Goal: Task Accomplishment & Management: Use online tool/utility

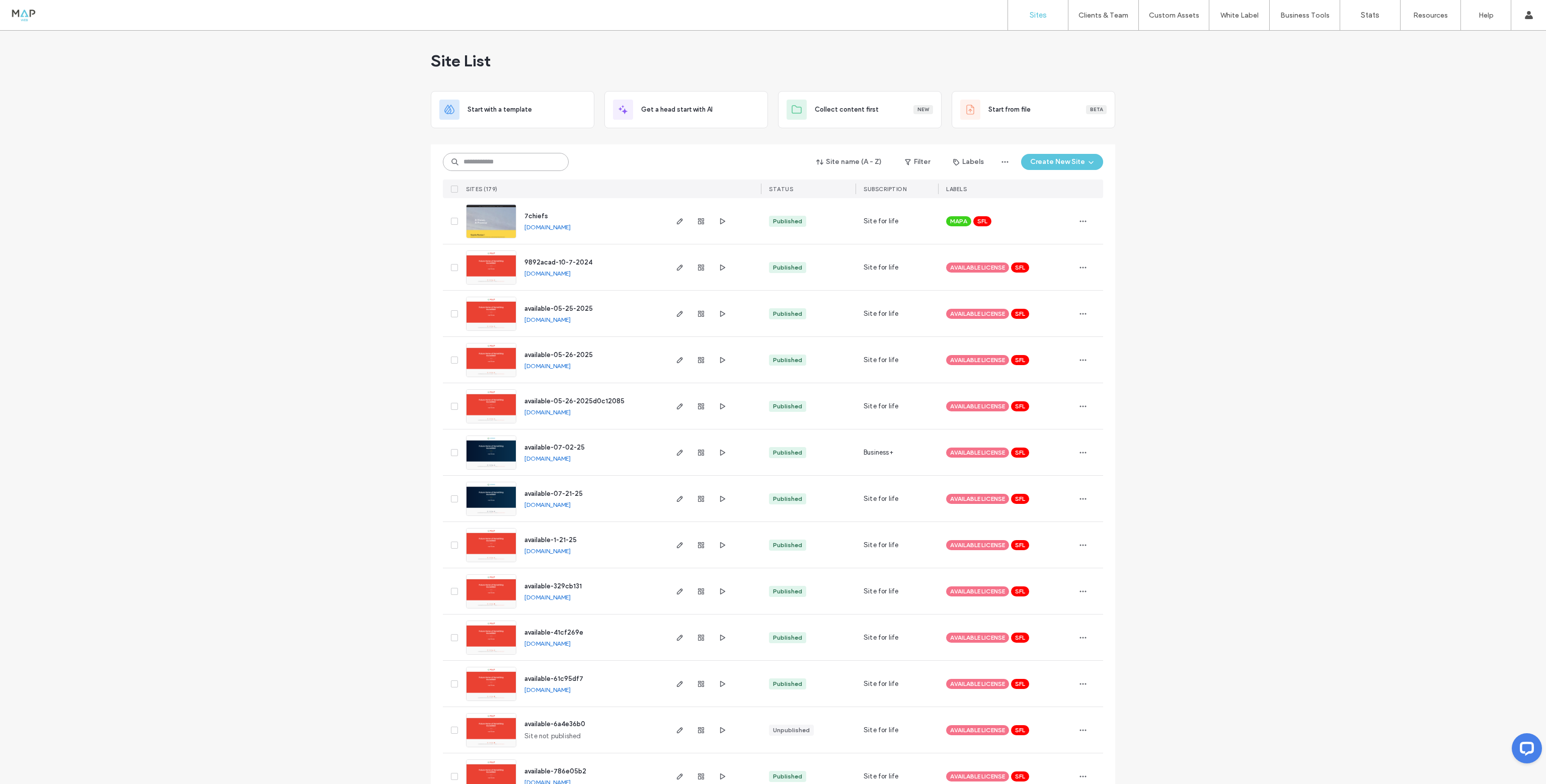
click at [477, 165] on input at bounding box center [506, 162] width 126 height 18
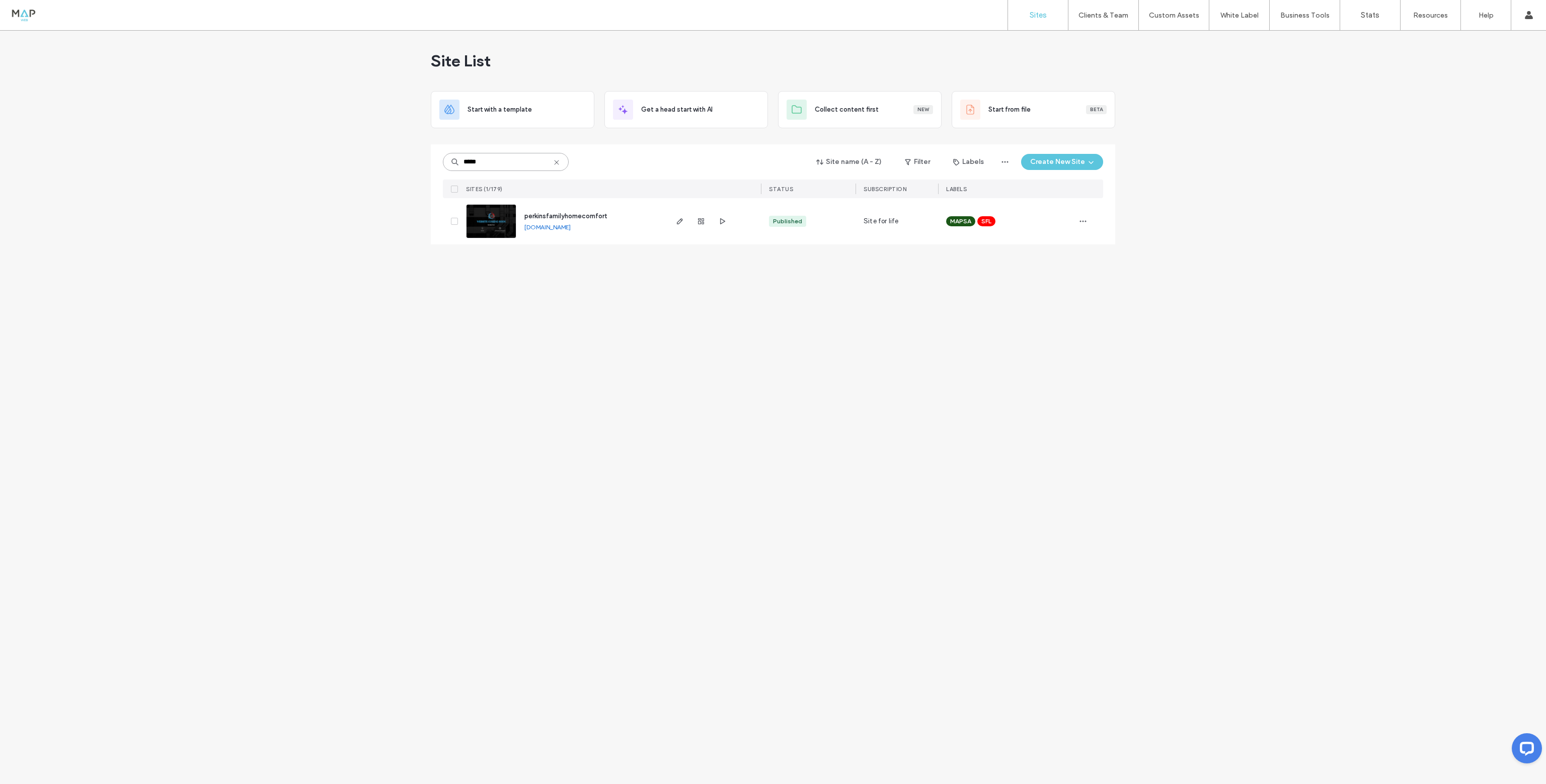
type input "*****"
click at [490, 224] on img at bounding box center [491, 239] width 50 height 69
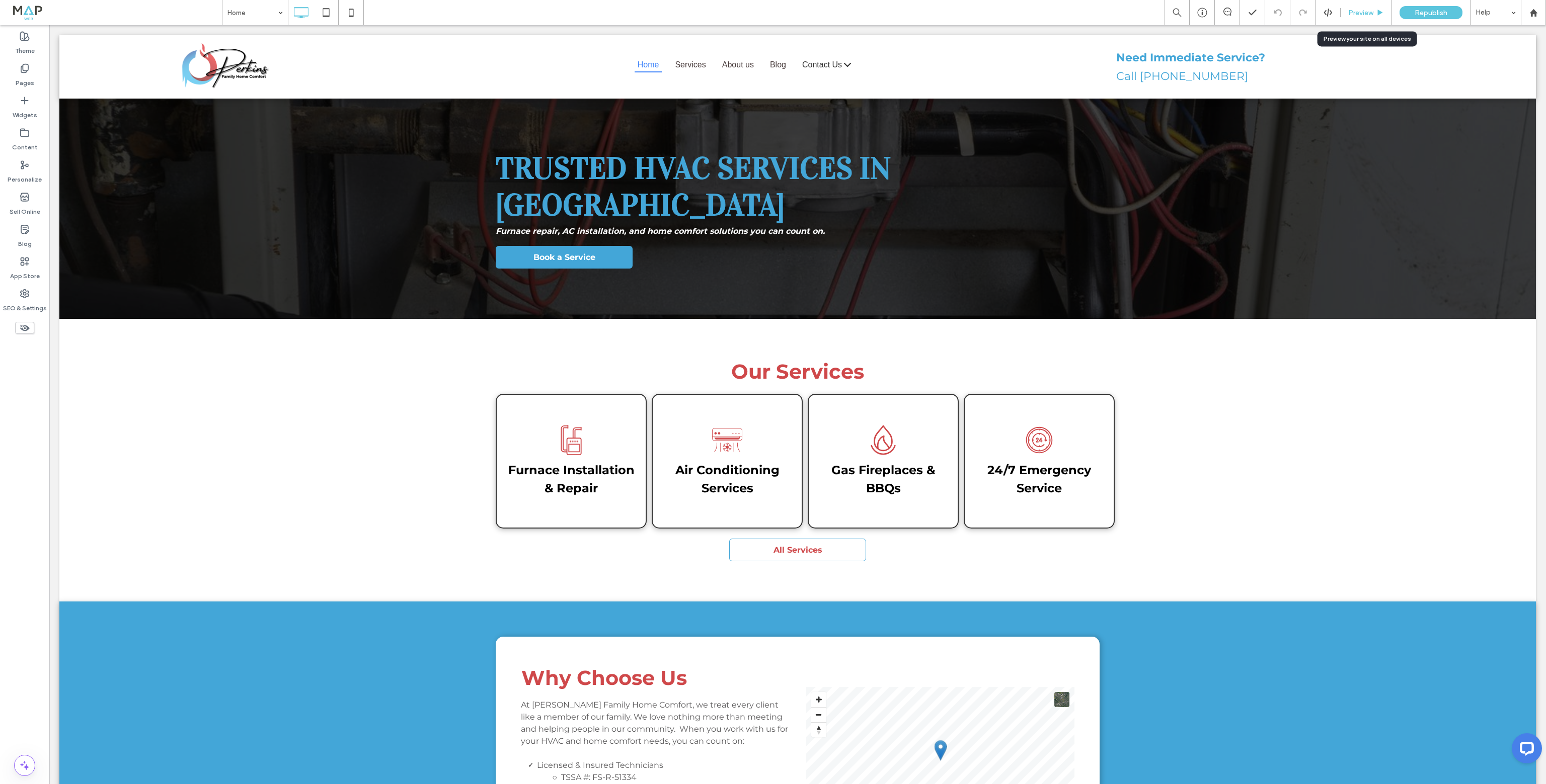
click at [1364, 11] on span "Preview" at bounding box center [1361, 12] width 25 height 8
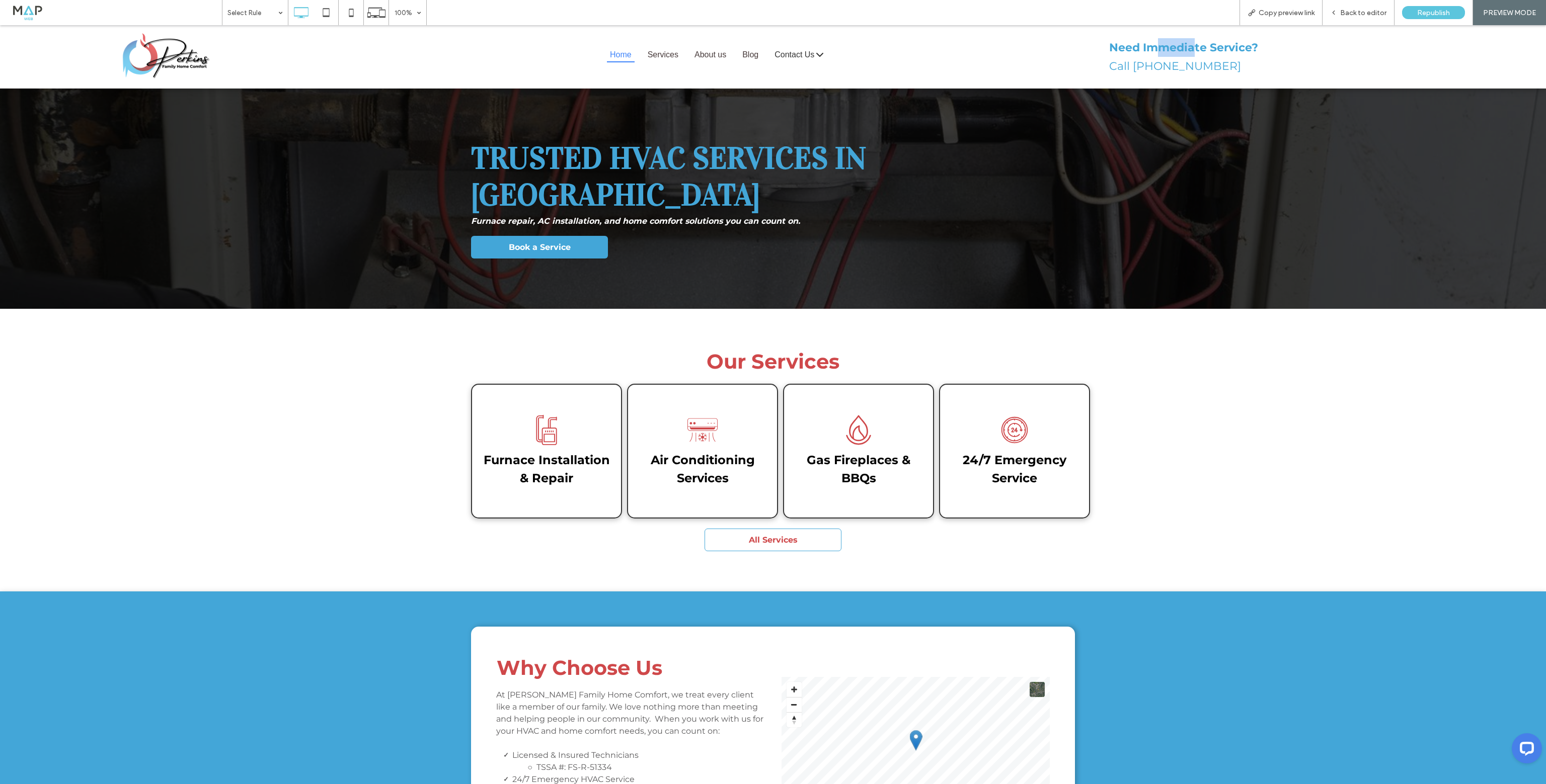
drag, startPoint x: 1155, startPoint y: 50, endPoint x: 1190, endPoint y: 45, distance: 35.4
click at [1190, 45] on strong "Need Immediate Service?" at bounding box center [1184, 47] width 149 height 13
click at [1194, 46] on strong "Need Immediate Service?" at bounding box center [1184, 47] width 149 height 13
drag, startPoint x: 1202, startPoint y: 47, endPoint x: 1100, endPoint y: 37, distance: 102.5
click at [1100, 37] on div "Click To Paste Home Services Services Service & Maintenance Air Conditioners Fu…" at bounding box center [773, 57] width 1345 height 48
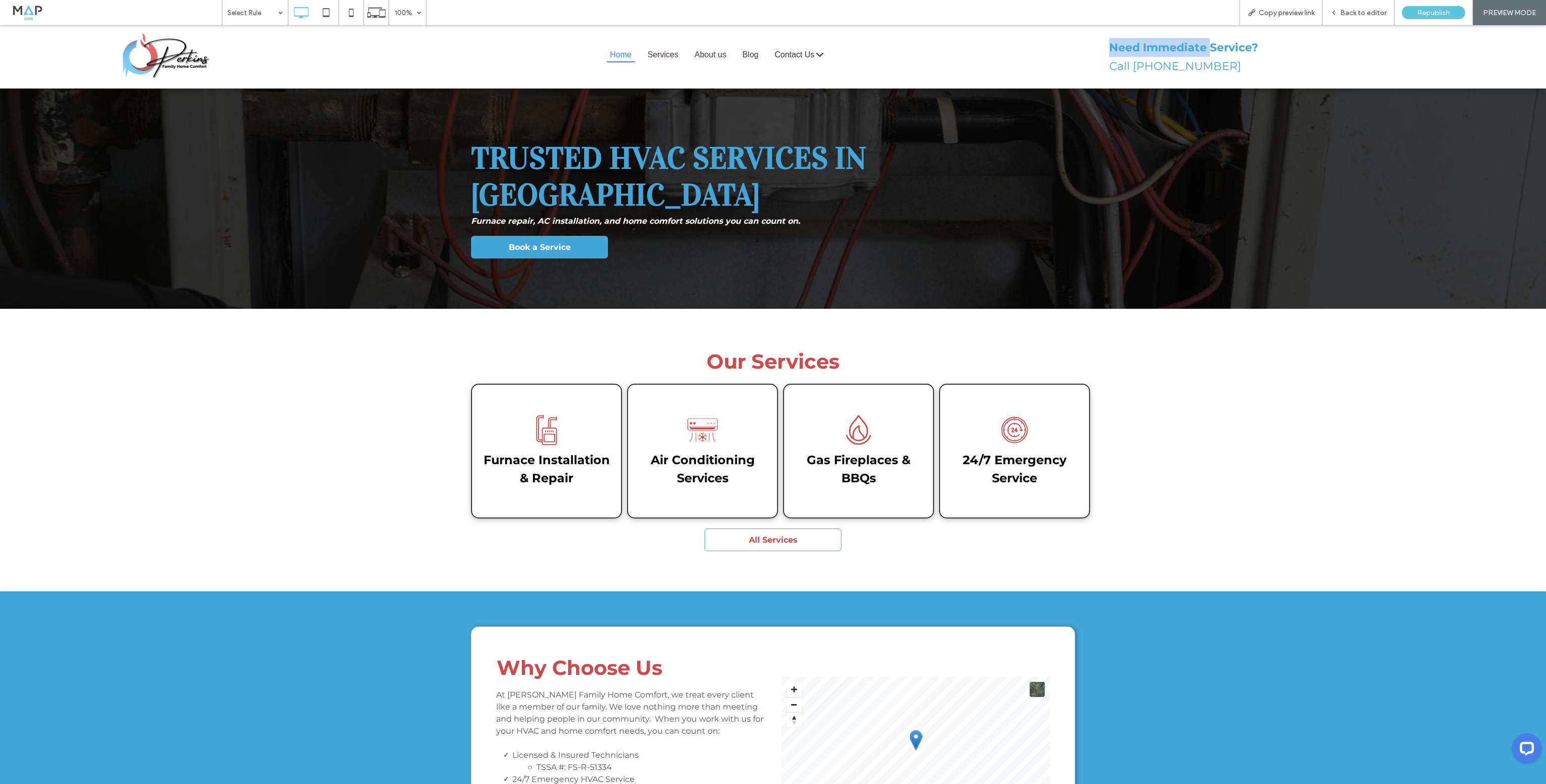
drag, startPoint x: 1107, startPoint y: 39, endPoint x: 1095, endPoint y: 42, distance: 12.4
click at [1109, 40] on p "Need Immediate Service?" at bounding box center [1277, 47] width 336 height 18
click at [1065, 51] on div "Home Services Services Service & Maintenance Air Conditioners Furnaces Hot Wate…" at bounding box center [717, 55] width 777 height 20
click at [1097, 54] on div "Home Services Services Service & Maintenance Air Conditioners Furnaces Hot Wate…" at bounding box center [717, 55] width 777 height 20
drag, startPoint x: 1132, startPoint y: 46, endPoint x: 1205, endPoint y: 50, distance: 73.1
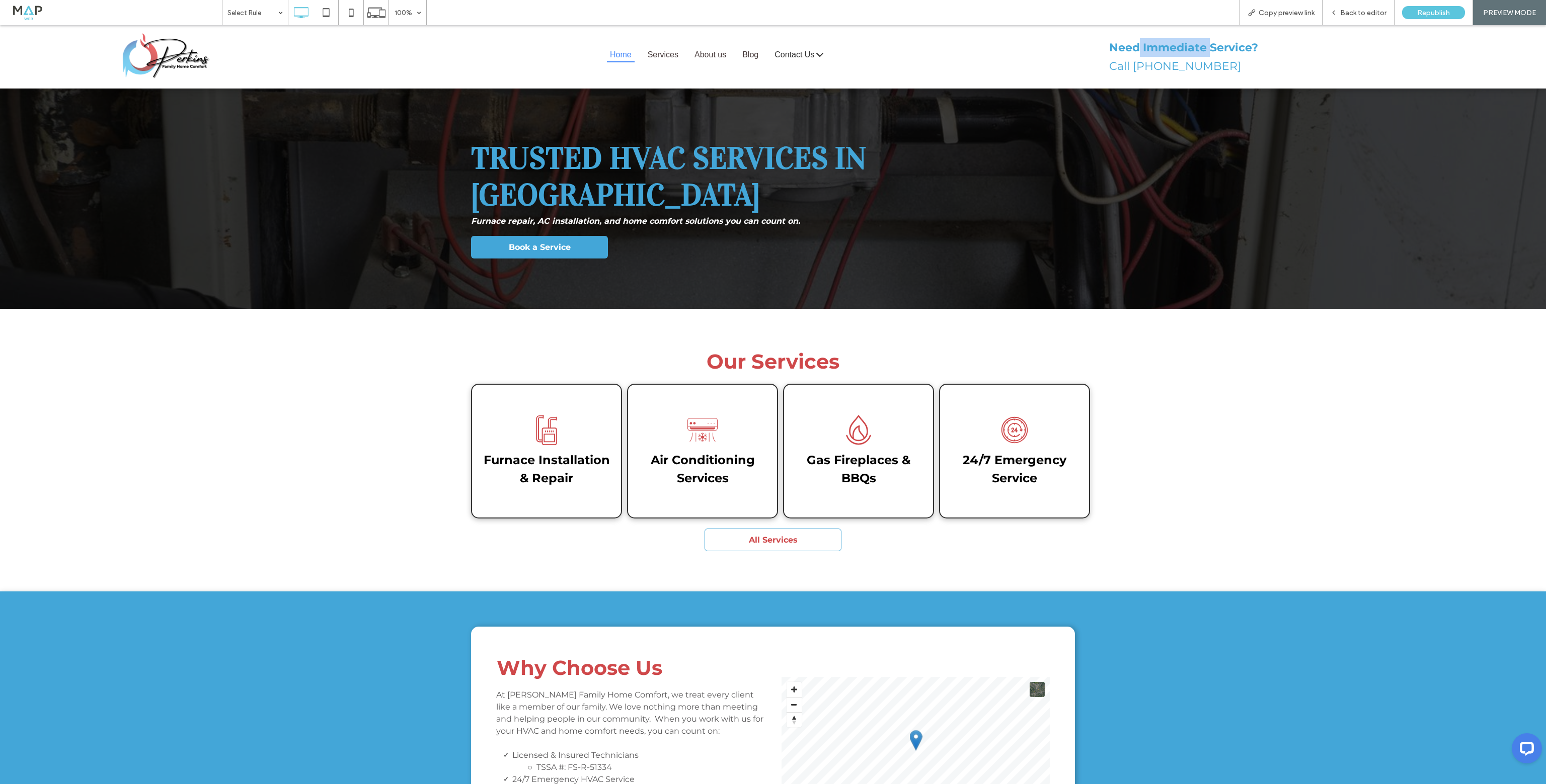
click at [1205, 50] on strong "Need Immediate Service?" at bounding box center [1184, 47] width 149 height 13
click at [1377, 18] on div "Back to editor" at bounding box center [1358, 13] width 72 height 25
click at [1361, 13] on span "Back to editor" at bounding box center [1363, 12] width 46 height 8
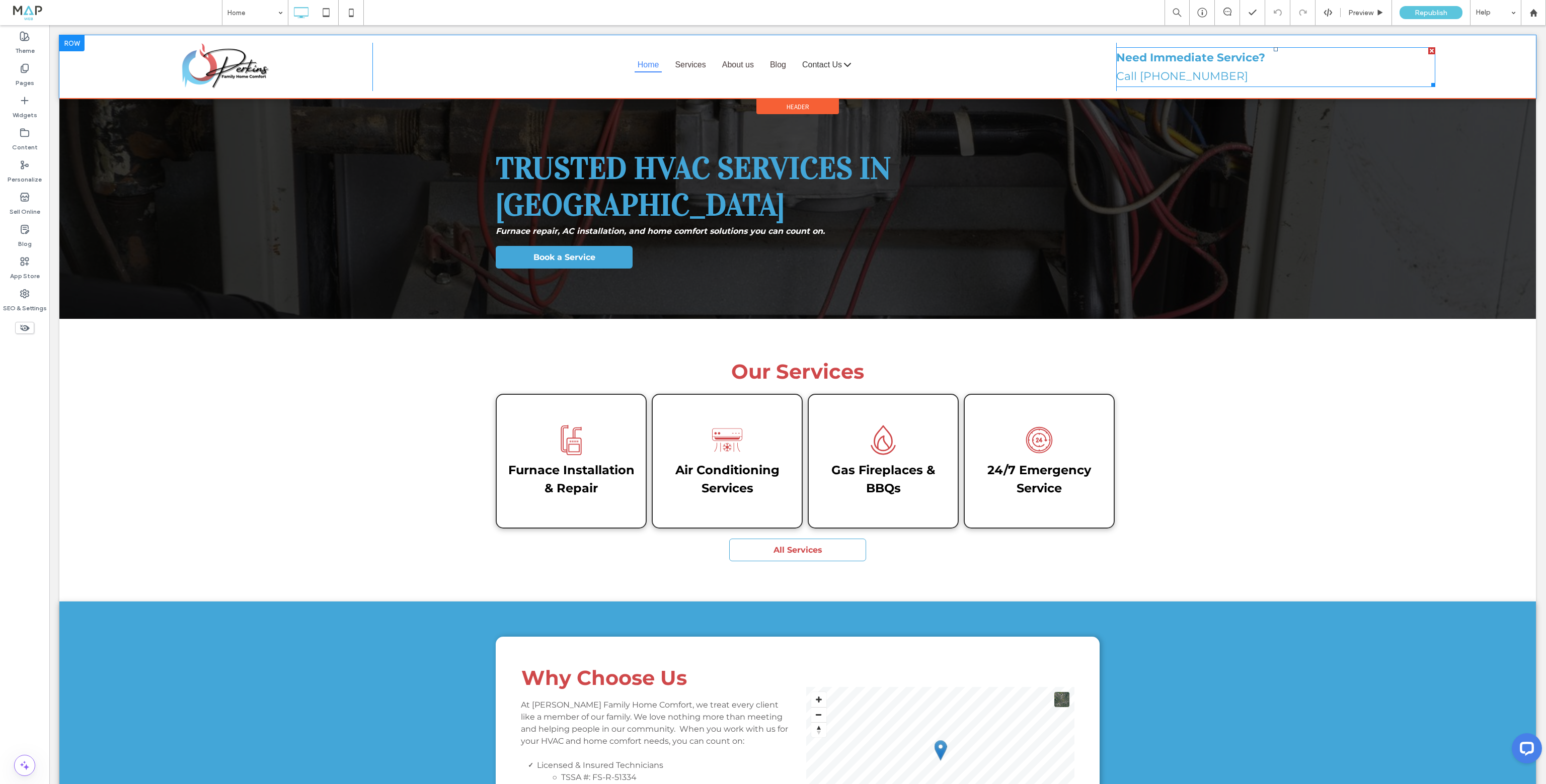
click at [1176, 55] on strong "Need Immediate Service?" at bounding box center [1191, 57] width 149 height 13
click at [1176, 55] on strong "**********" at bounding box center [1168, 57] width 103 height 11
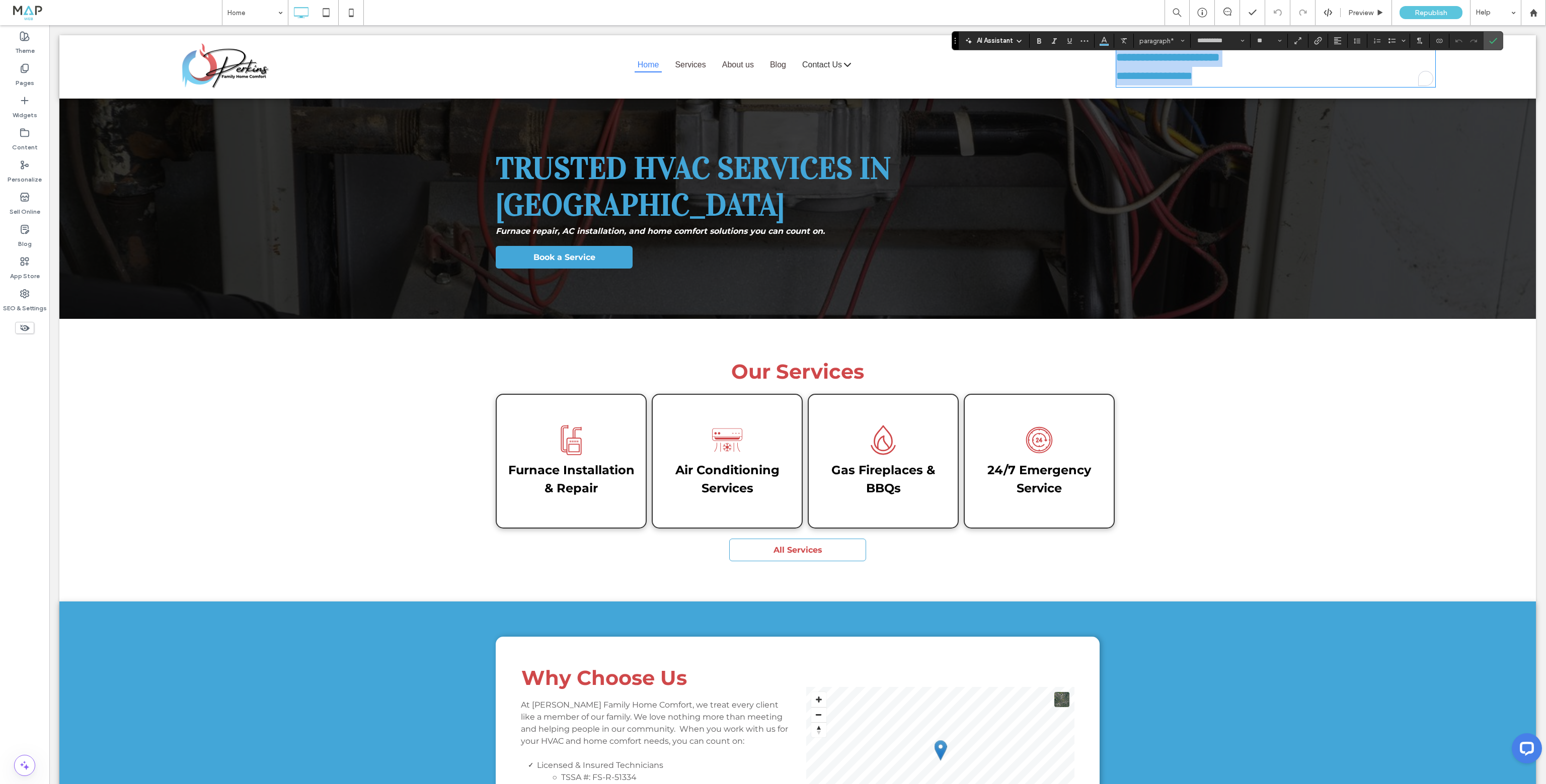
click at [1182, 57] on strong "**********" at bounding box center [1168, 57] width 103 height 11
drag, startPoint x: 1206, startPoint y: 60, endPoint x: 1145, endPoint y: 59, distance: 61.0
click at [1145, 59] on strong "**********" at bounding box center [1168, 57] width 103 height 11
click at [1499, 40] on label "Confirm" at bounding box center [1493, 41] width 15 height 18
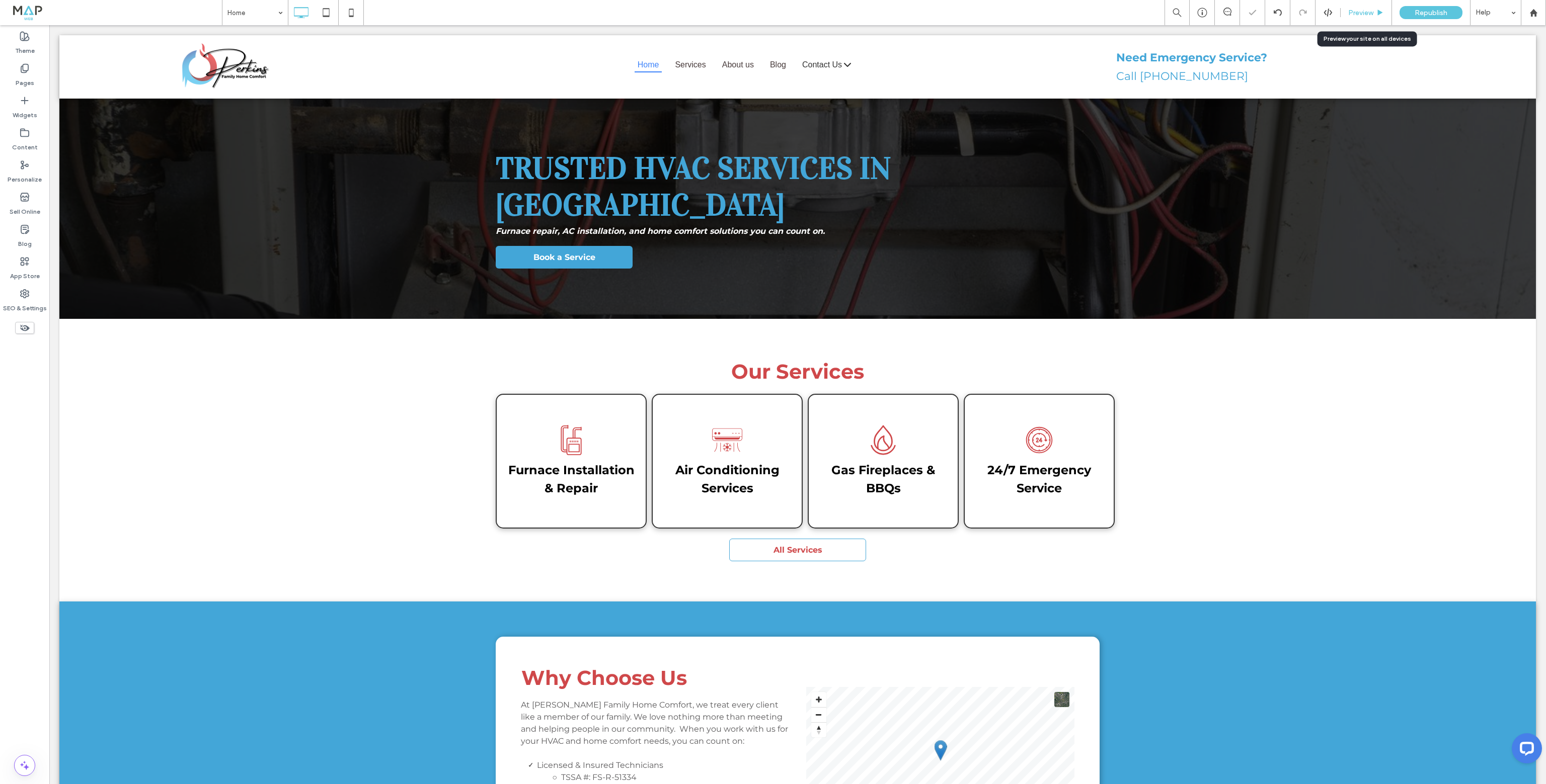
click at [1362, 11] on span "Preview" at bounding box center [1361, 12] width 25 height 8
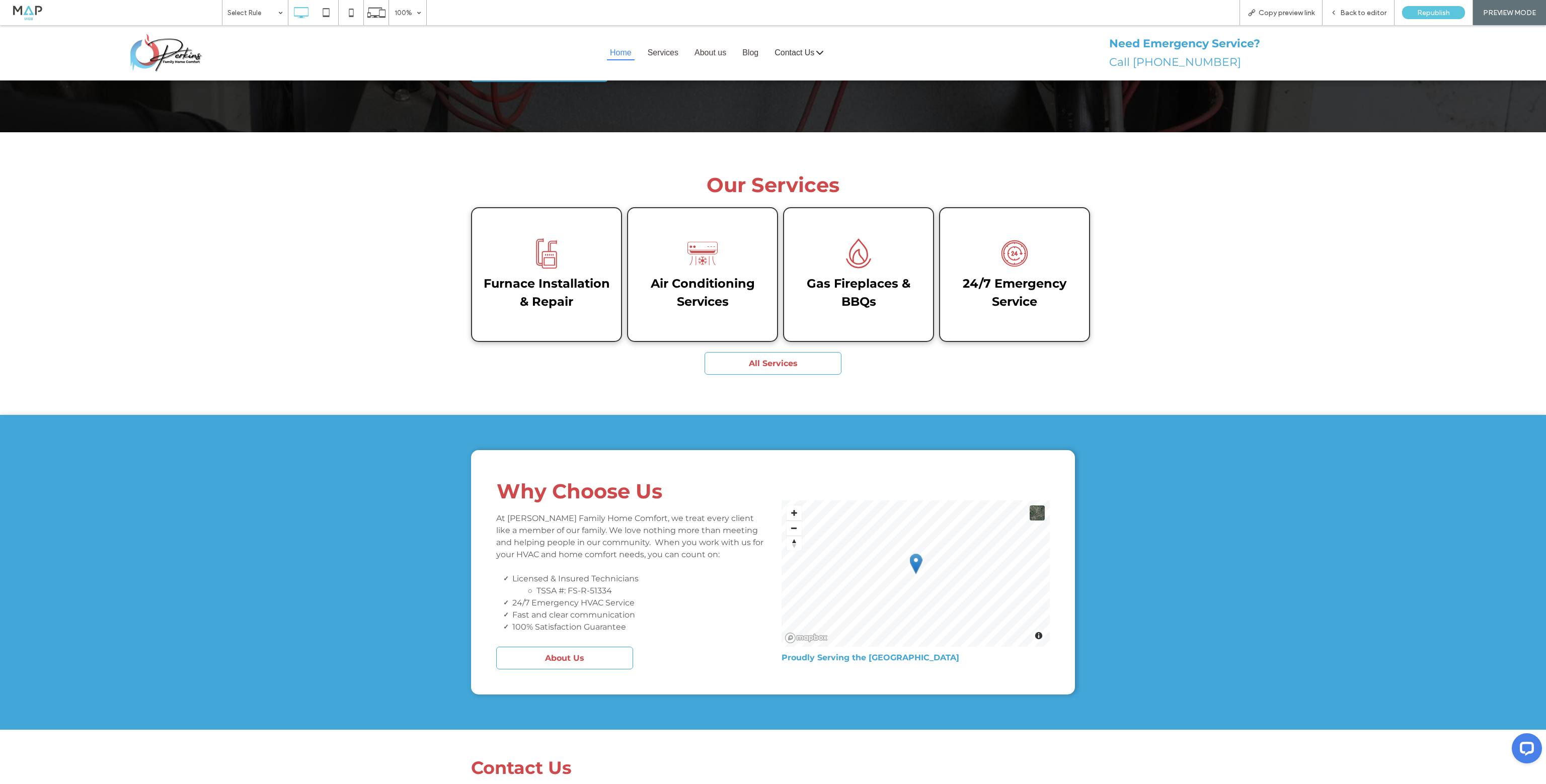
scroll to position [201, 0]
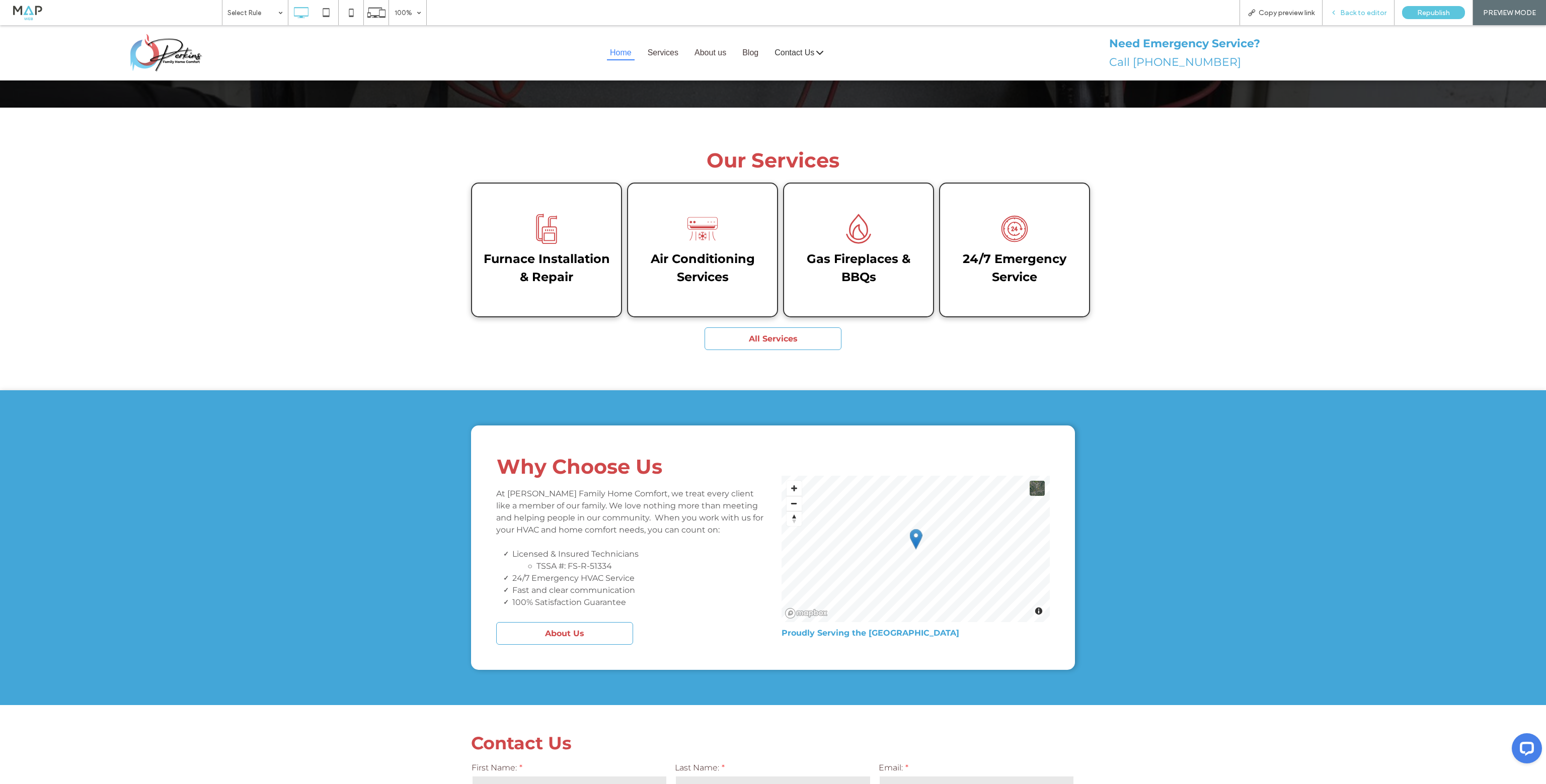
click at [1373, 14] on span "Back to editor" at bounding box center [1363, 12] width 46 height 8
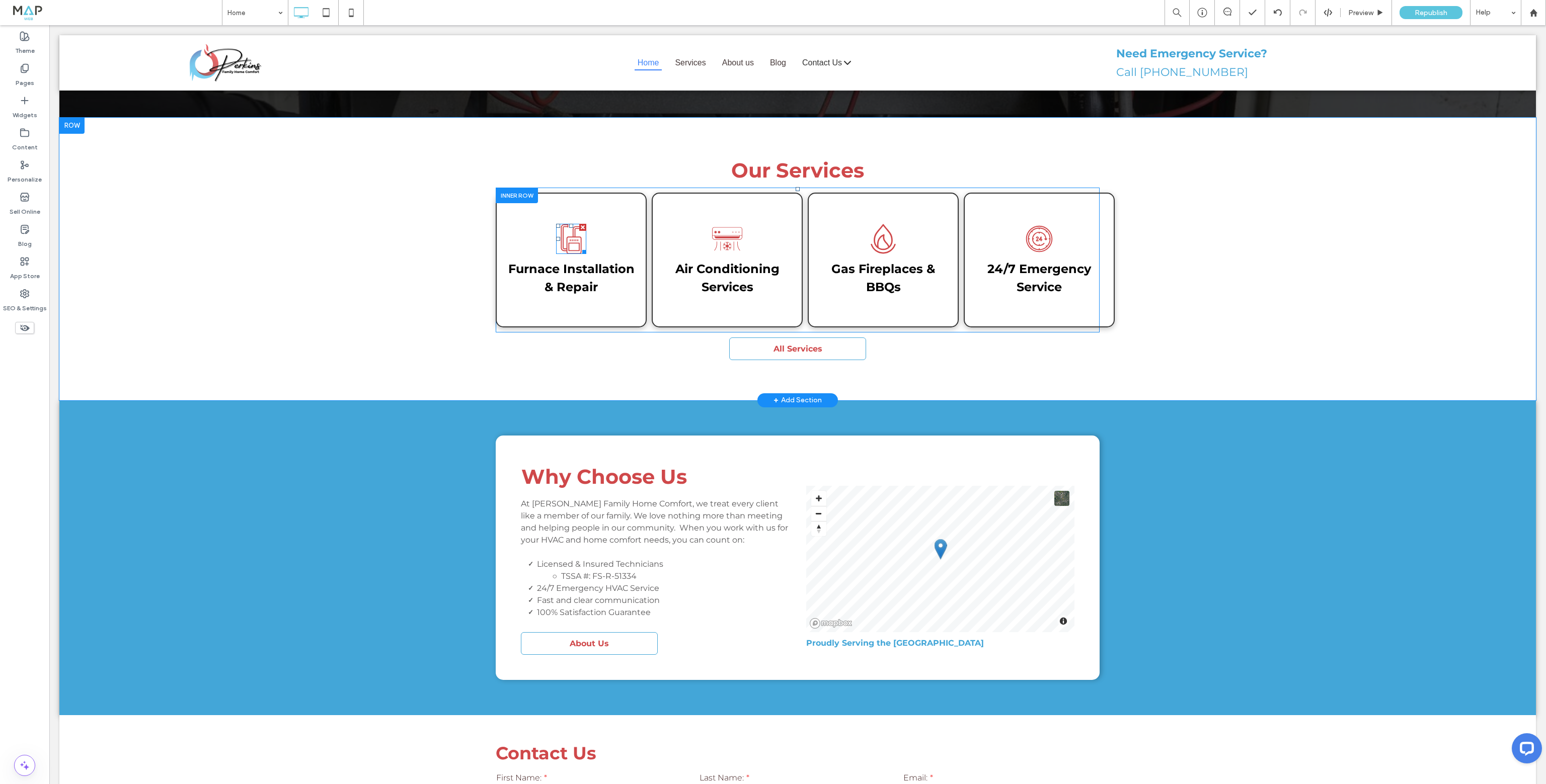
click at [577, 224] on icon at bounding box center [571, 239] width 31 height 30
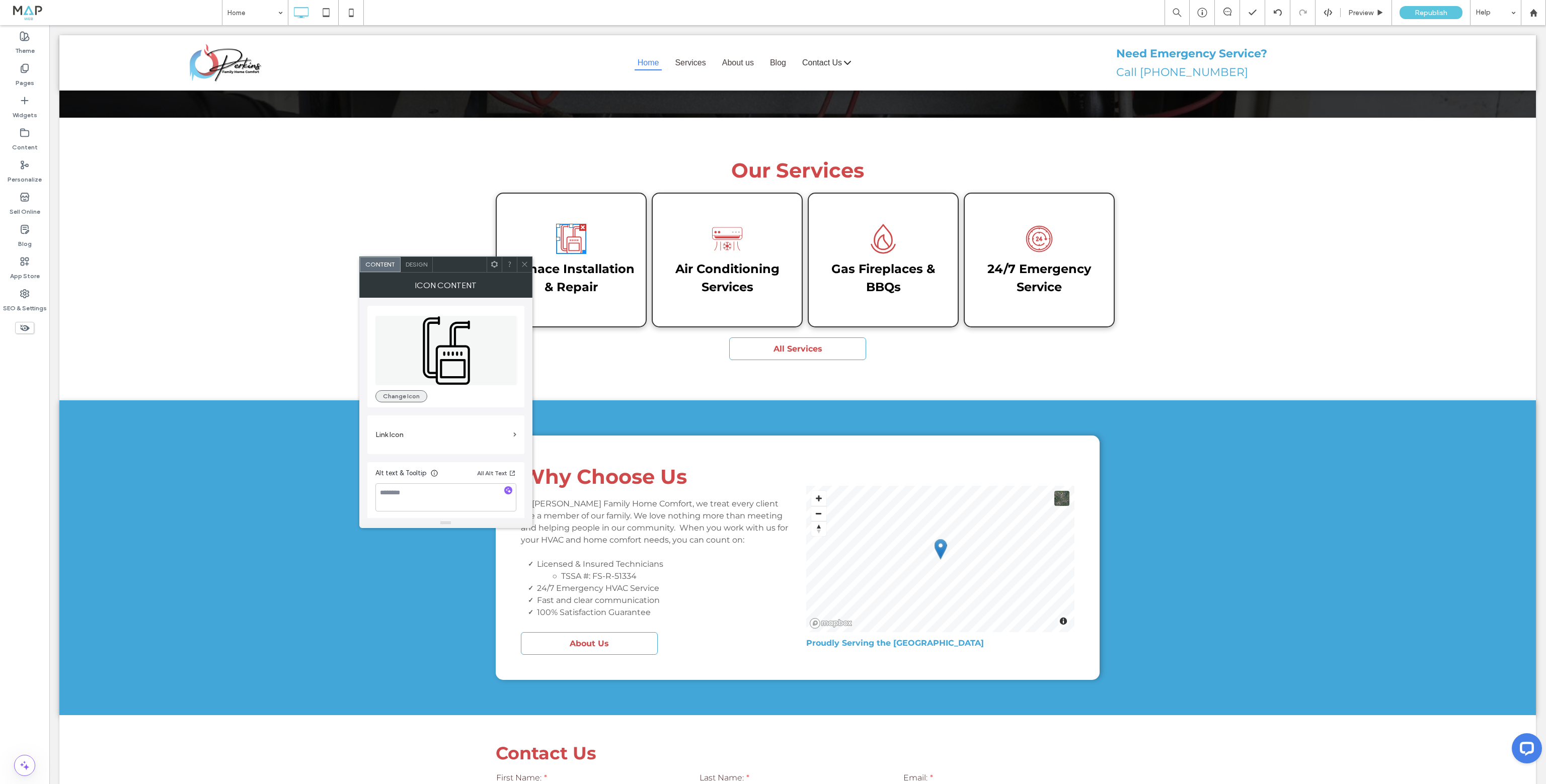
click at [413, 394] on button "Change Icon" at bounding box center [402, 396] width 52 height 12
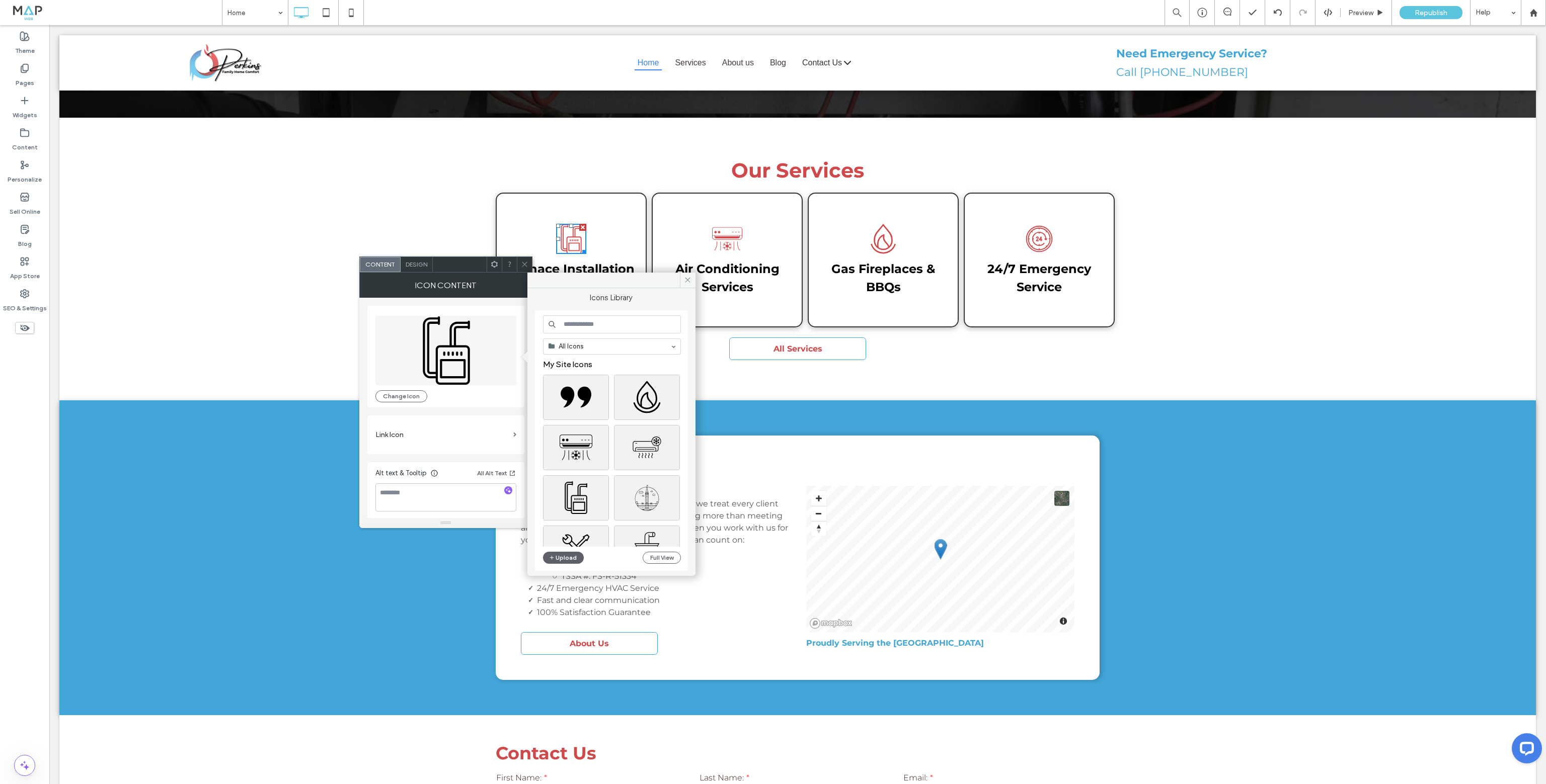
click at [599, 323] on input at bounding box center [612, 324] width 138 height 18
type input "*******"
click at [659, 422] on div "Select" at bounding box center [647, 419] width 66 height 45
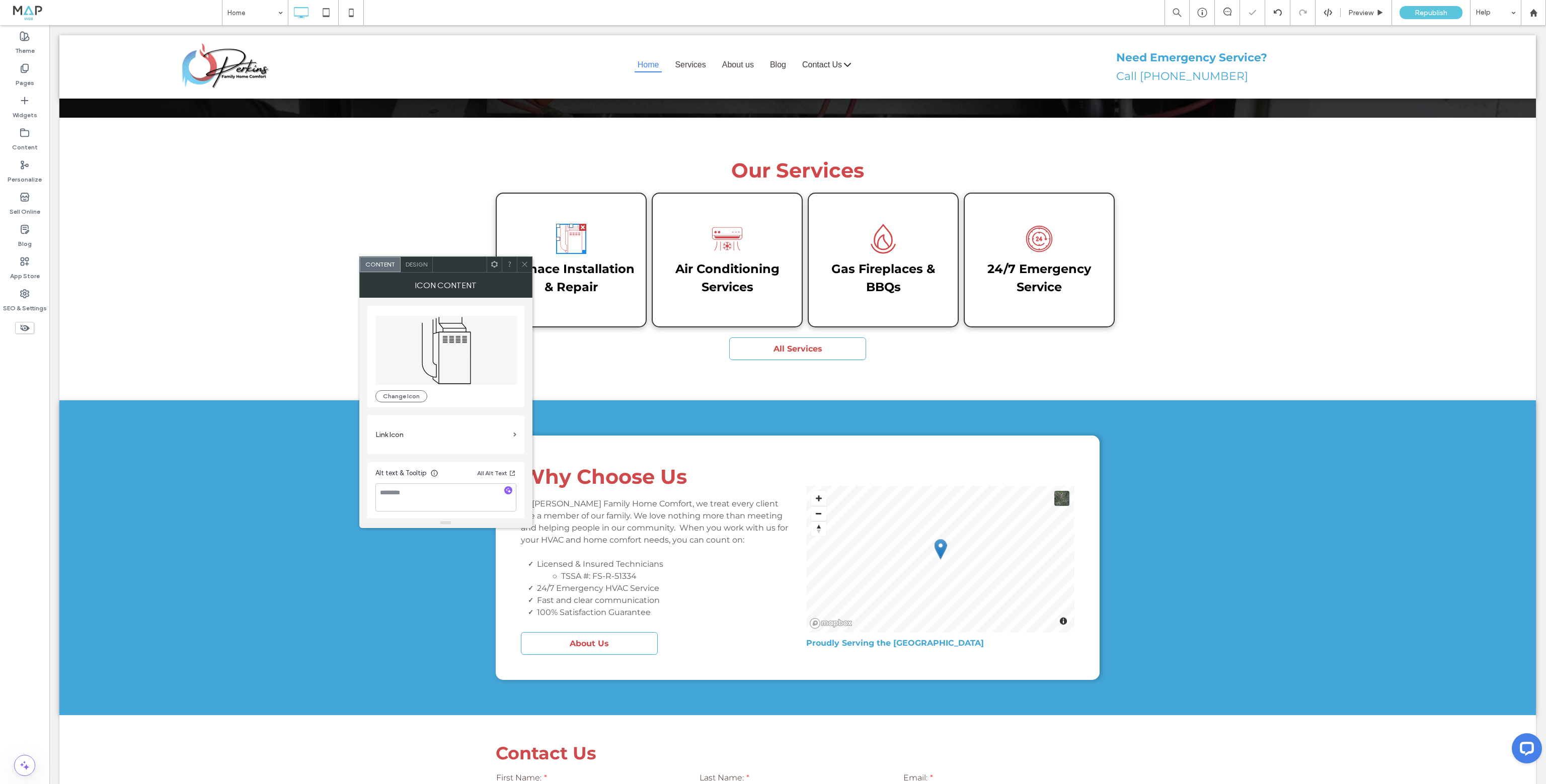
click at [528, 265] on icon at bounding box center [524, 264] width 8 height 8
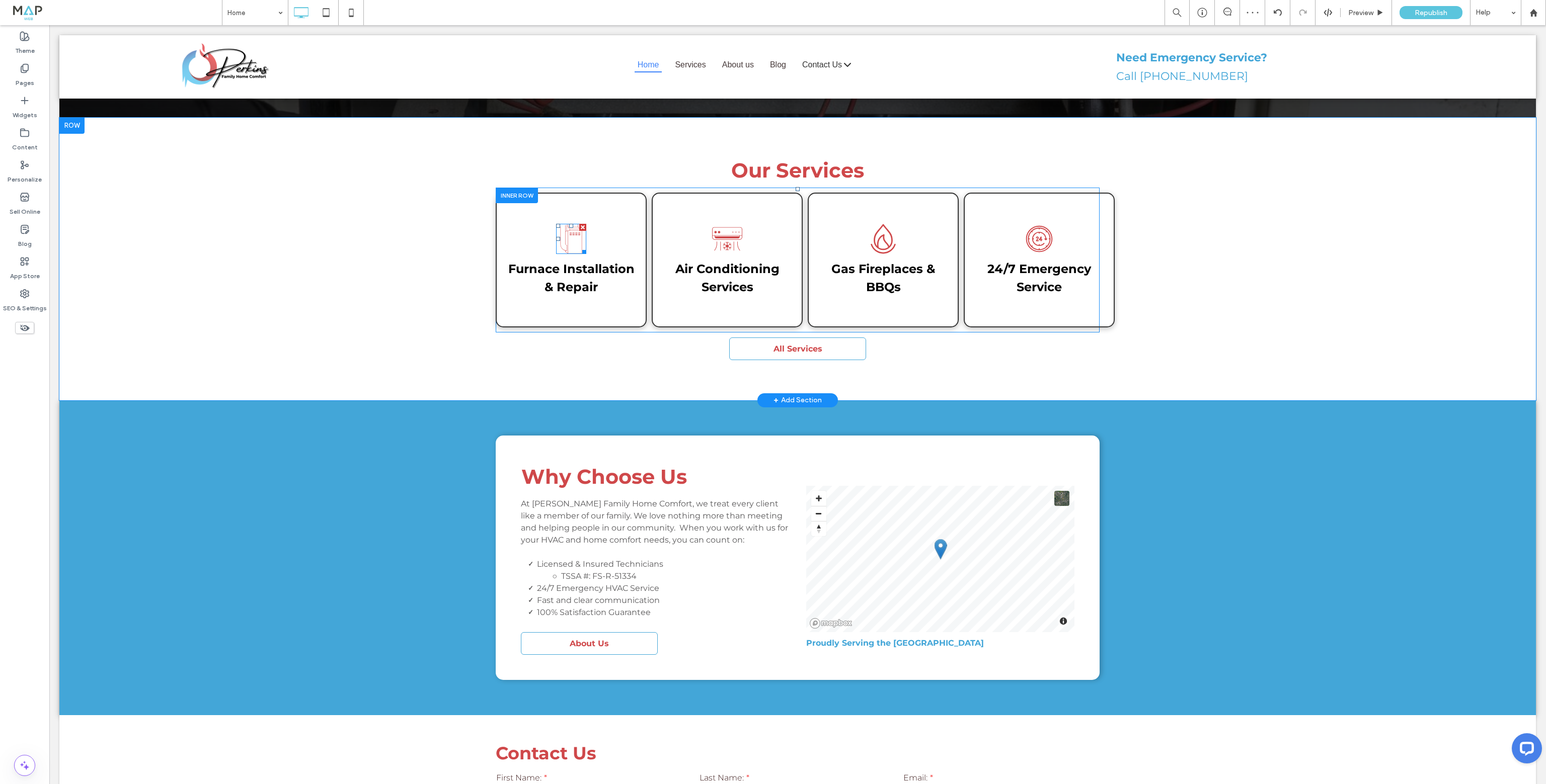
click at [563, 224] on icon at bounding box center [571, 239] width 31 height 30
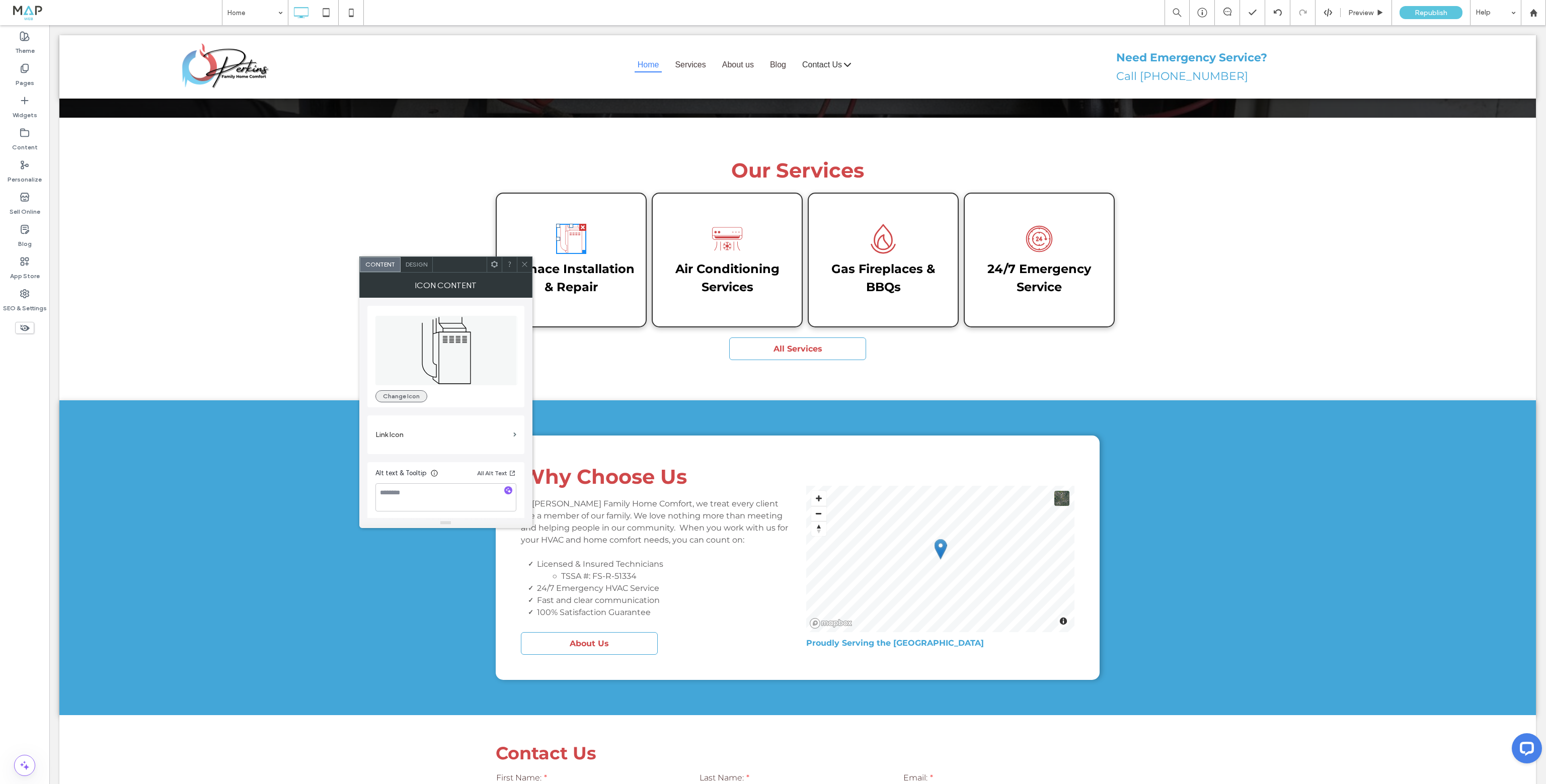
click at [385, 393] on button "Change Icon" at bounding box center [402, 396] width 52 height 12
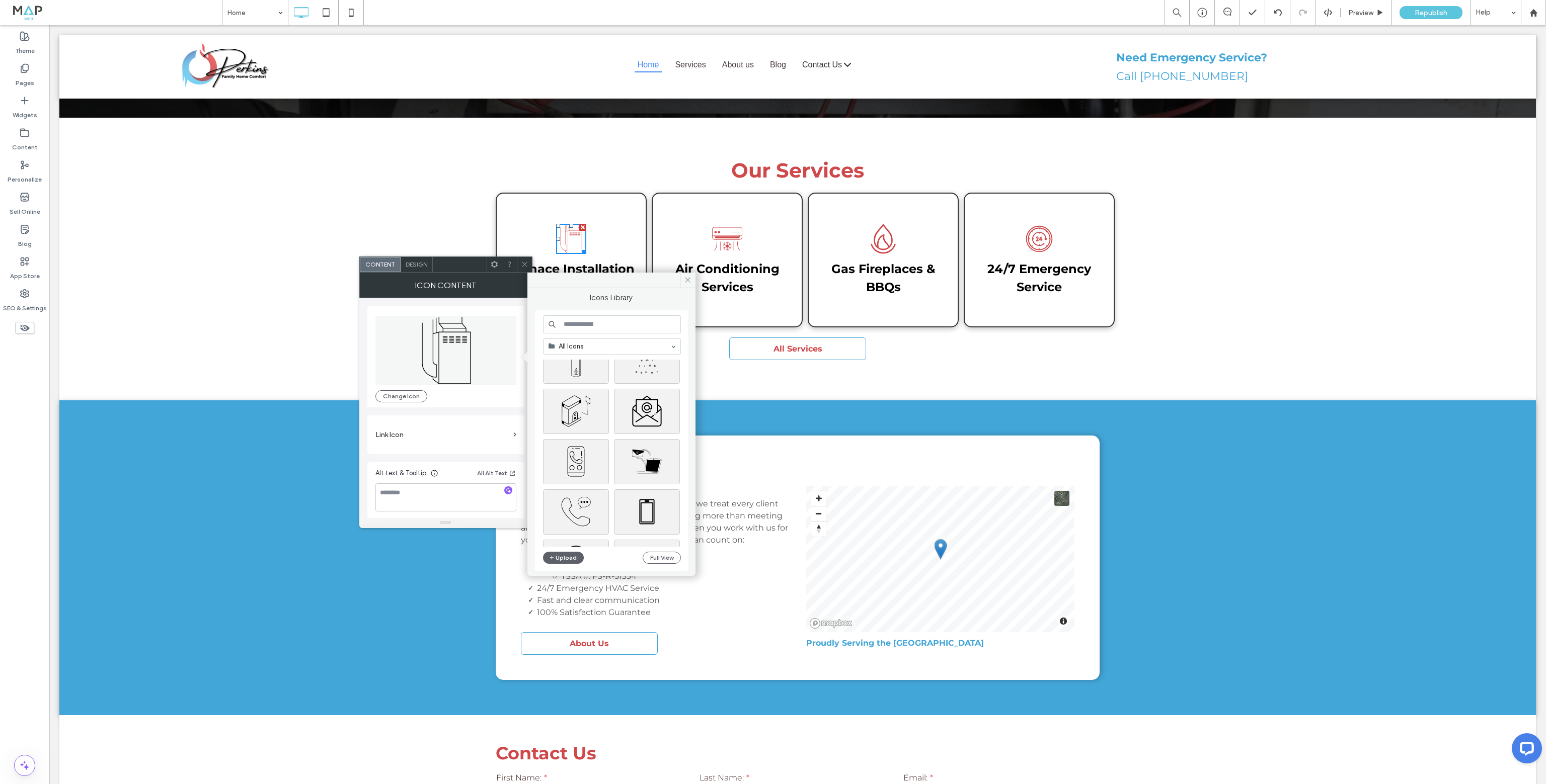
scroll to position [352, 0]
drag, startPoint x: 571, startPoint y: 402, endPoint x: 526, endPoint y: 378, distance: 51.0
click at [571, 402] on div "Select" at bounding box center [576, 397] width 66 height 45
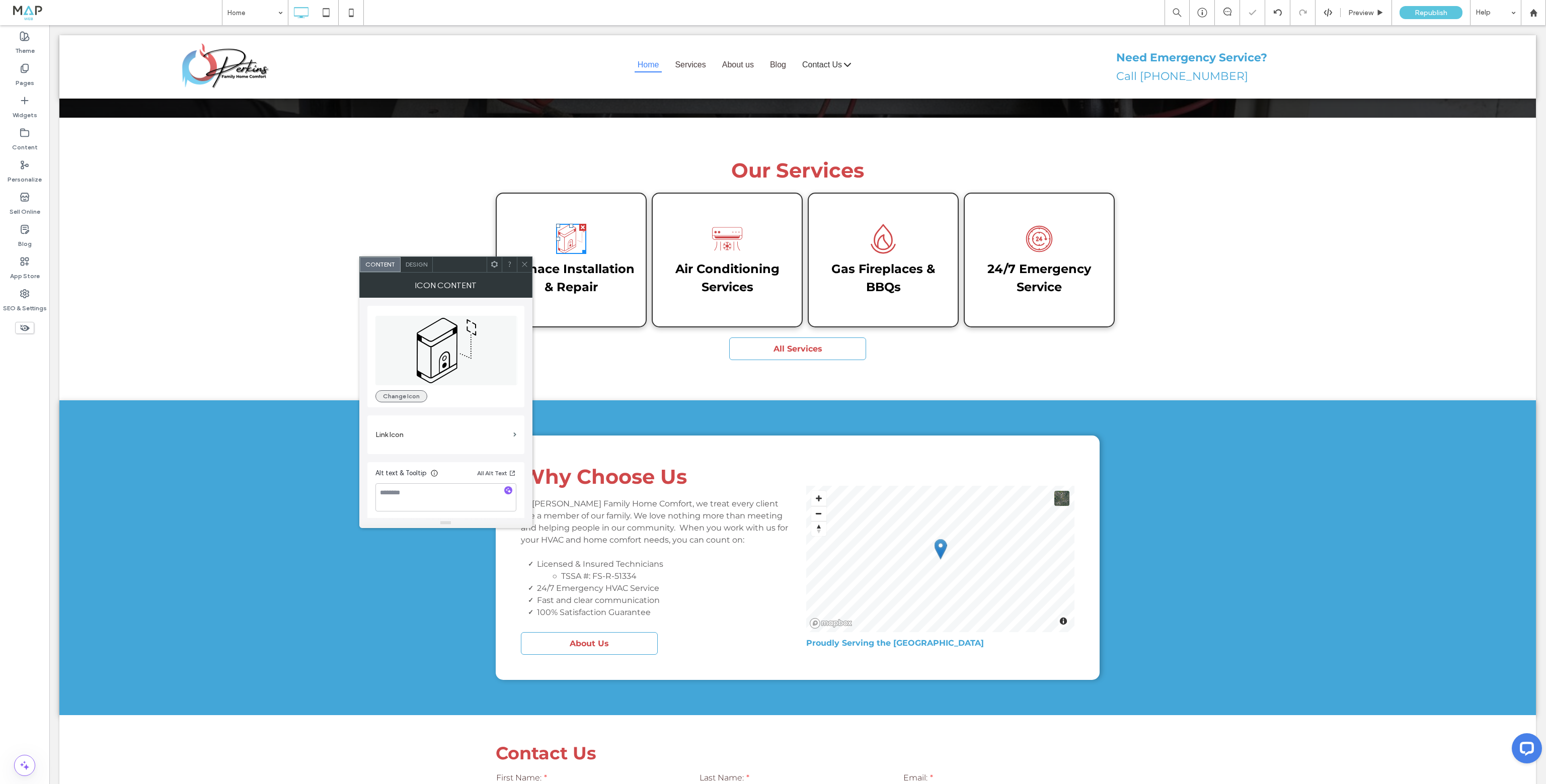
click at [414, 393] on button "Change Icon" at bounding box center [402, 396] width 52 height 12
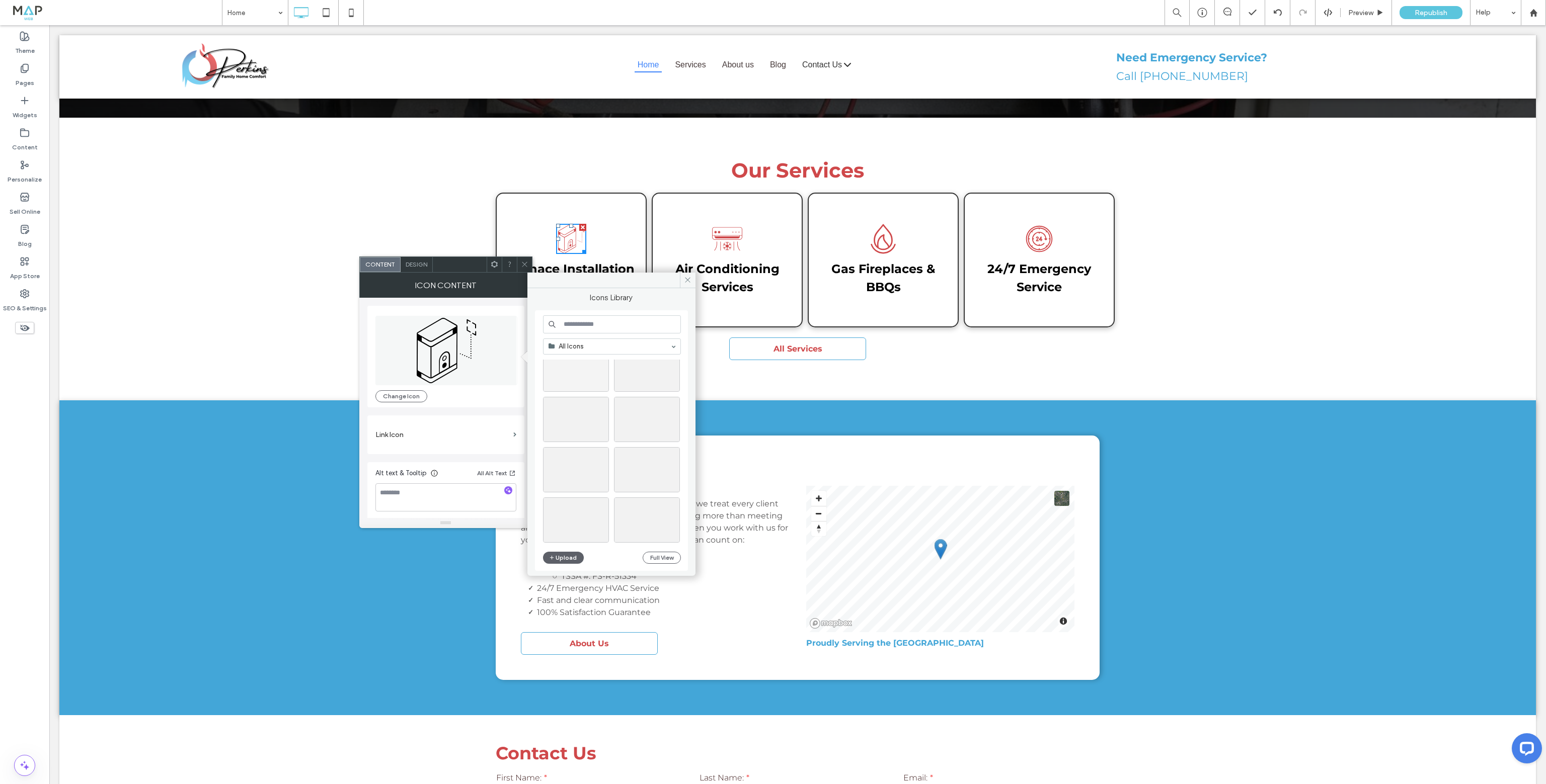
scroll to position [1057, 0]
click at [584, 325] on input at bounding box center [612, 324] width 138 height 18
type input "*******"
click at [648, 395] on div "Select" at bounding box center [647, 397] width 66 height 45
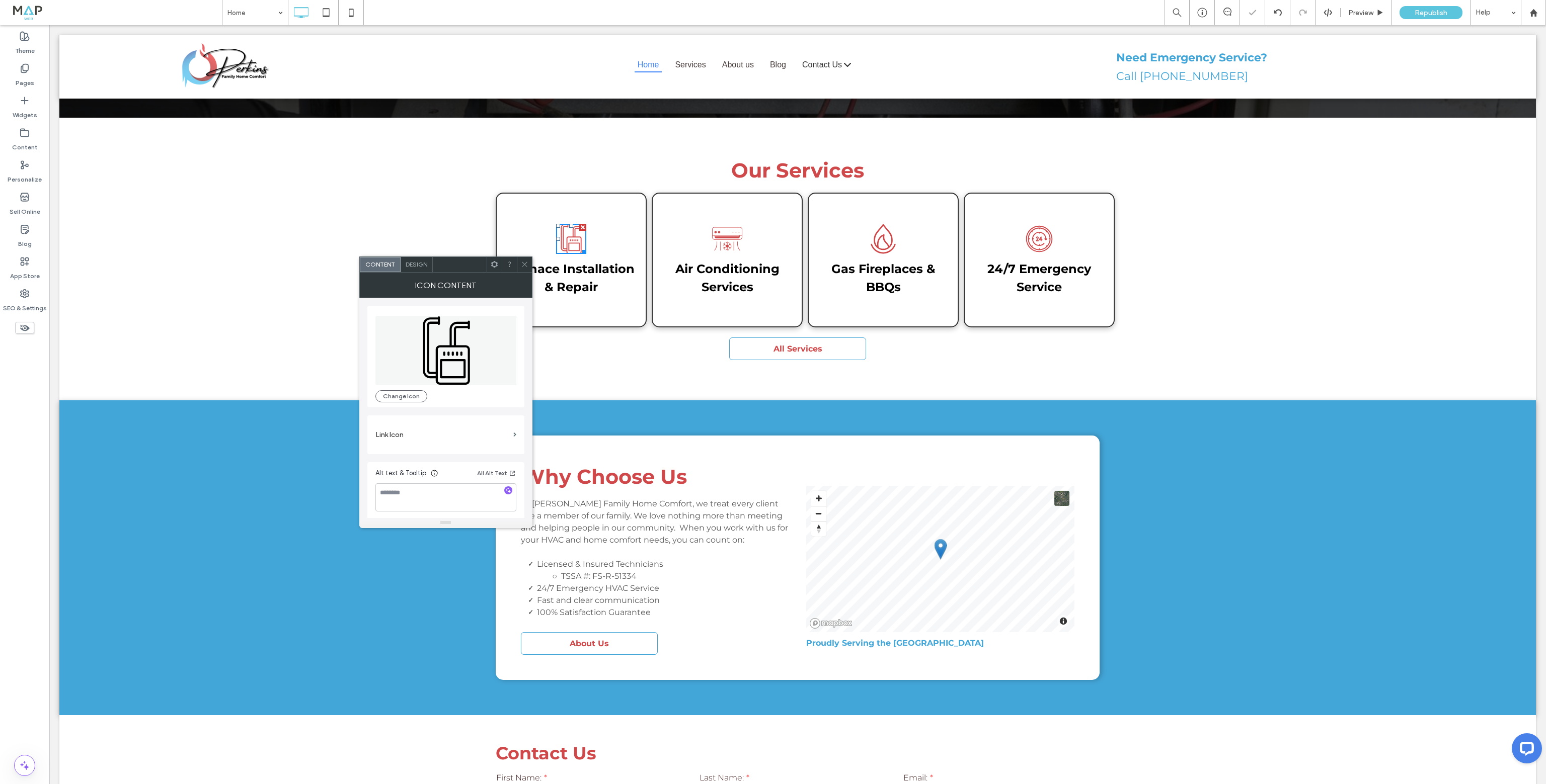
click at [526, 262] on icon at bounding box center [524, 264] width 8 height 8
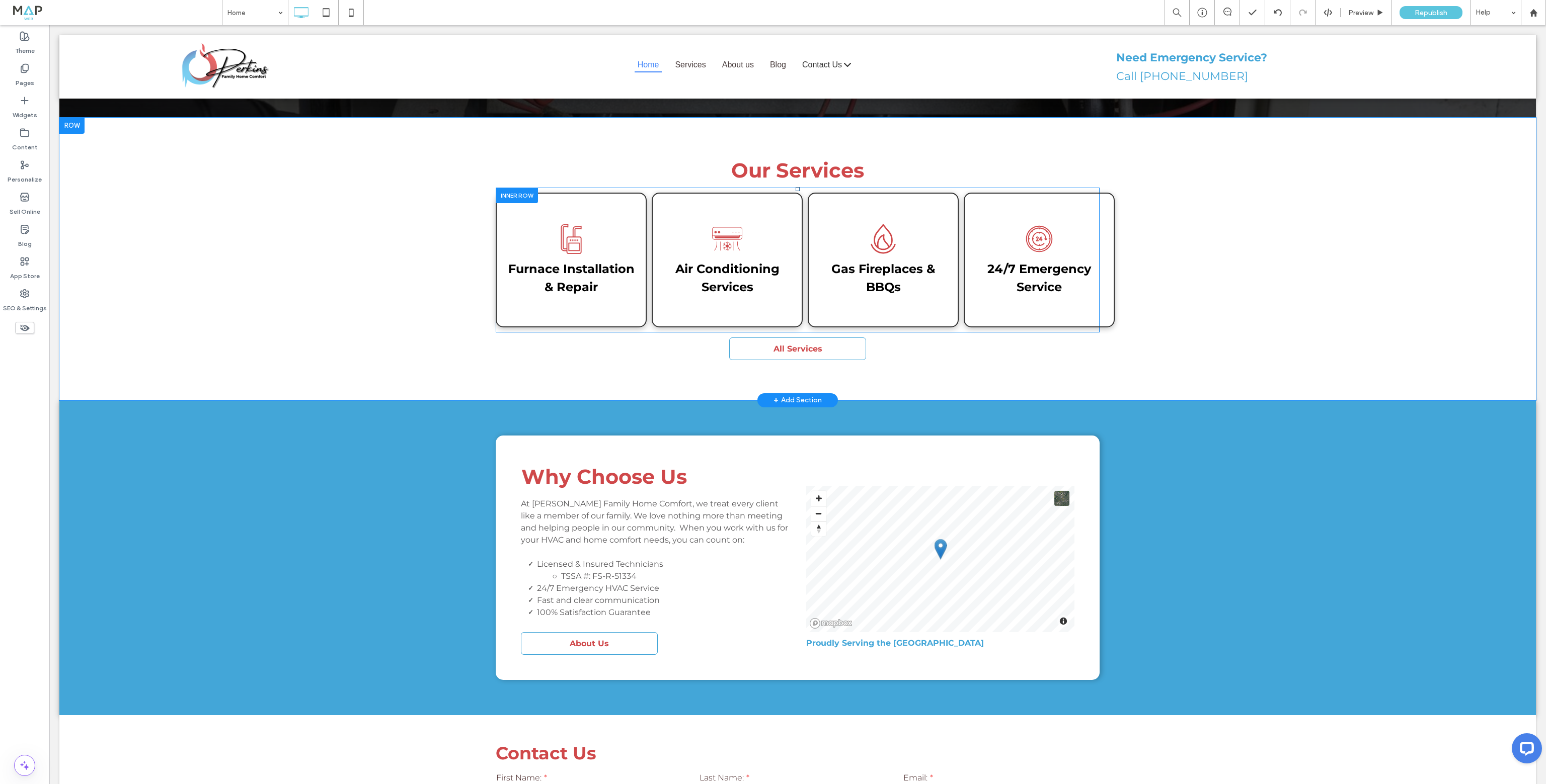
click at [1031, 217] on div "24/7 Emergency Service Click To Paste" at bounding box center [1039, 260] width 151 height 135
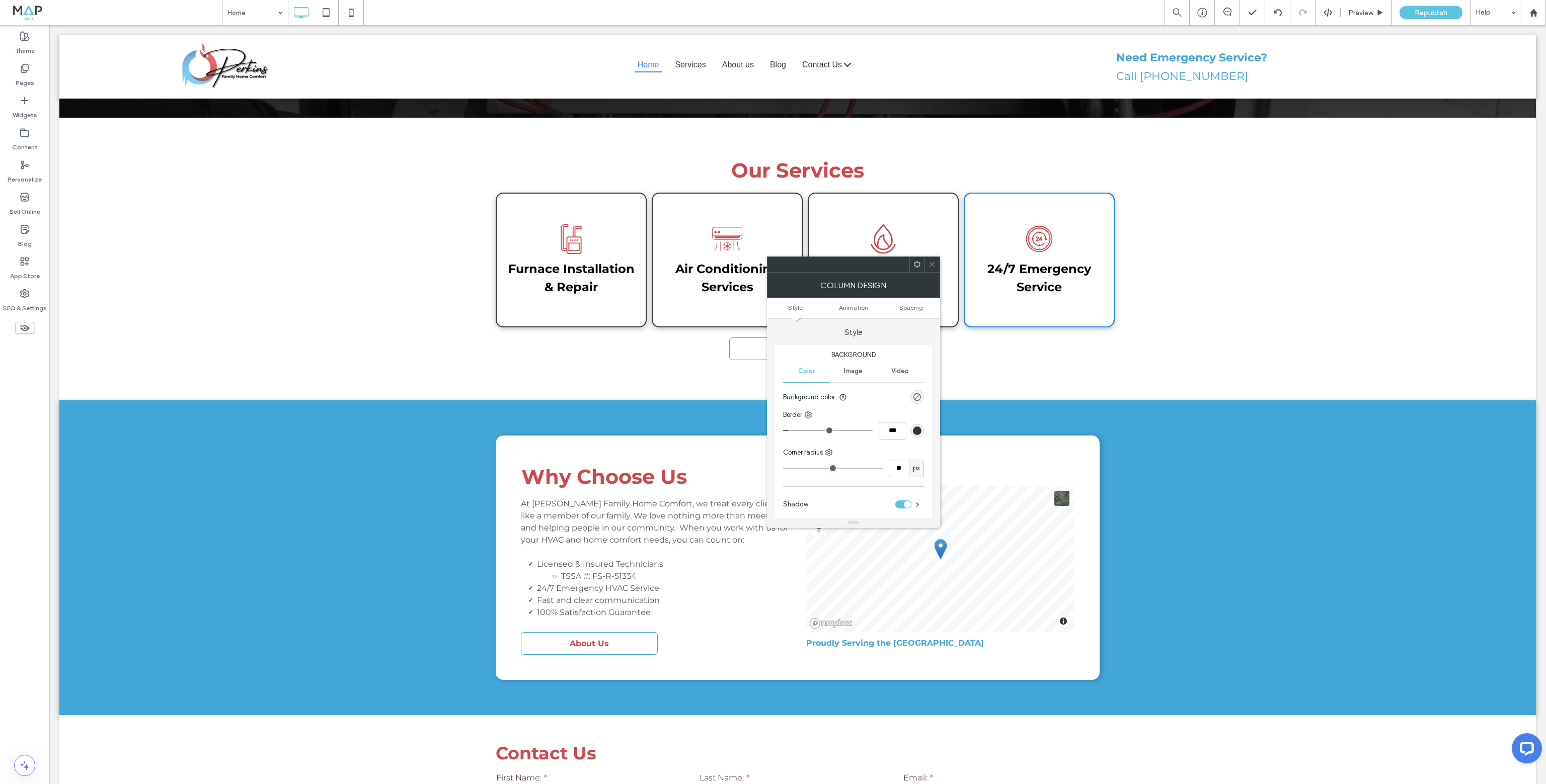
click at [934, 265] on icon at bounding box center [933, 264] width 8 height 8
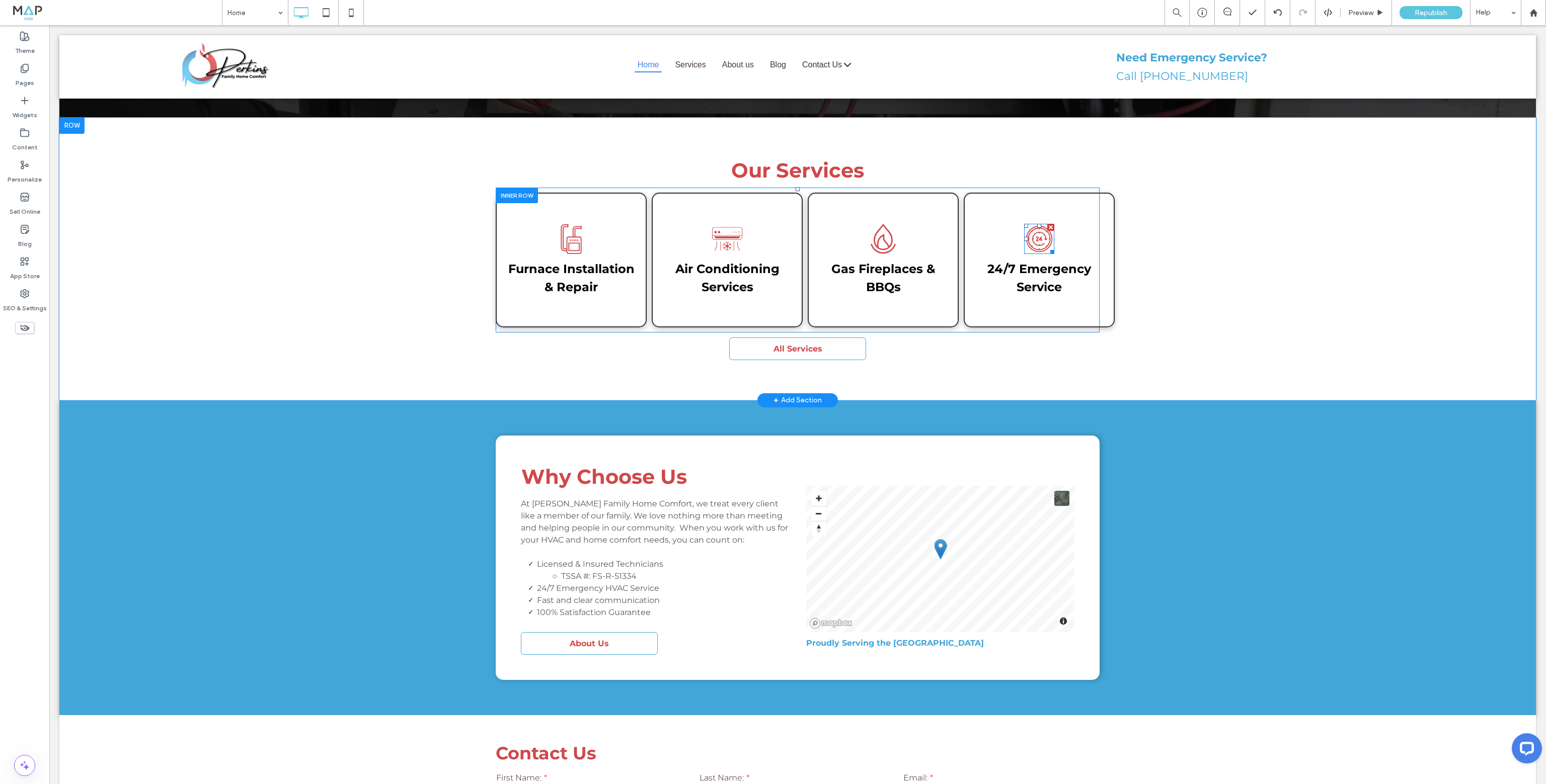
click at [1029, 224] on icon at bounding box center [1039, 239] width 31 height 30
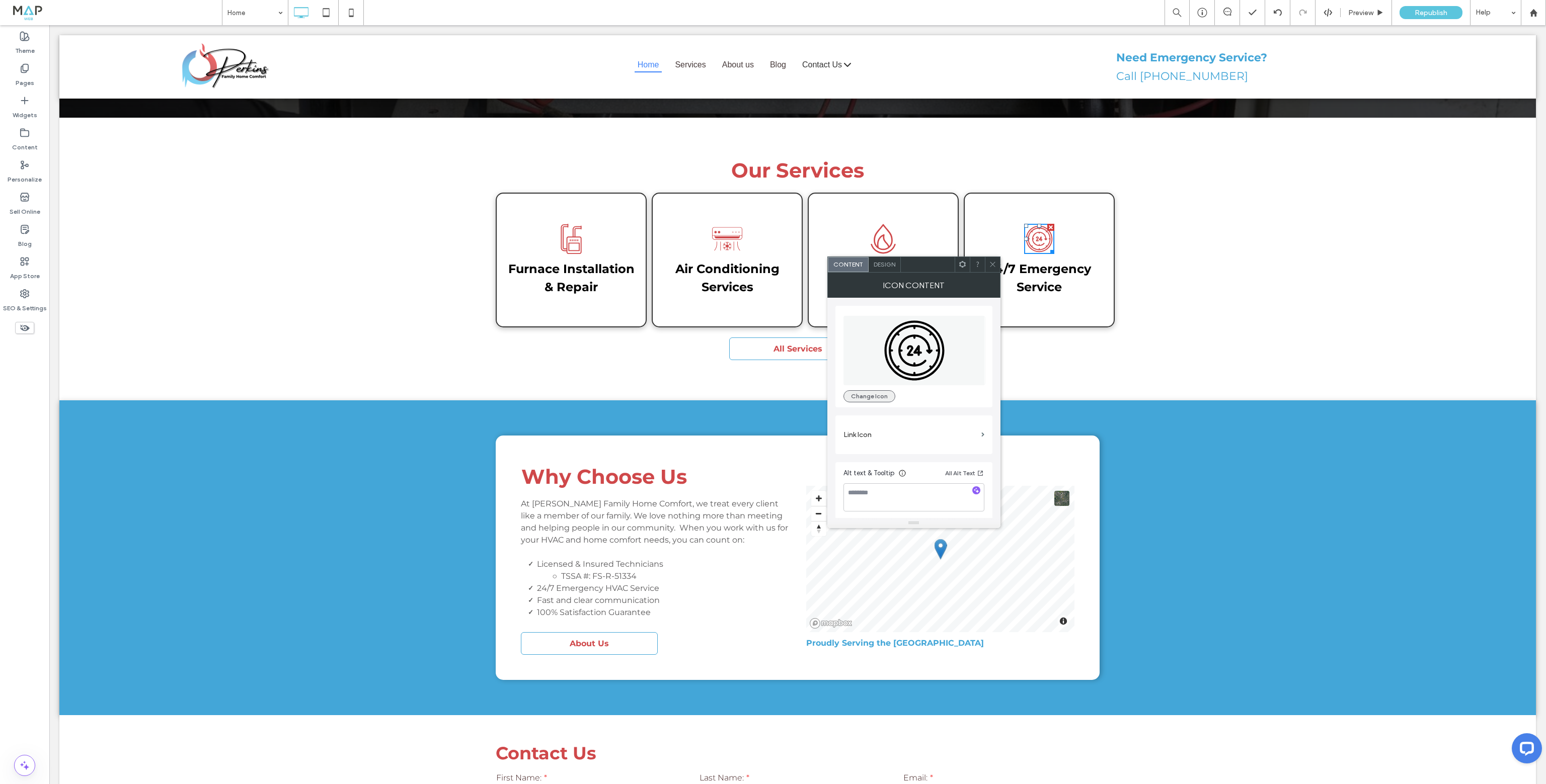
drag, startPoint x: 867, startPoint y: 393, endPoint x: 858, endPoint y: 386, distance: 11.4
click at [866, 393] on button "Change Icon" at bounding box center [870, 396] width 52 height 12
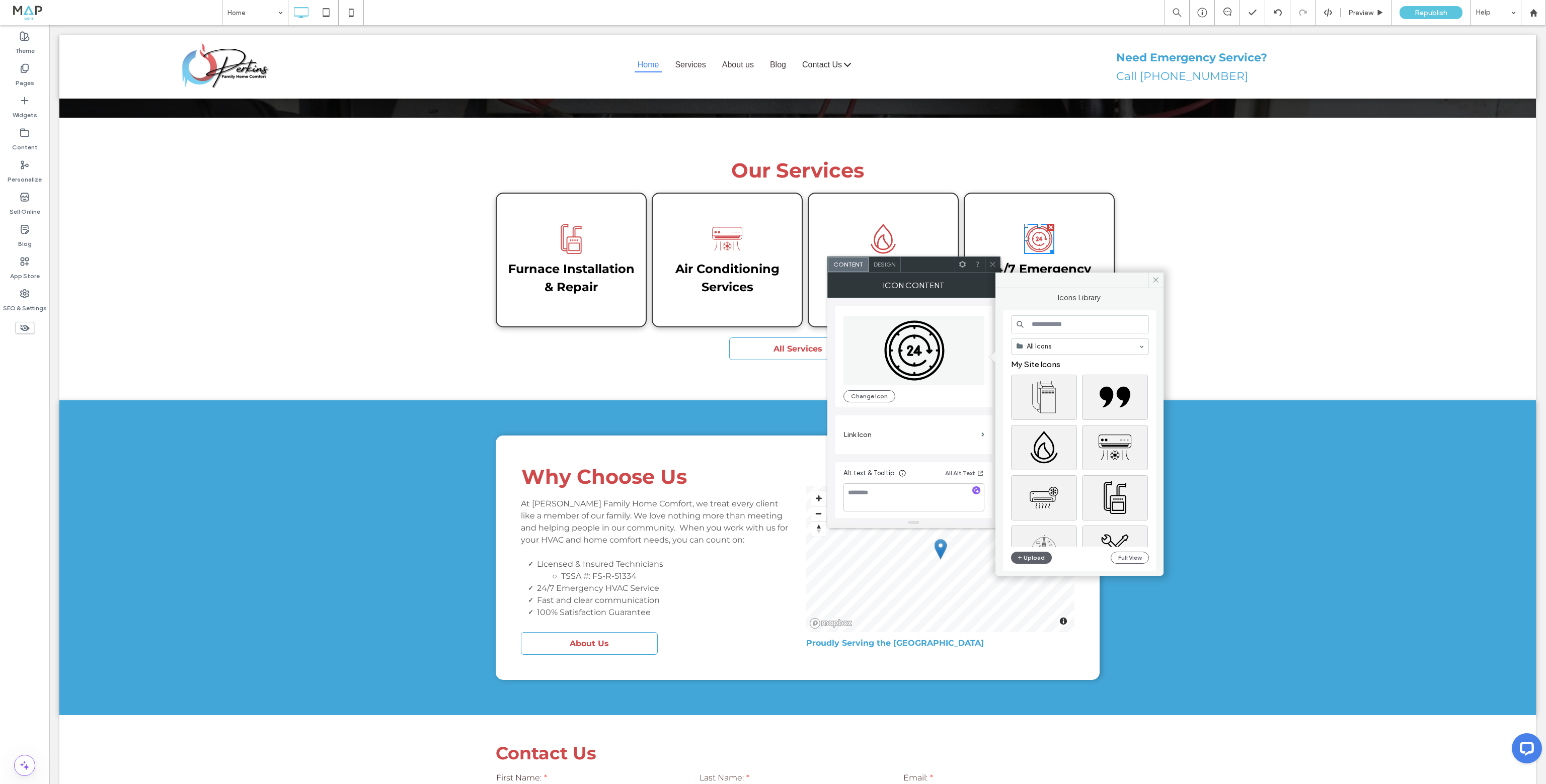
click at [1047, 327] on input at bounding box center [1080, 324] width 138 height 18
type input "**"
click at [1120, 421] on div "Select" at bounding box center [1115, 417] width 66 height 45
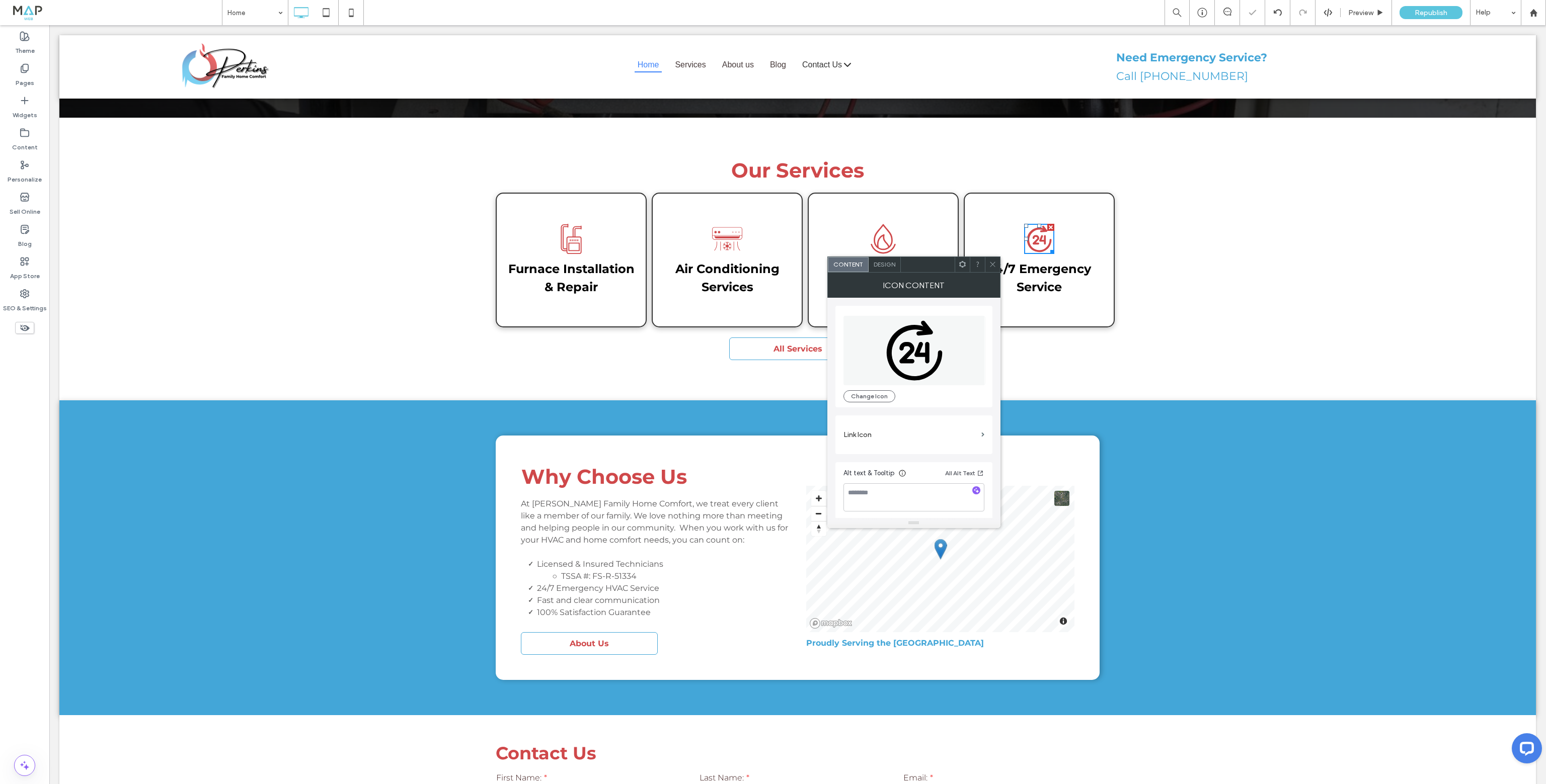
click at [996, 267] on icon at bounding box center [993, 264] width 8 height 8
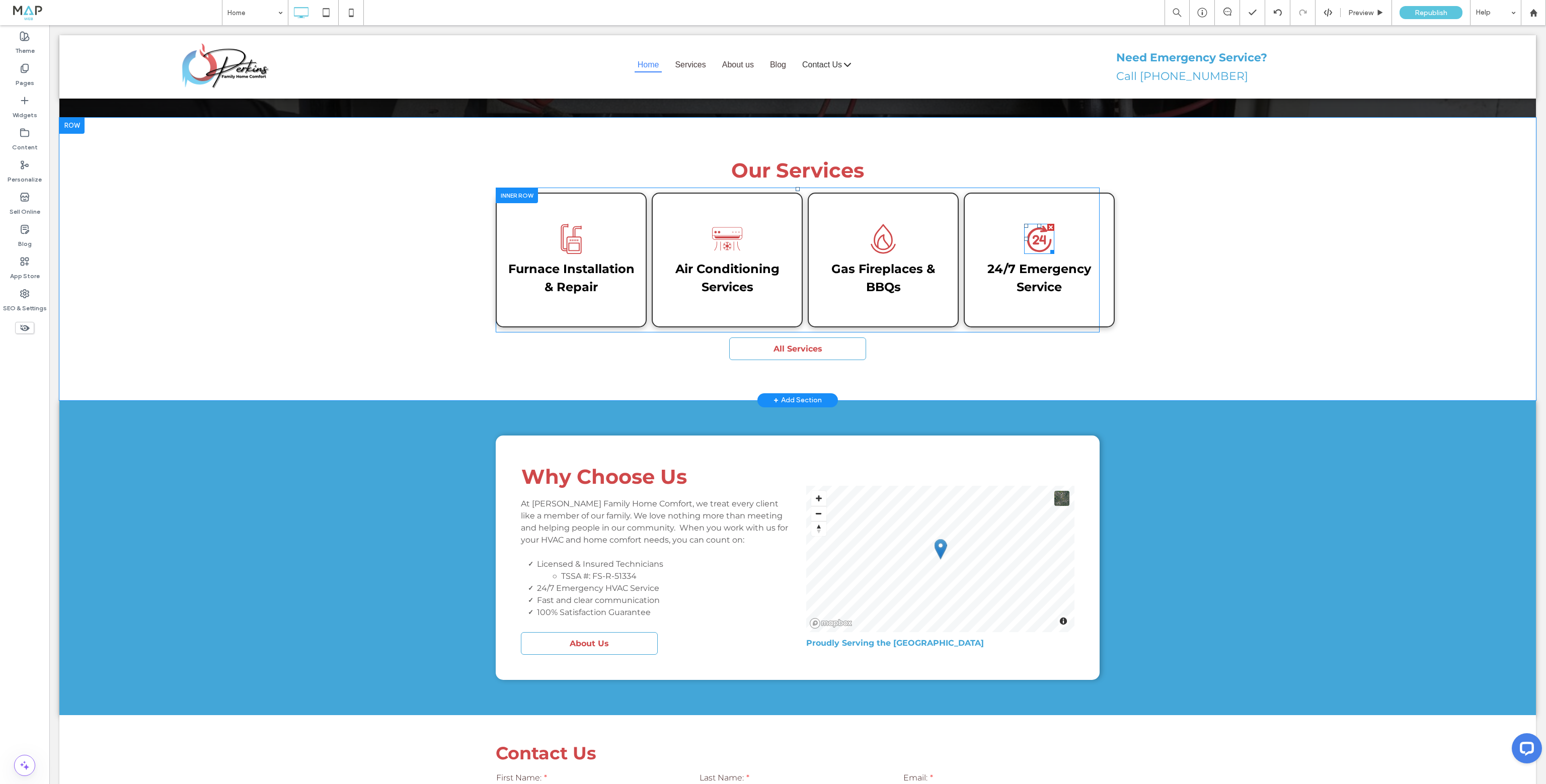
click at [1046, 224] on icon at bounding box center [1039, 239] width 31 height 30
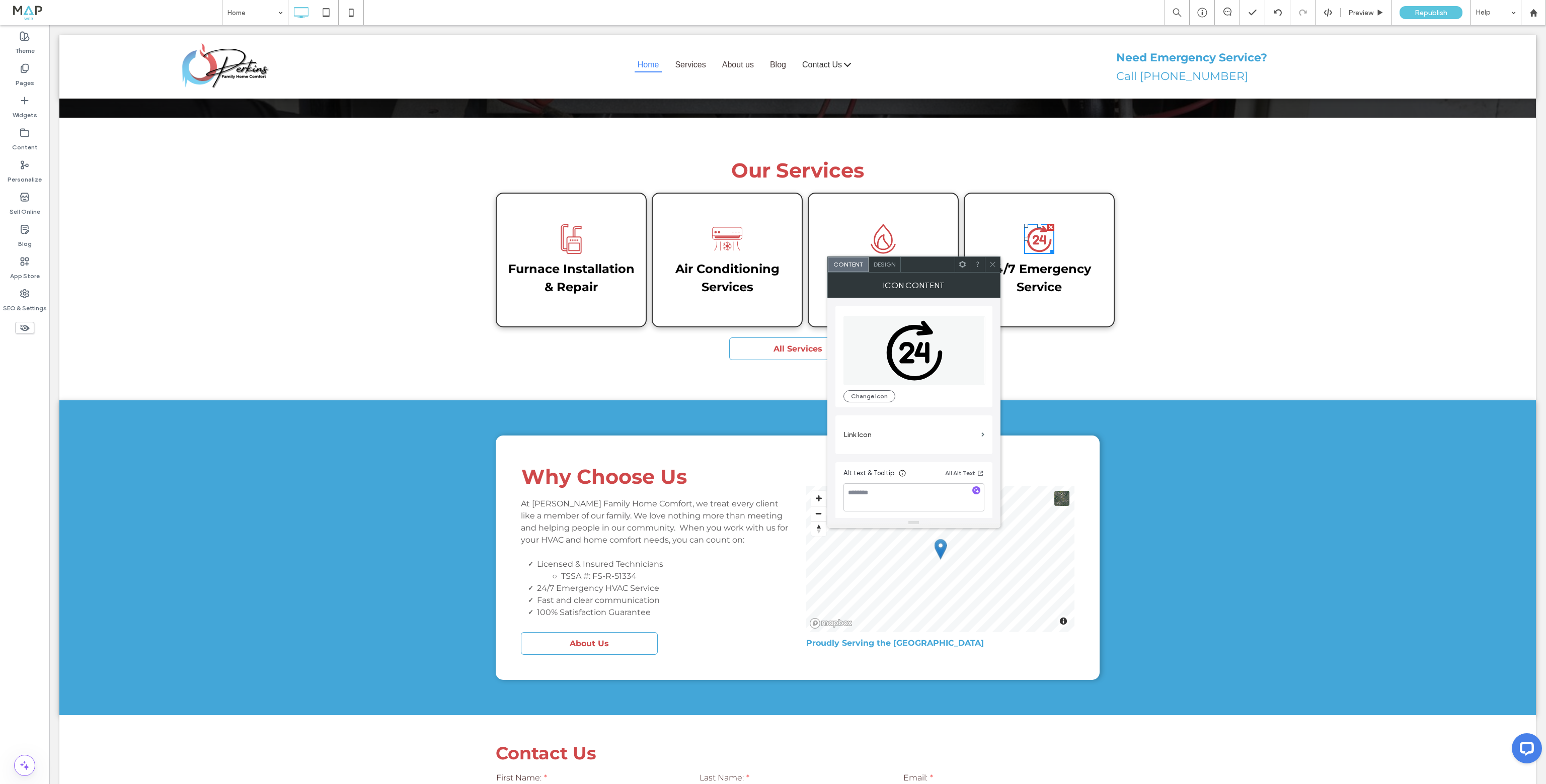
click at [869, 402] on div "Change Icon" at bounding box center [913, 356] width 157 height 102
click at [868, 396] on button "Change Icon" at bounding box center [870, 396] width 52 height 12
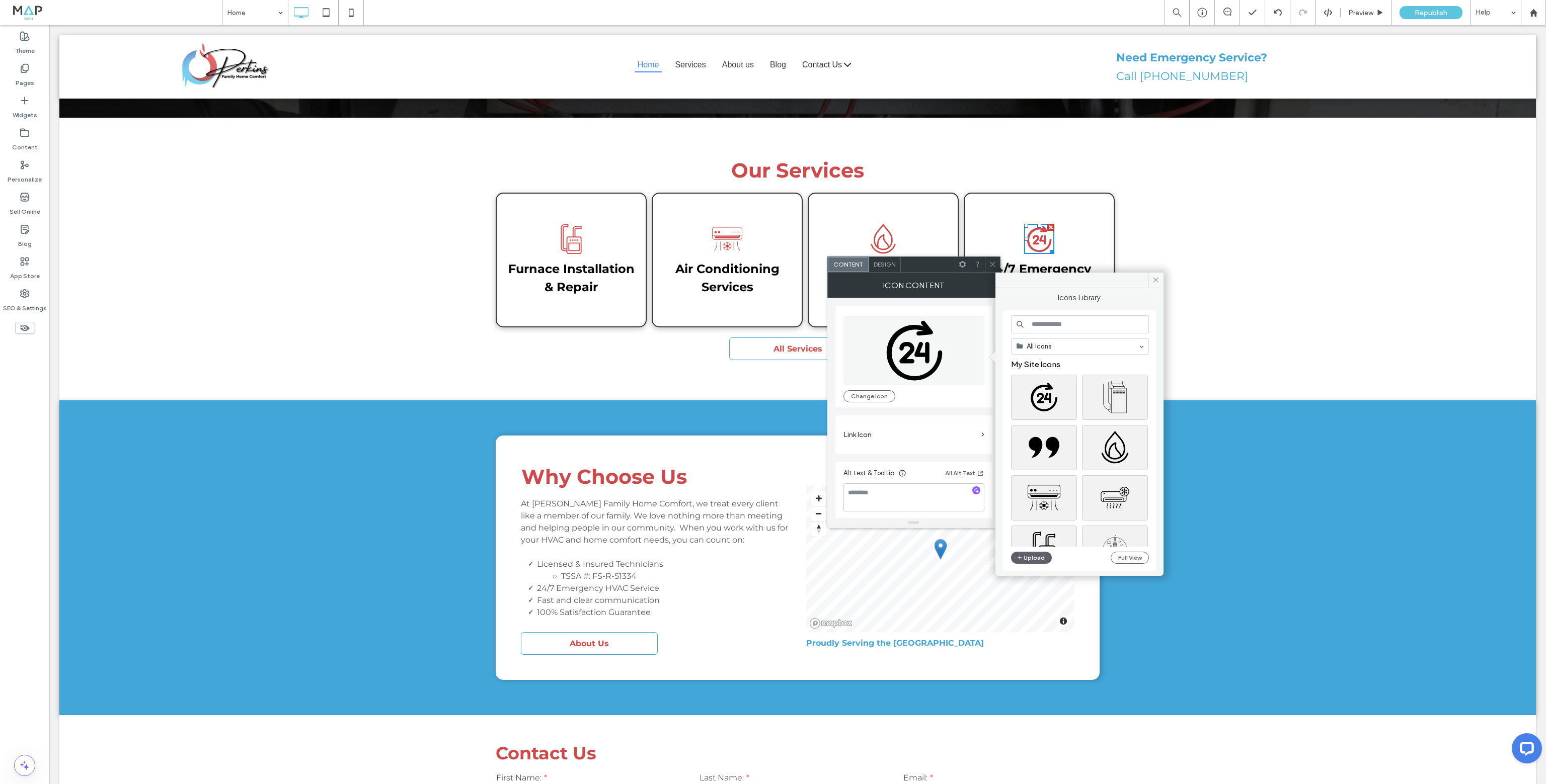
click at [1041, 330] on input at bounding box center [1080, 324] width 138 height 18
type input "*******"
click at [1058, 499] on div "Select" at bounding box center [1044, 497] width 66 height 45
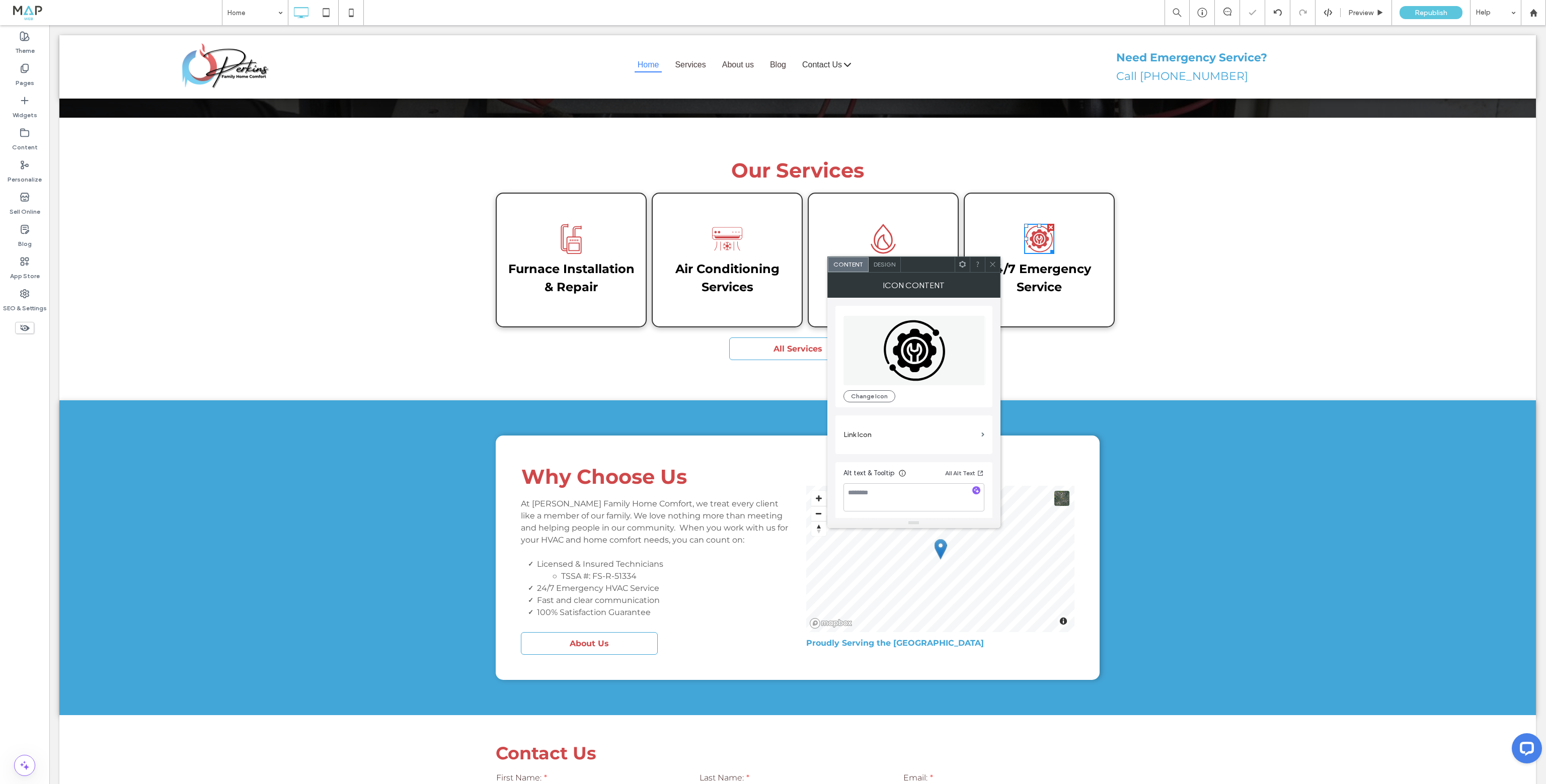
click at [995, 263] on icon at bounding box center [993, 264] width 8 height 8
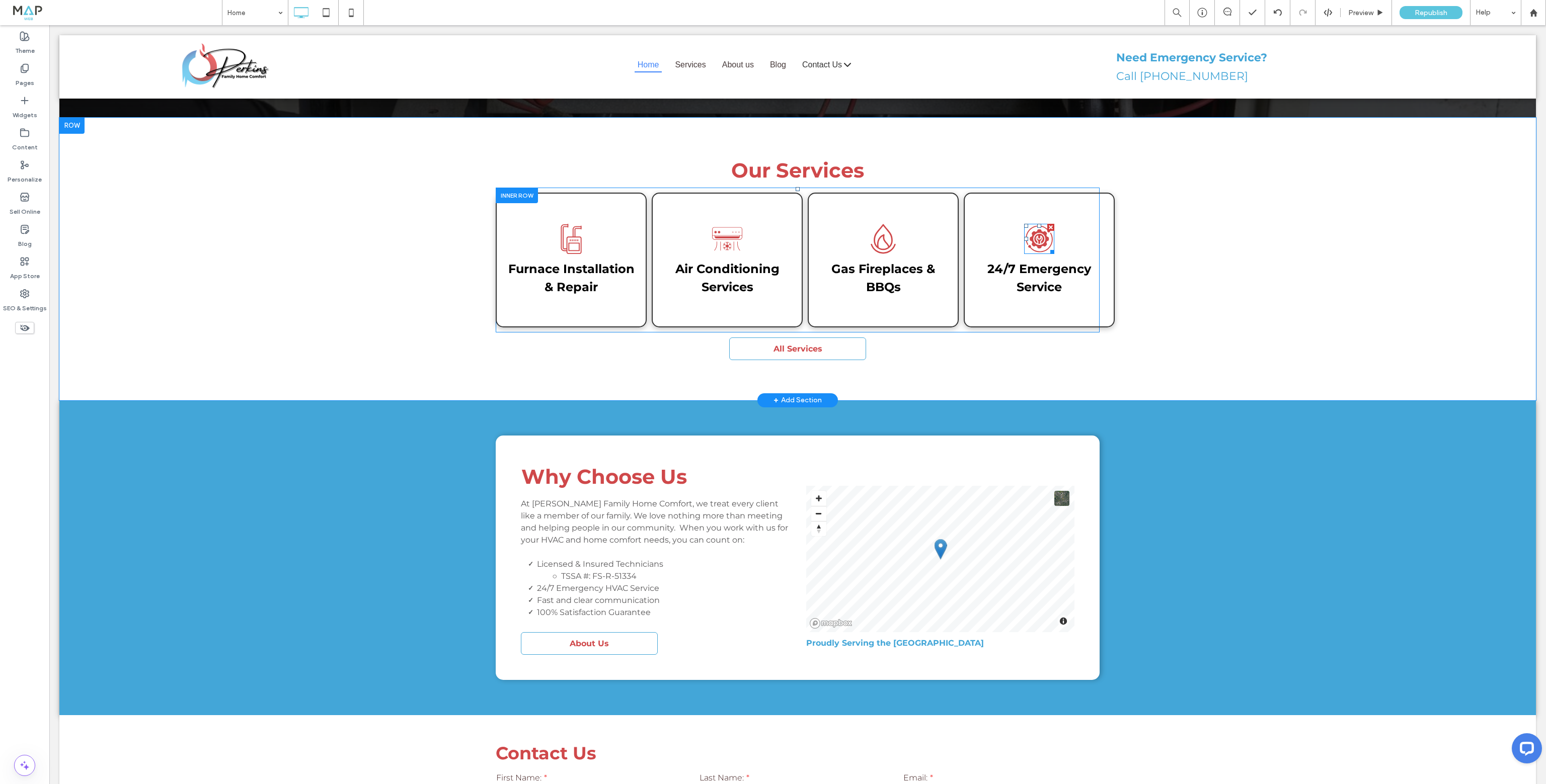
click at [1039, 226] on icon at bounding box center [1039, 239] width 27 height 27
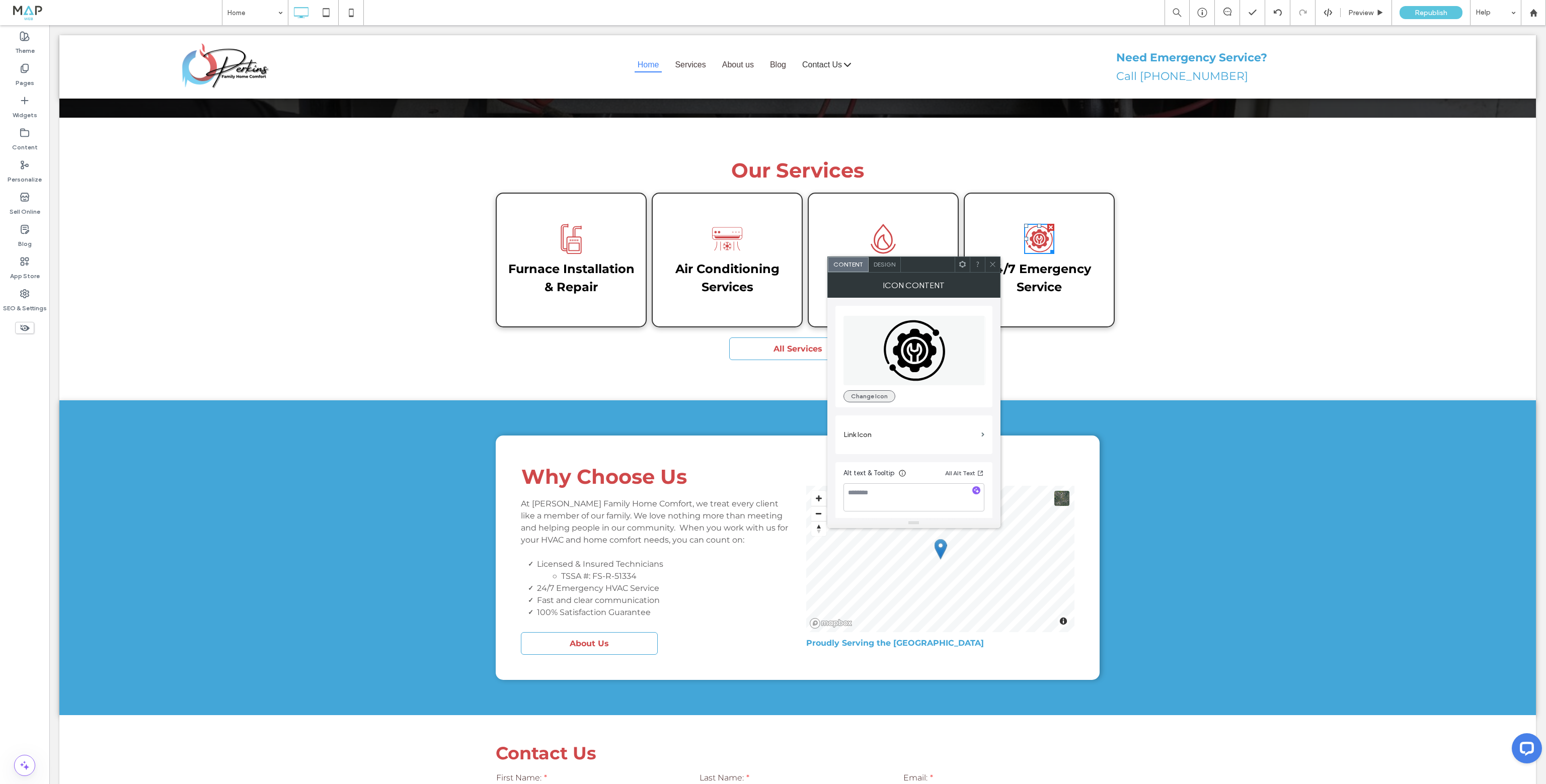
click at [886, 396] on button "Change Icon" at bounding box center [870, 396] width 52 height 12
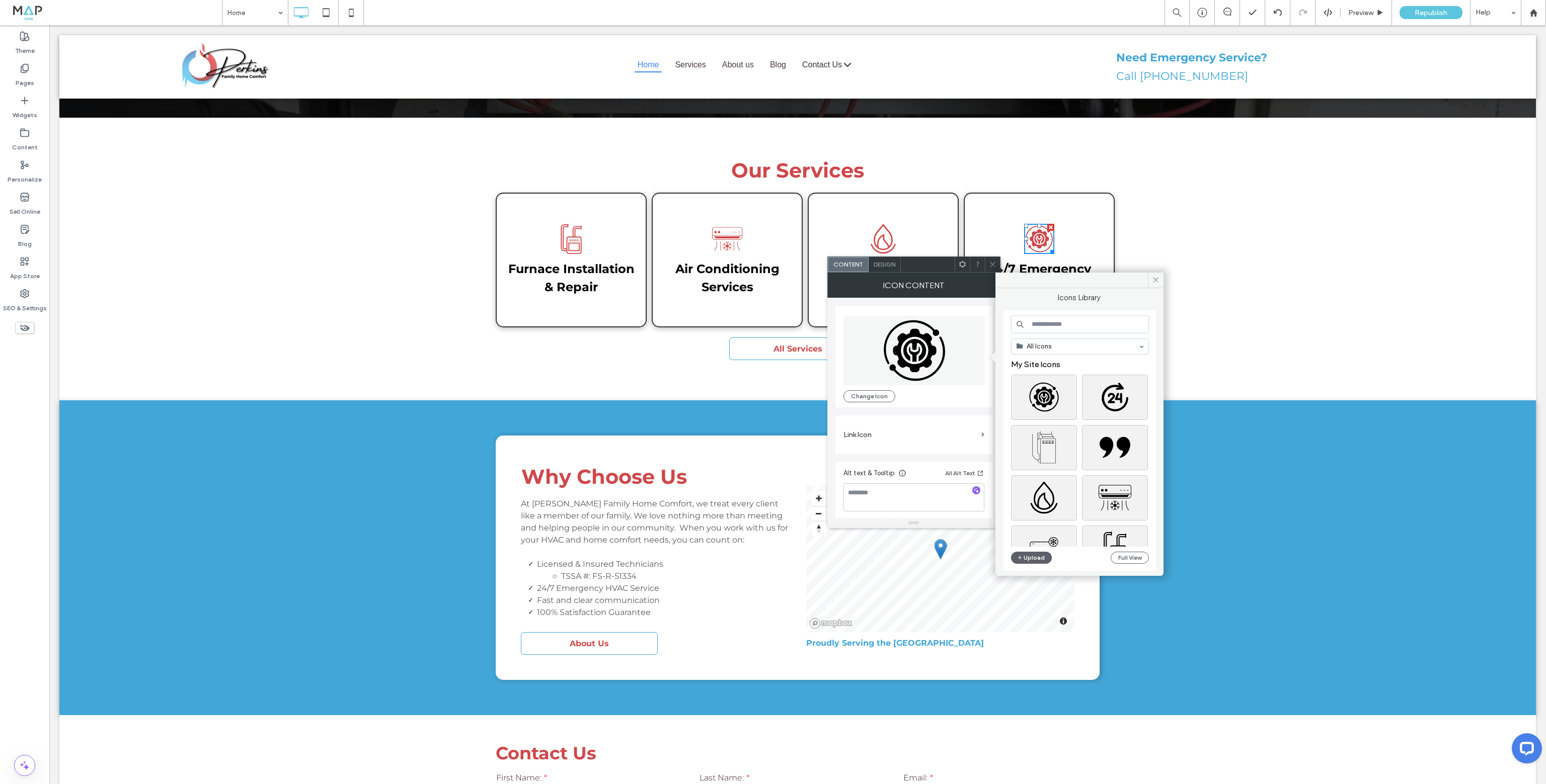
drag, startPoint x: 1036, startPoint y: 320, endPoint x: 1039, endPoint y: 314, distance: 6.7
click at [1036, 321] on input at bounding box center [1080, 324] width 138 height 18
type input "*******"
click at [1119, 473] on div "Select" at bounding box center [1115, 469] width 66 height 45
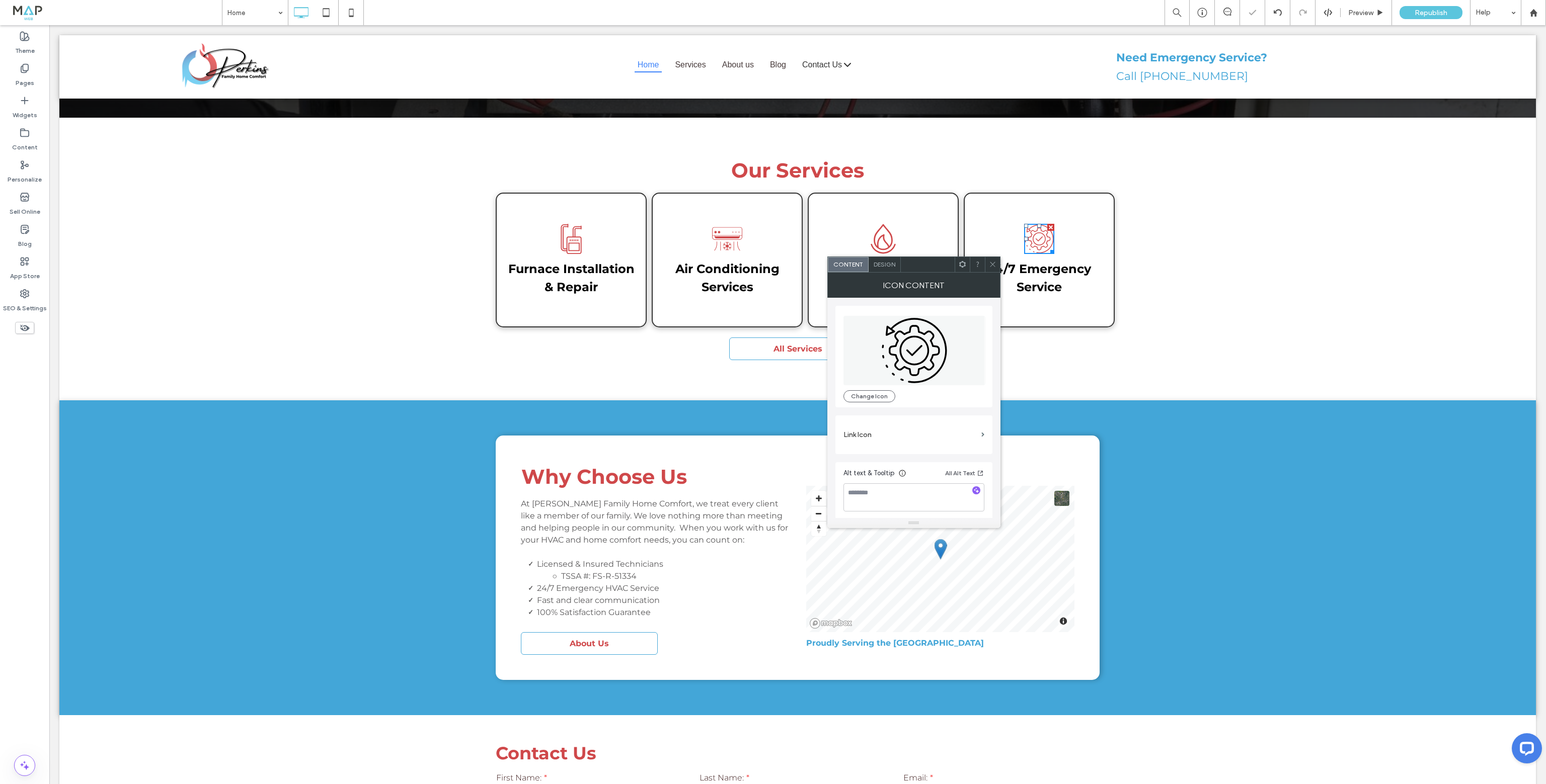
click at [989, 262] on icon at bounding box center [993, 264] width 8 height 8
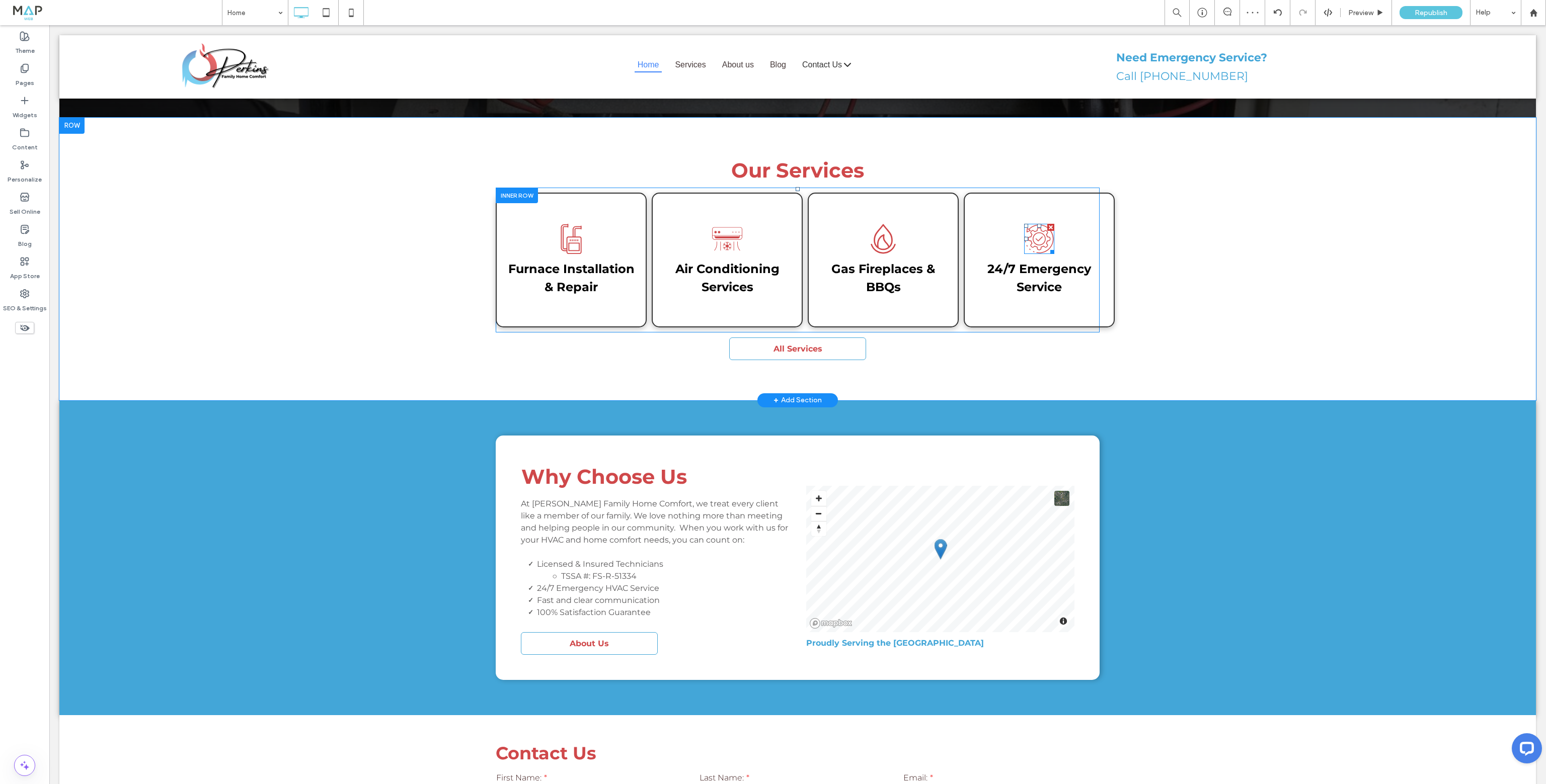
click at [1038, 224] on icon at bounding box center [1039, 238] width 29 height 29
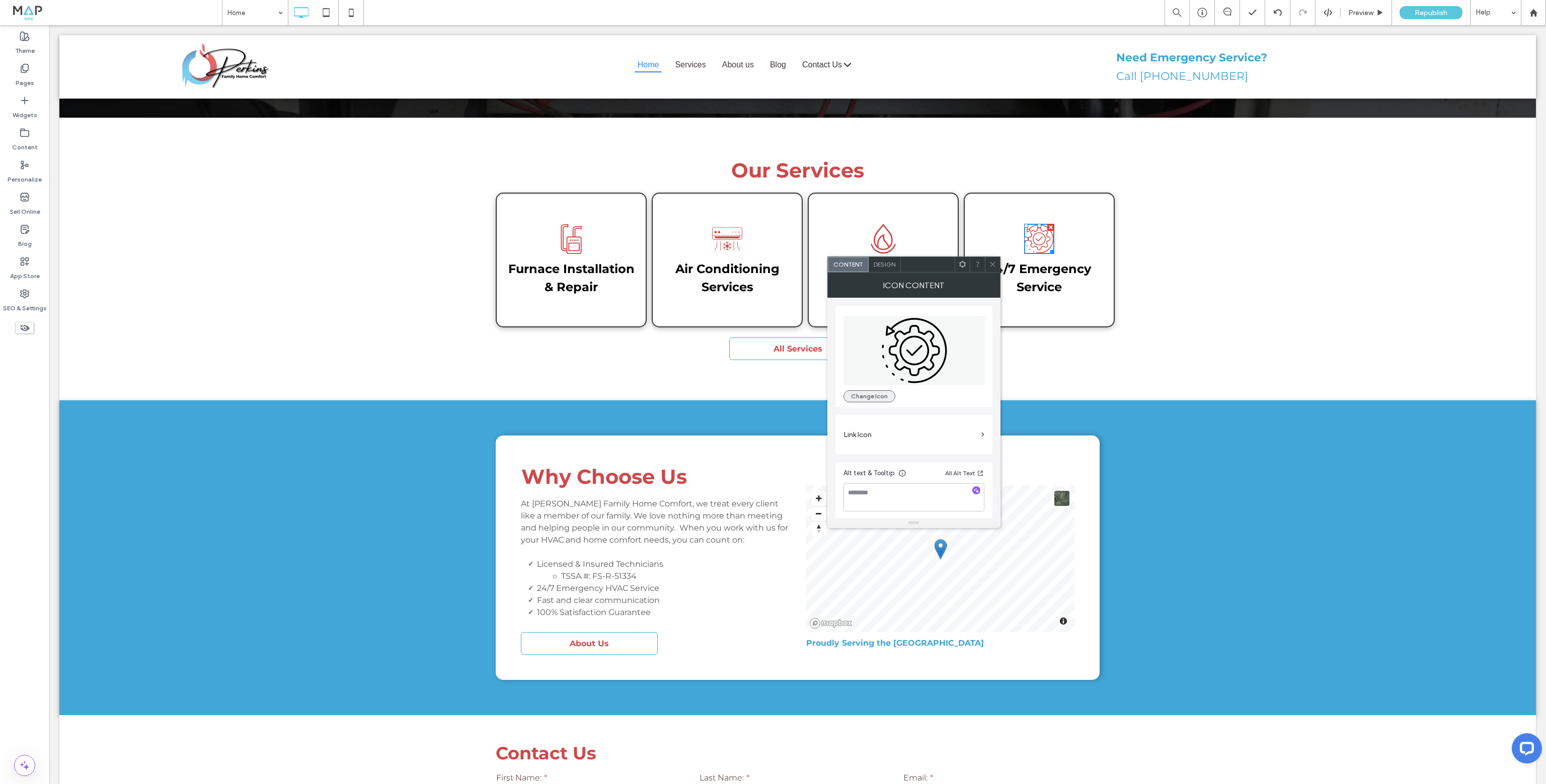
click at [876, 399] on button "Change Icon" at bounding box center [870, 396] width 52 height 12
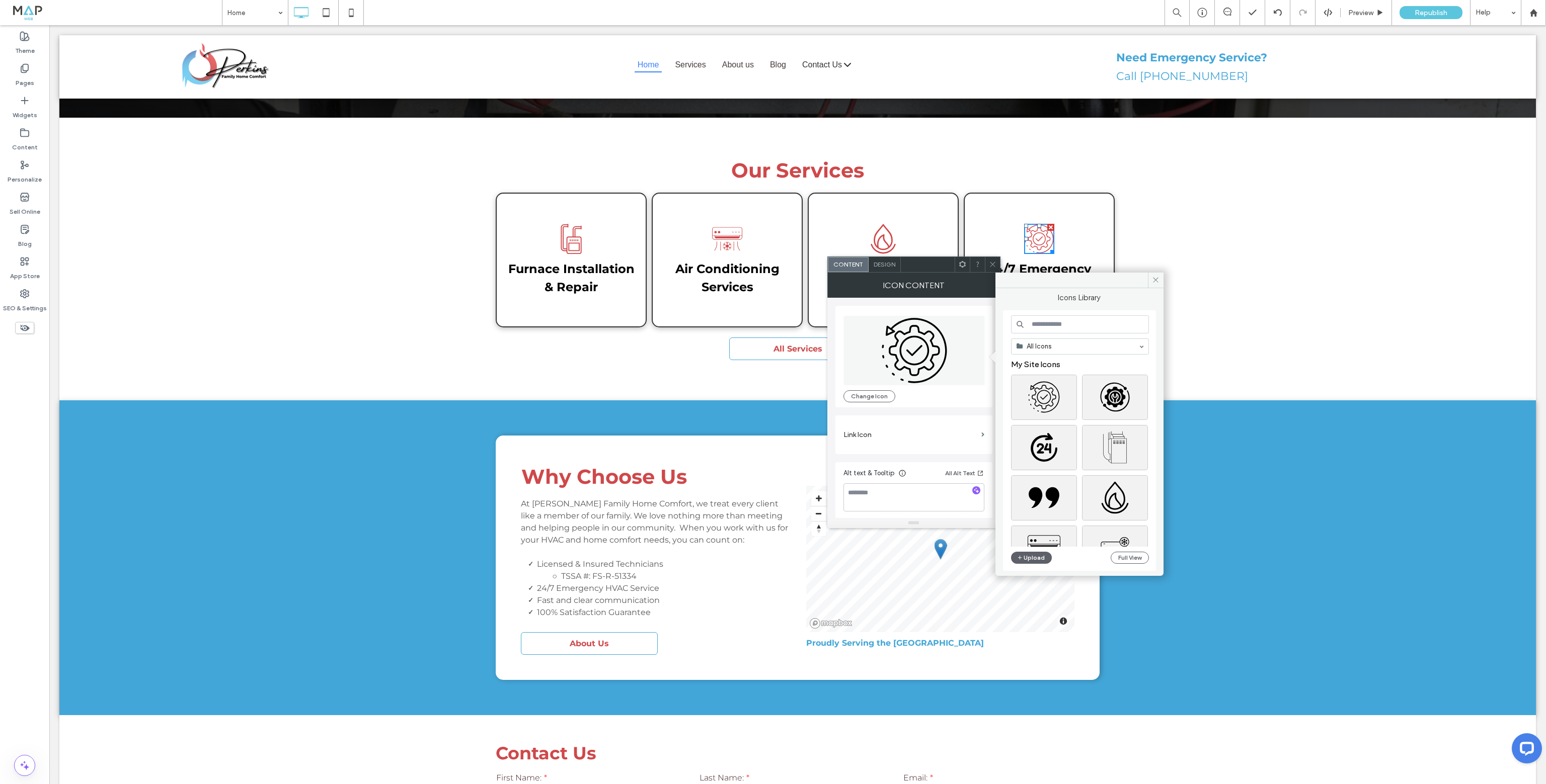
click at [1065, 332] on input at bounding box center [1080, 324] width 138 height 18
type input "**"
click at [1123, 424] on div "Select" at bounding box center [1115, 417] width 66 height 45
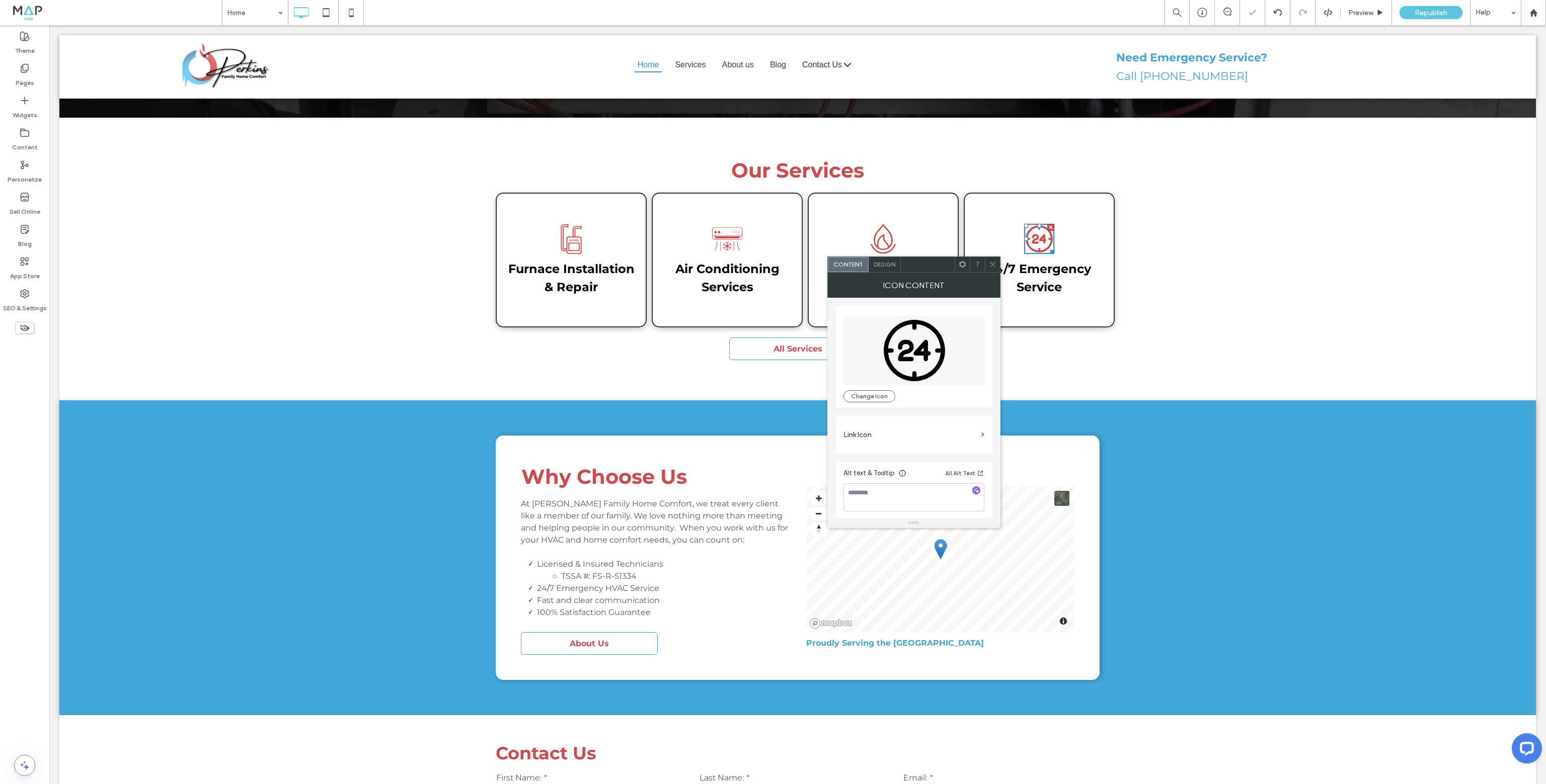
drag, startPoint x: 997, startPoint y: 271, endPoint x: 999, endPoint y: 277, distance: 6.3
click at [997, 272] on div "Content Design Icon Content Change Icon Link Icon Alt text & Tooltip All Alt Te…" at bounding box center [914, 393] width 173 height 272
click at [994, 261] on icon at bounding box center [993, 264] width 8 height 8
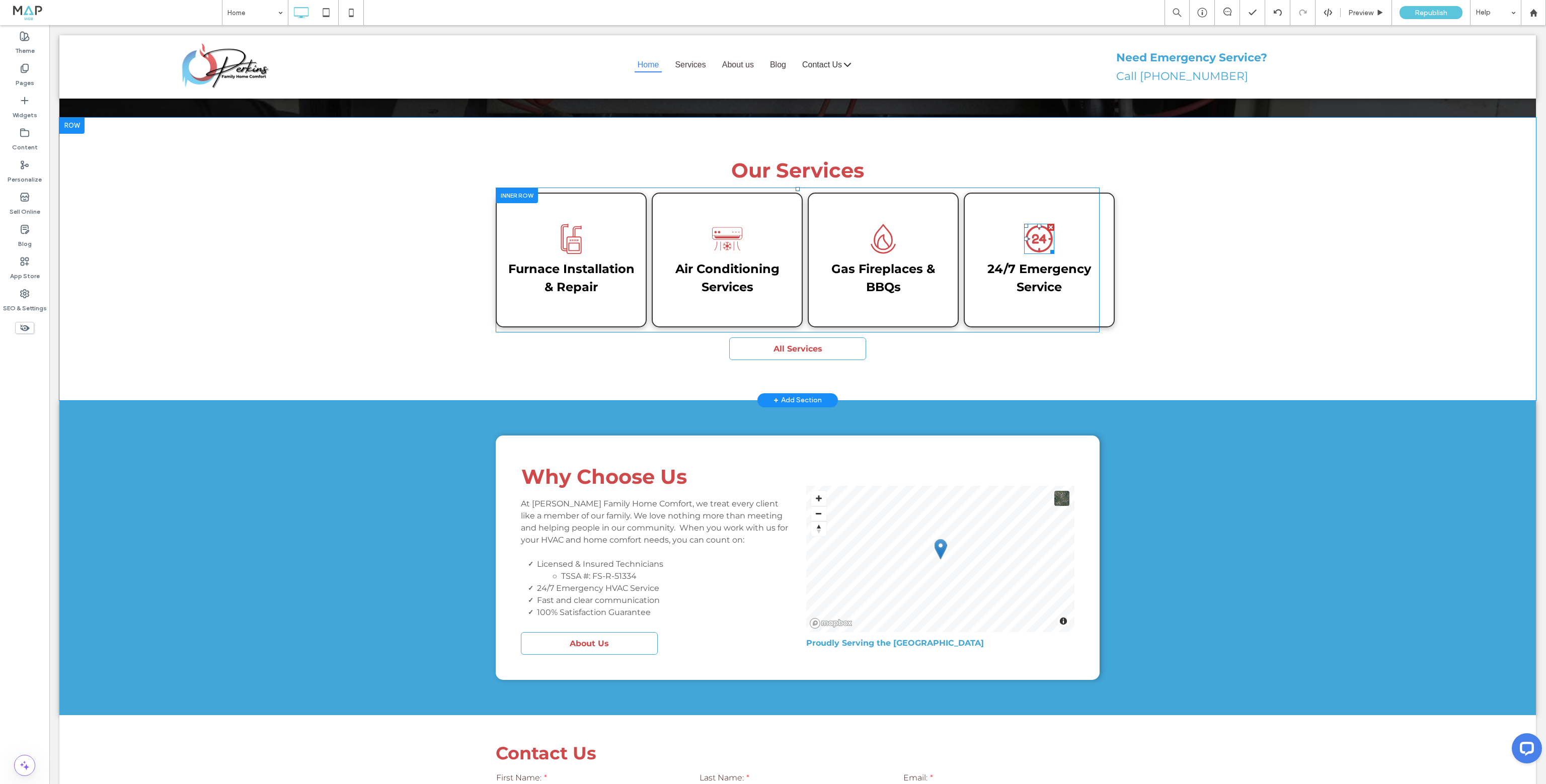
click at [1037, 224] on icon at bounding box center [1039, 239] width 31 height 30
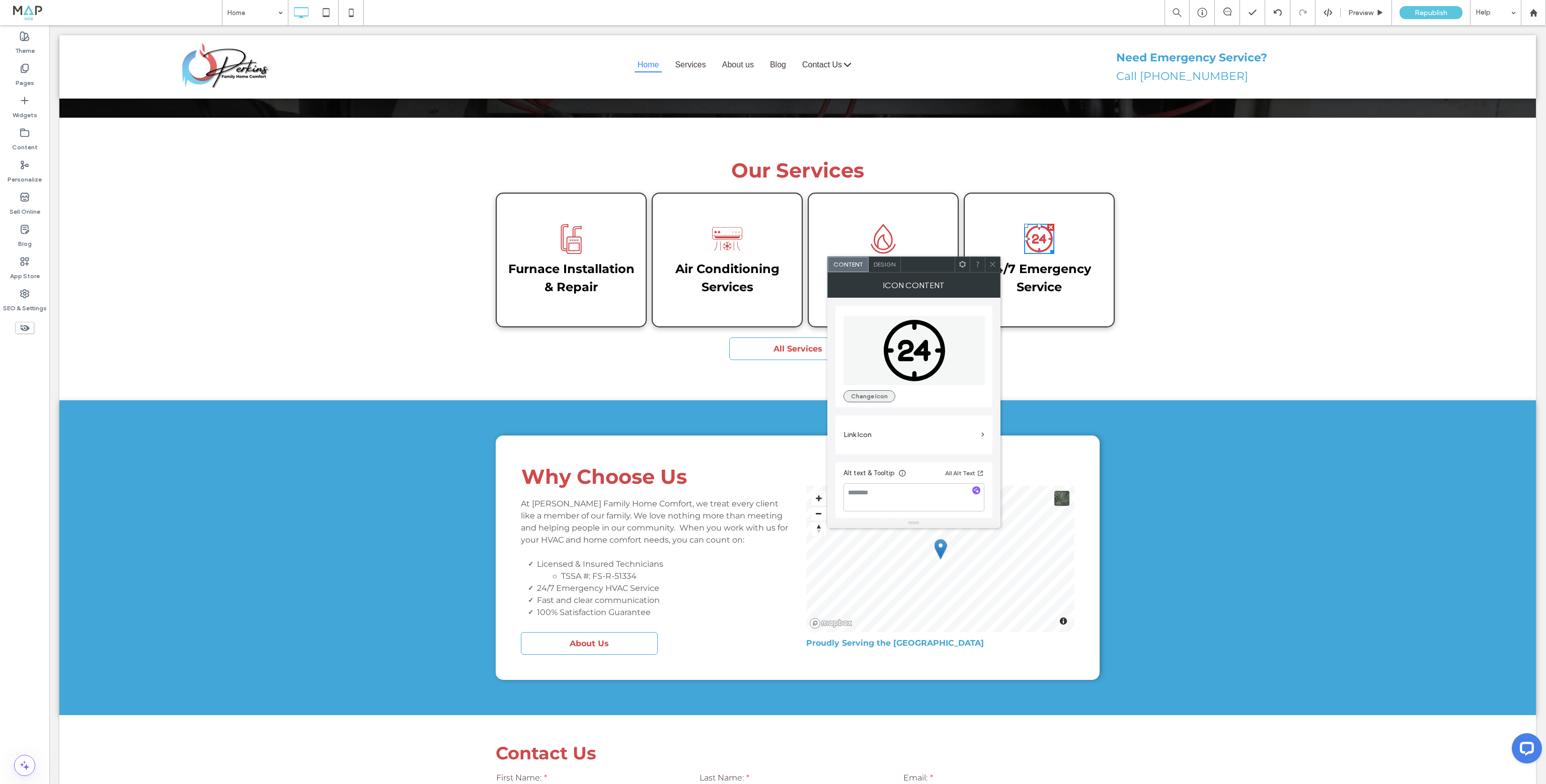
click at [866, 392] on button "Change Icon" at bounding box center [870, 396] width 52 height 12
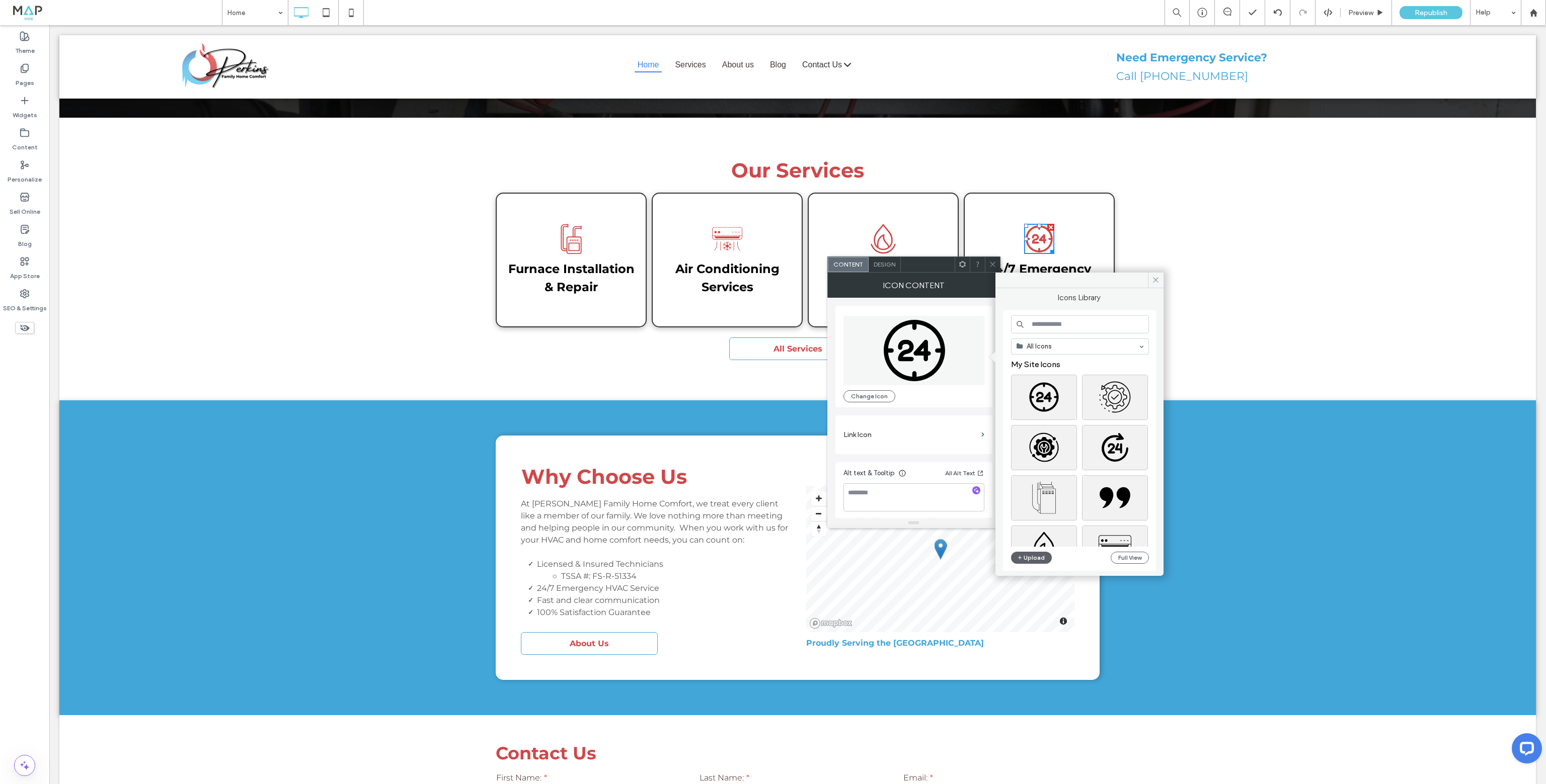
click at [1055, 327] on input at bounding box center [1080, 324] width 138 height 18
type input "**"
click at [1110, 398] on div "Select" at bounding box center [1115, 397] width 66 height 45
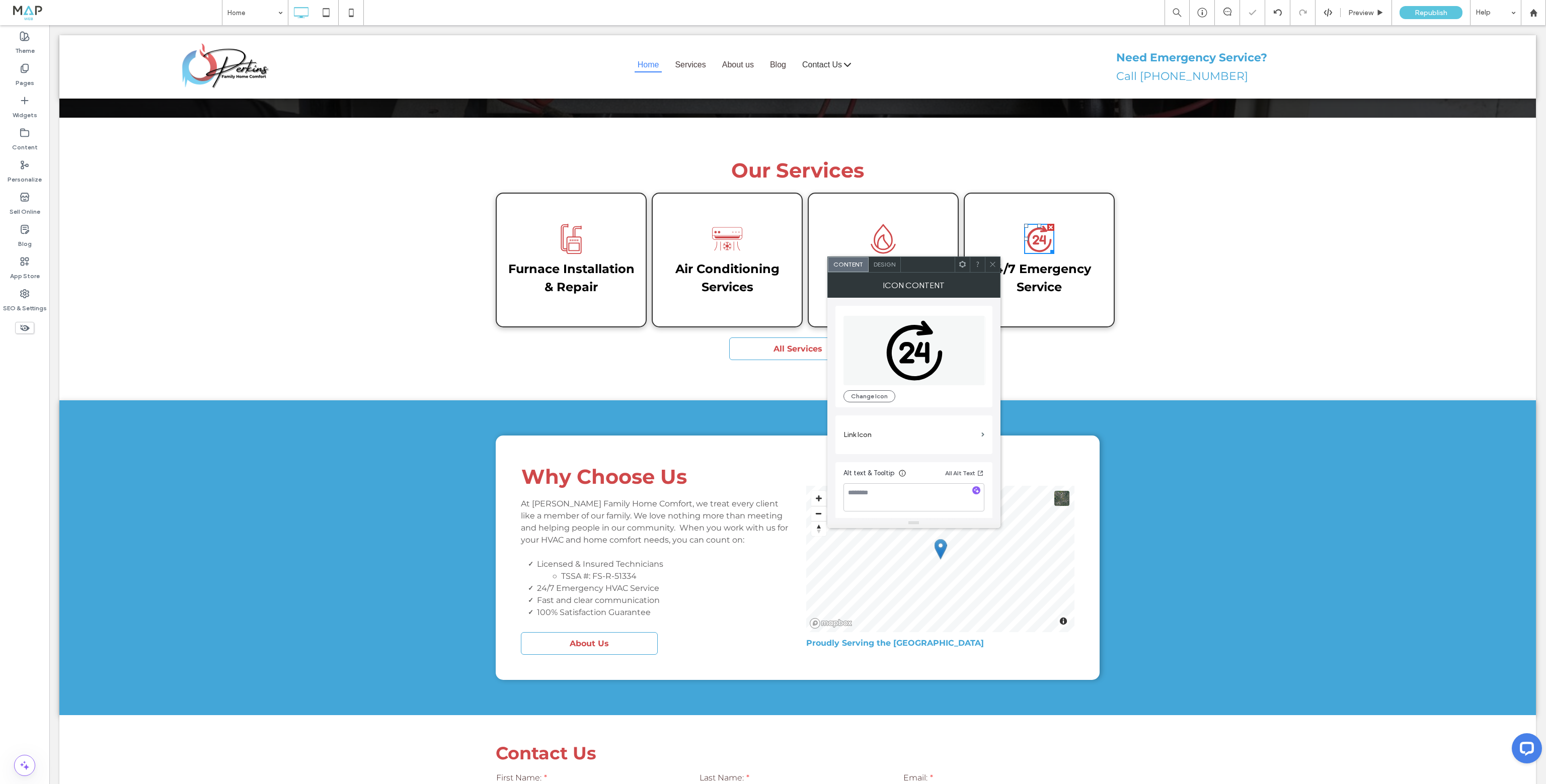
click at [992, 268] on span at bounding box center [993, 265] width 8 height 15
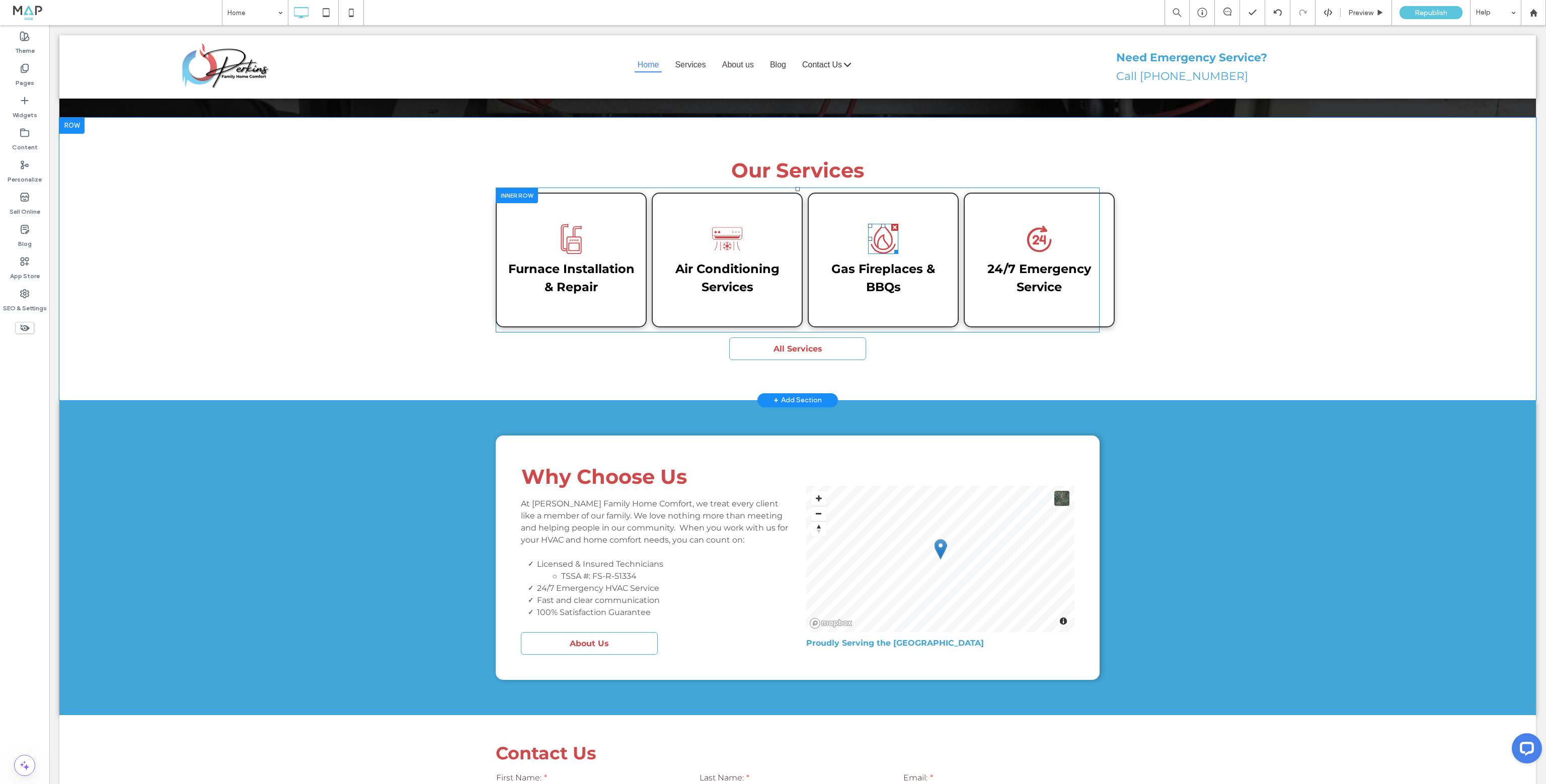
click at [869, 224] on icon at bounding box center [884, 239] width 31 height 30
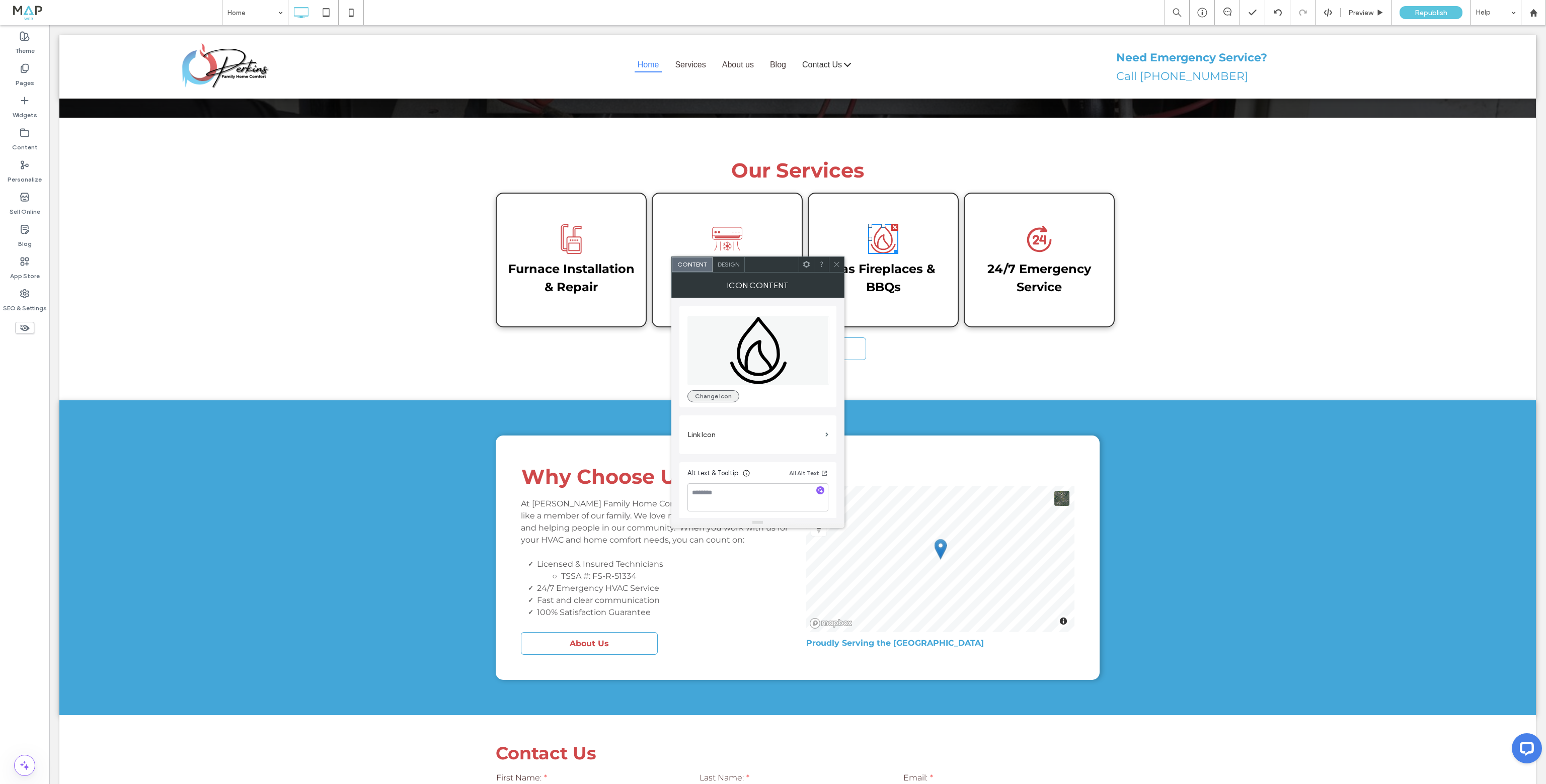
click at [712, 400] on button "Change Icon" at bounding box center [714, 396] width 52 height 12
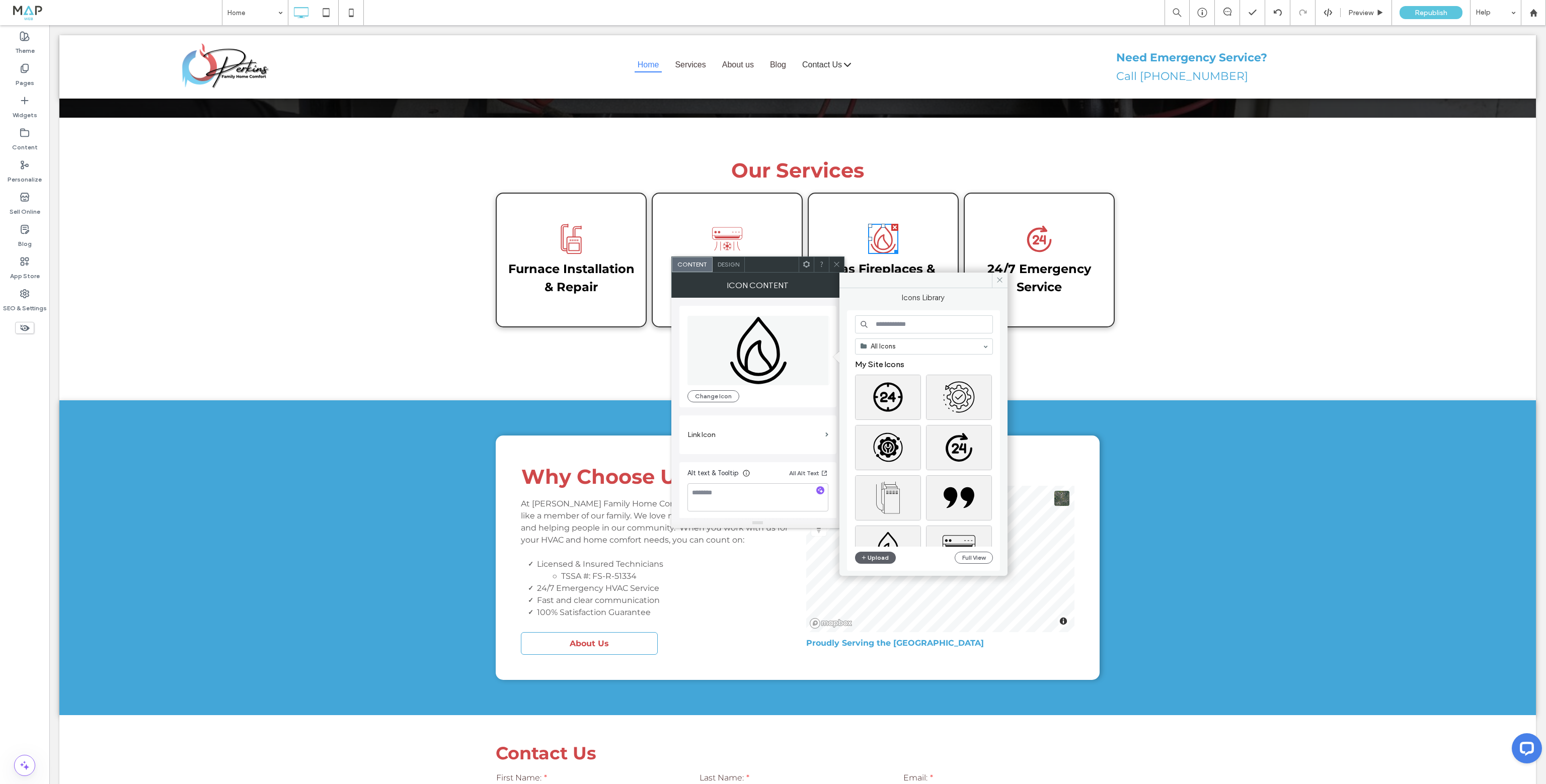
click at [896, 323] on input at bounding box center [924, 324] width 138 height 18
type input "***"
click at [838, 265] on use at bounding box center [837, 265] width 5 height 5
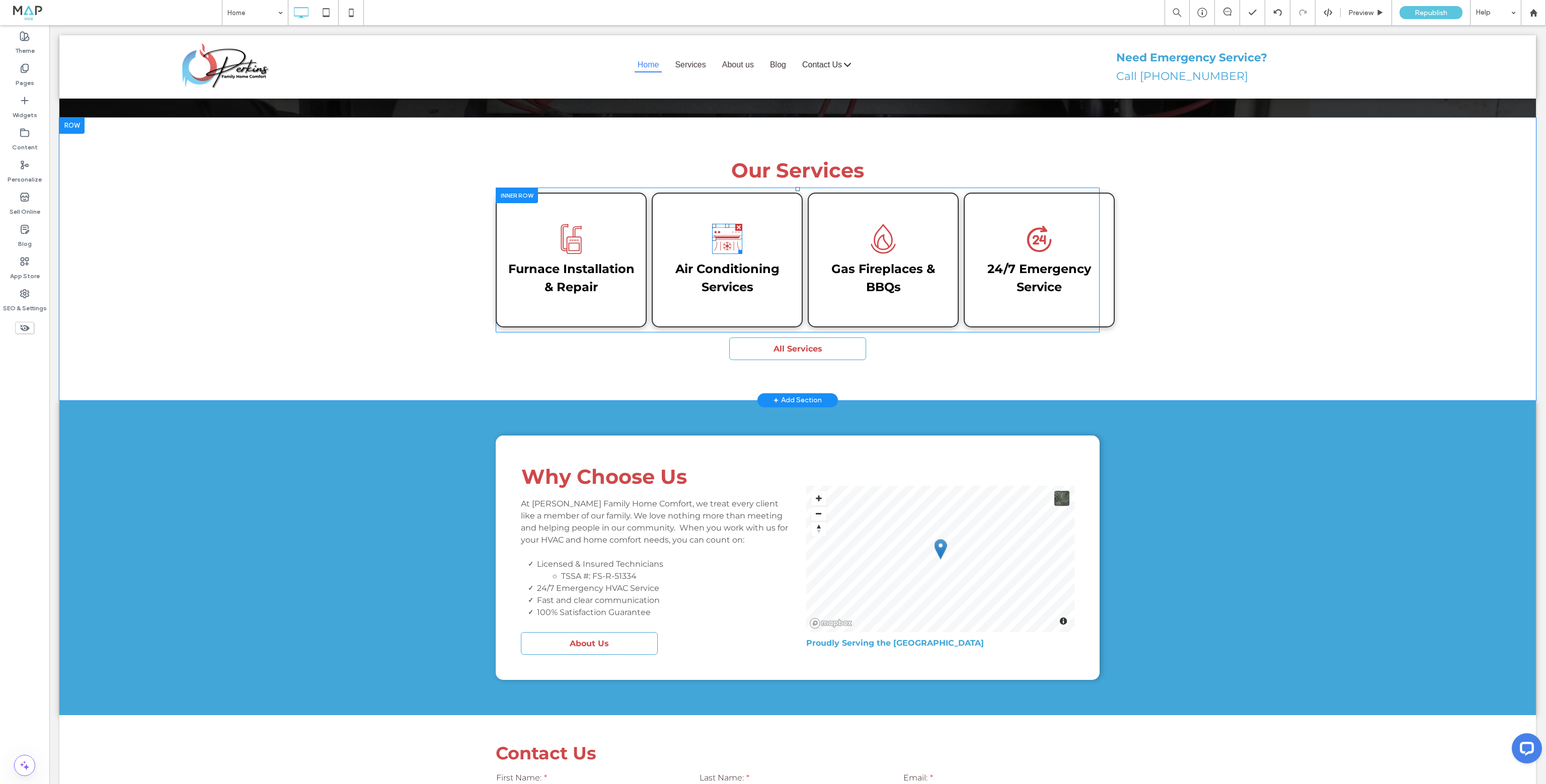
click at [725, 224] on icon at bounding box center [727, 239] width 31 height 30
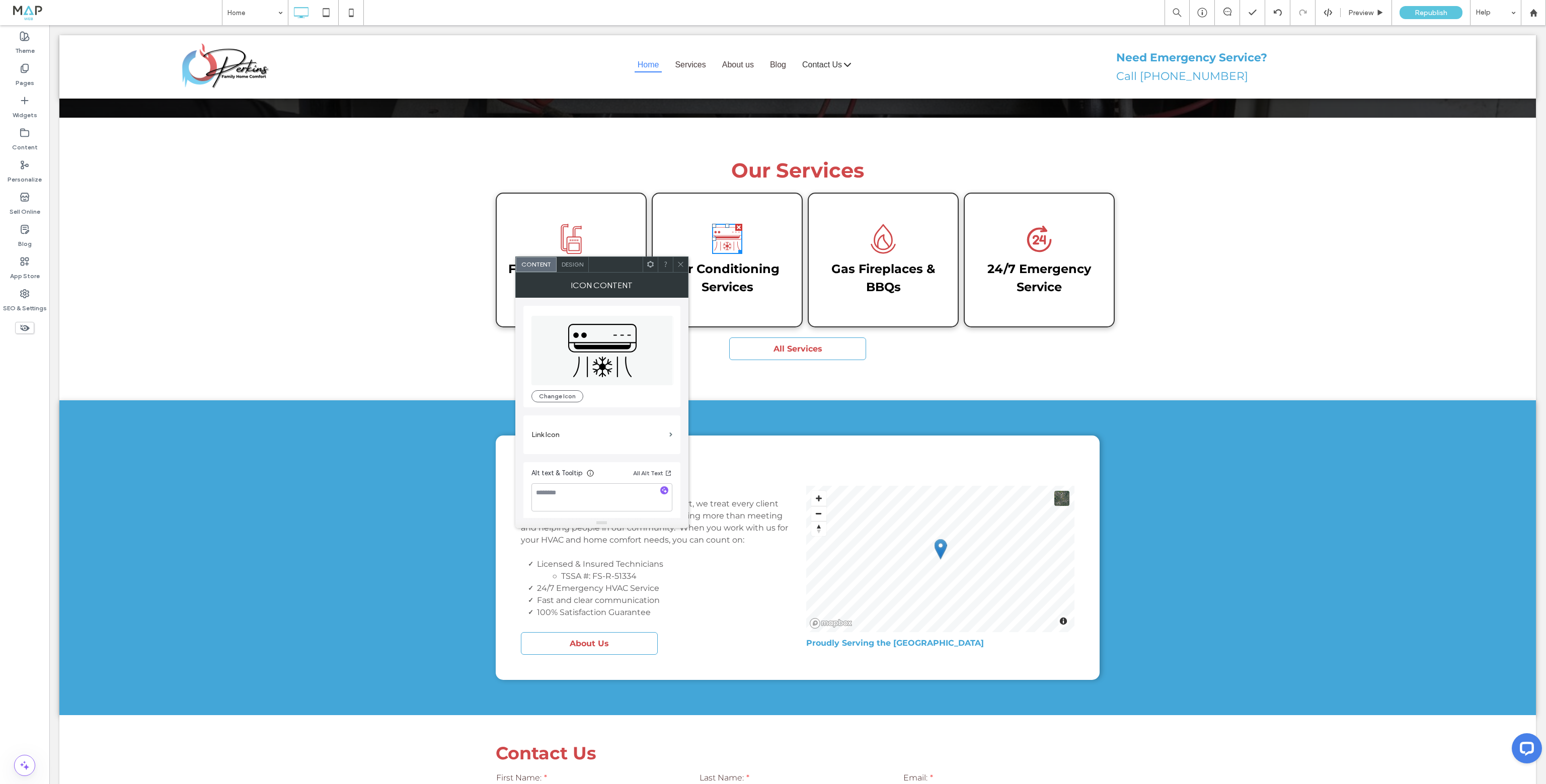
click at [683, 266] on icon at bounding box center [681, 264] width 8 height 8
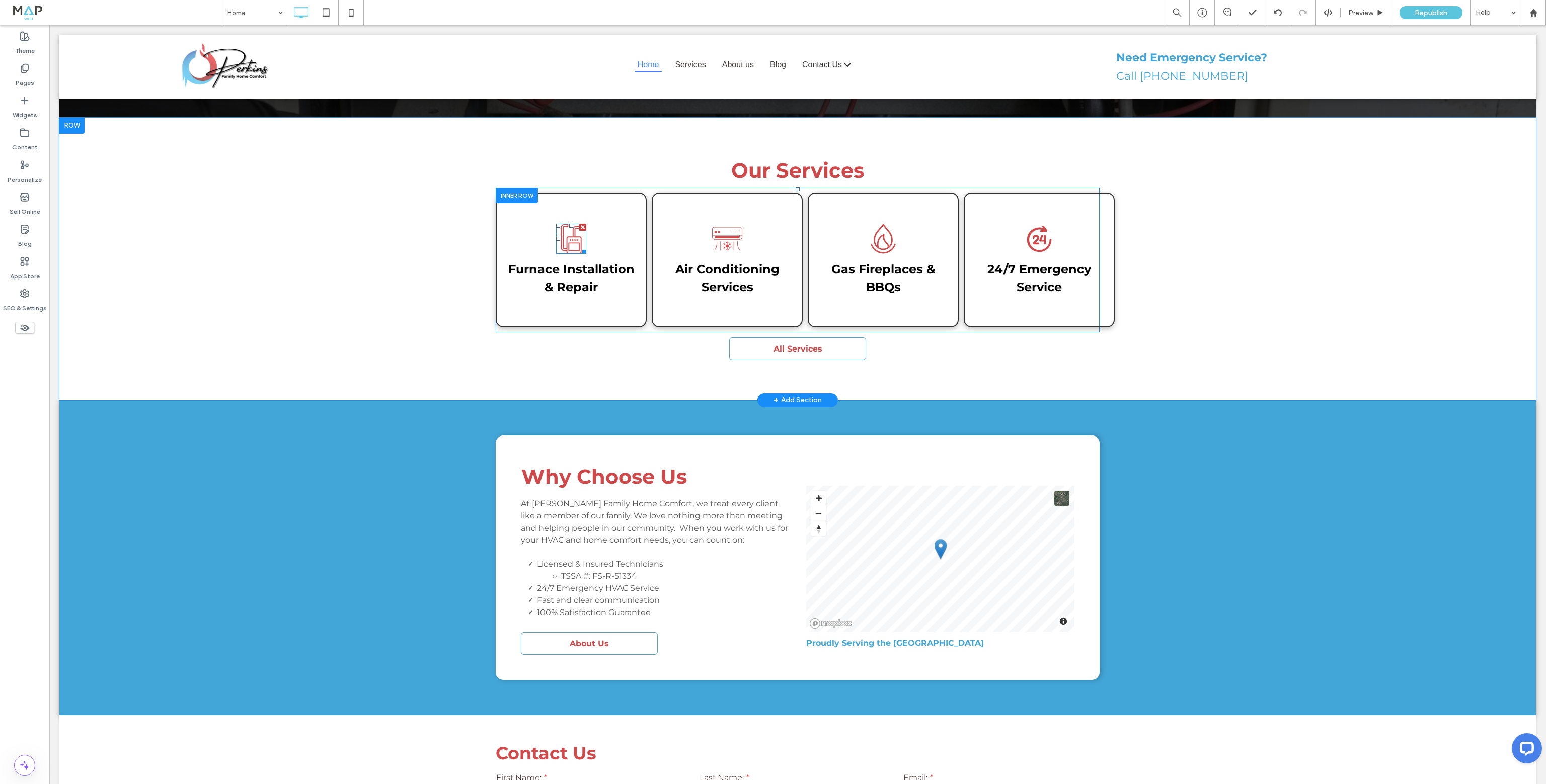
click at [574, 224] on icon at bounding box center [571, 239] width 31 height 30
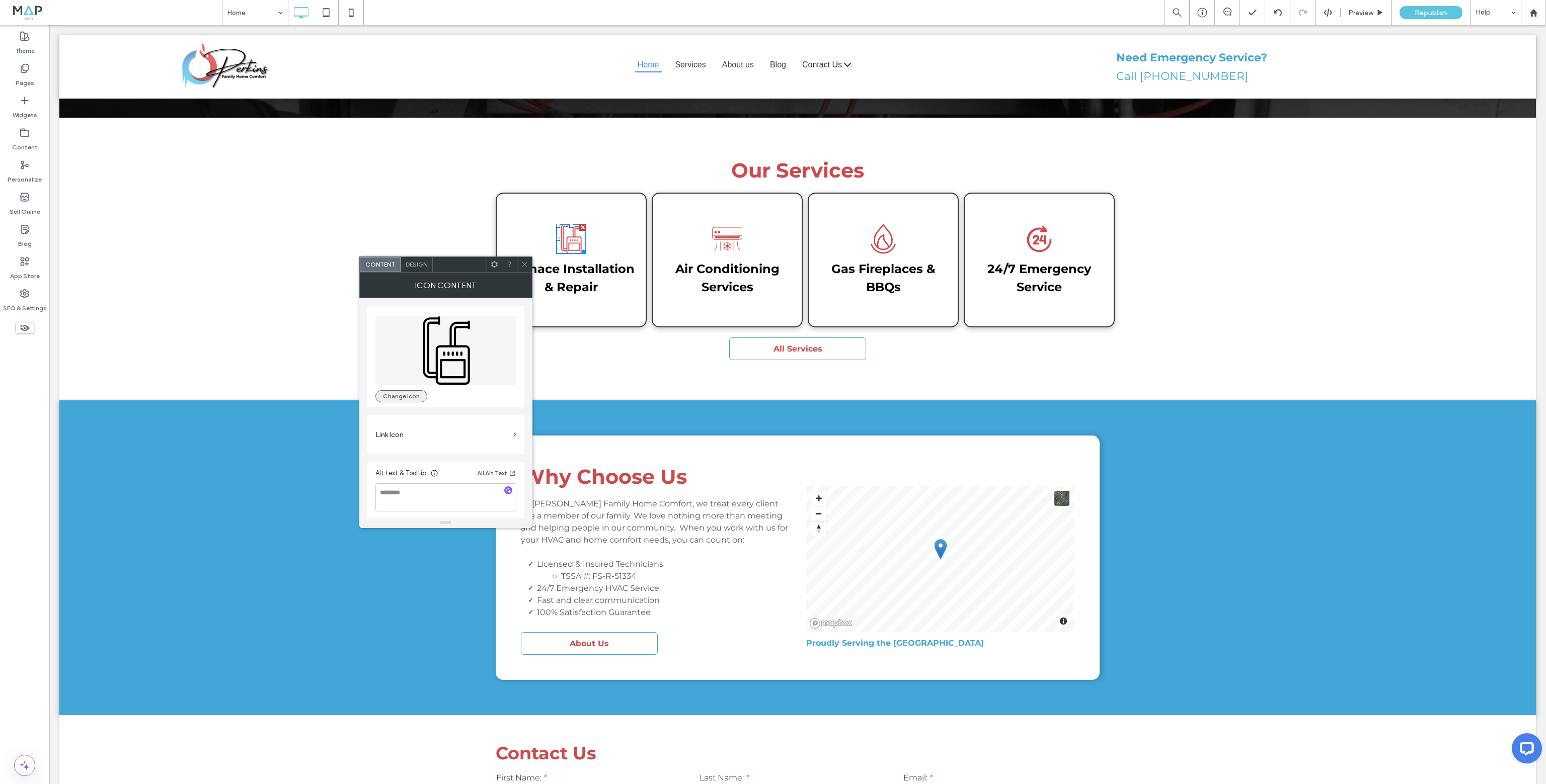
click at [420, 398] on button "Change Icon" at bounding box center [402, 396] width 52 height 12
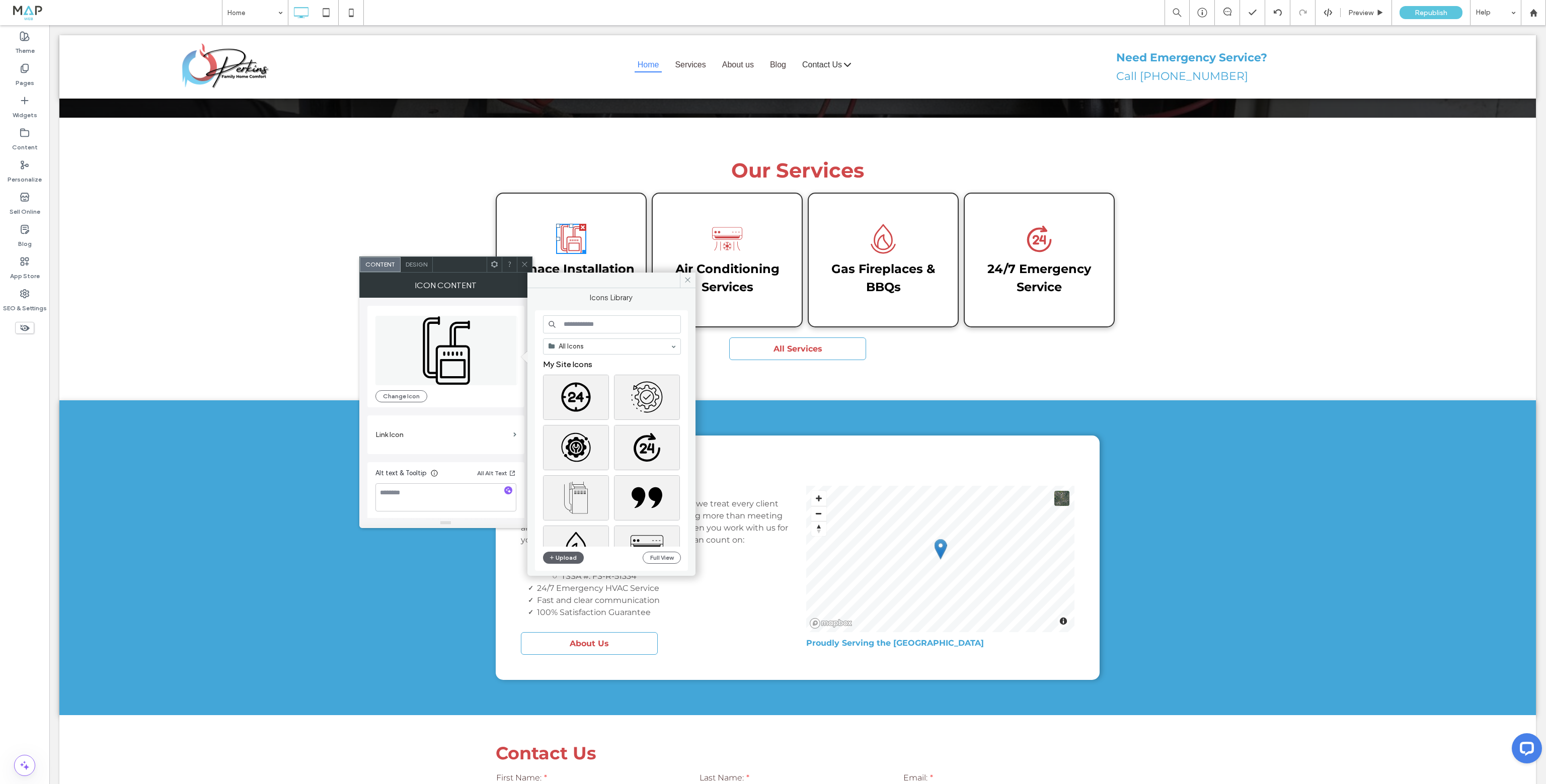
click at [588, 327] on input at bounding box center [612, 324] width 138 height 18
type input "******"
click at [650, 422] on div "Select" at bounding box center [647, 417] width 66 height 45
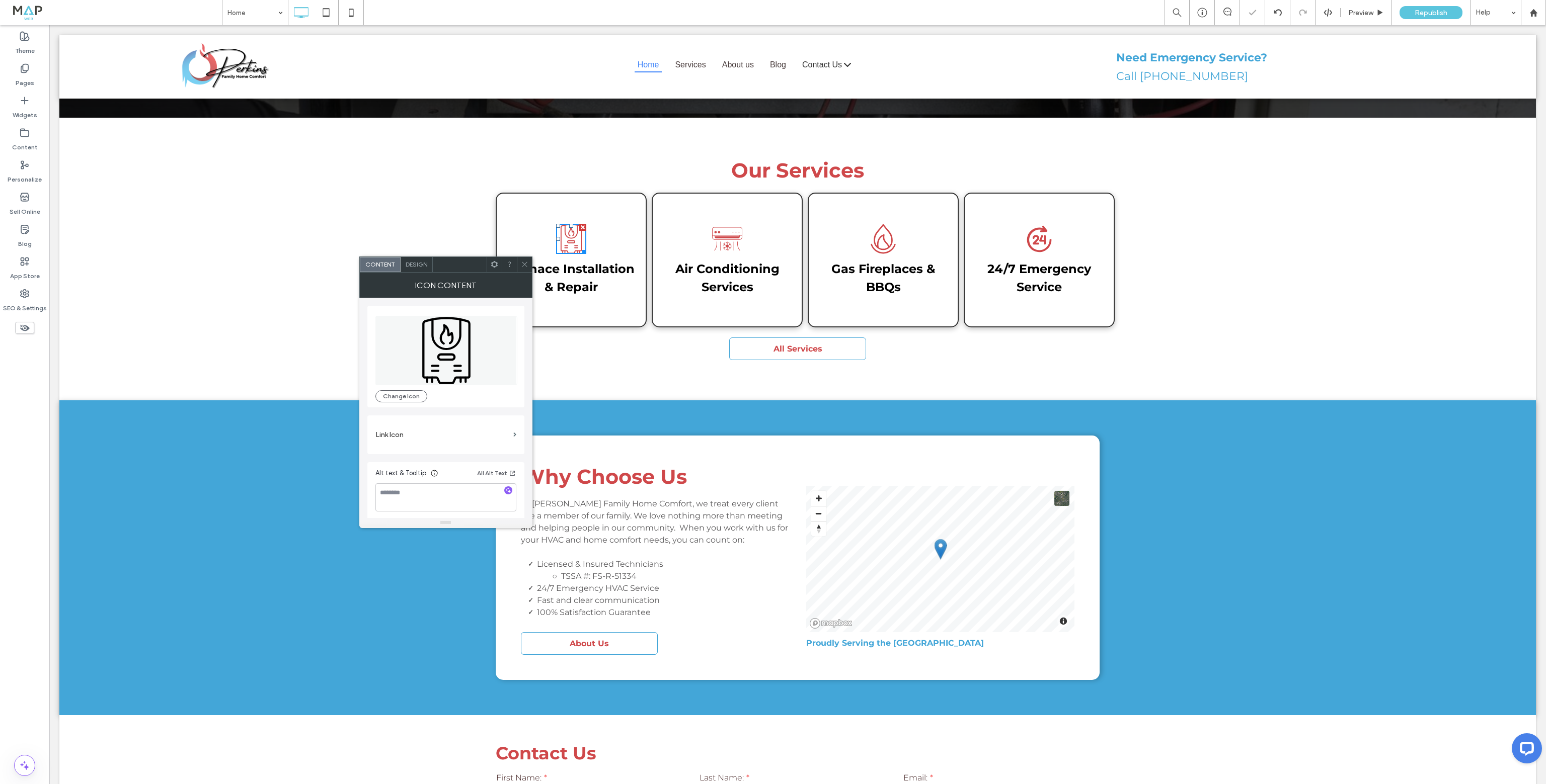
click at [524, 265] on icon at bounding box center [524, 264] width 8 height 8
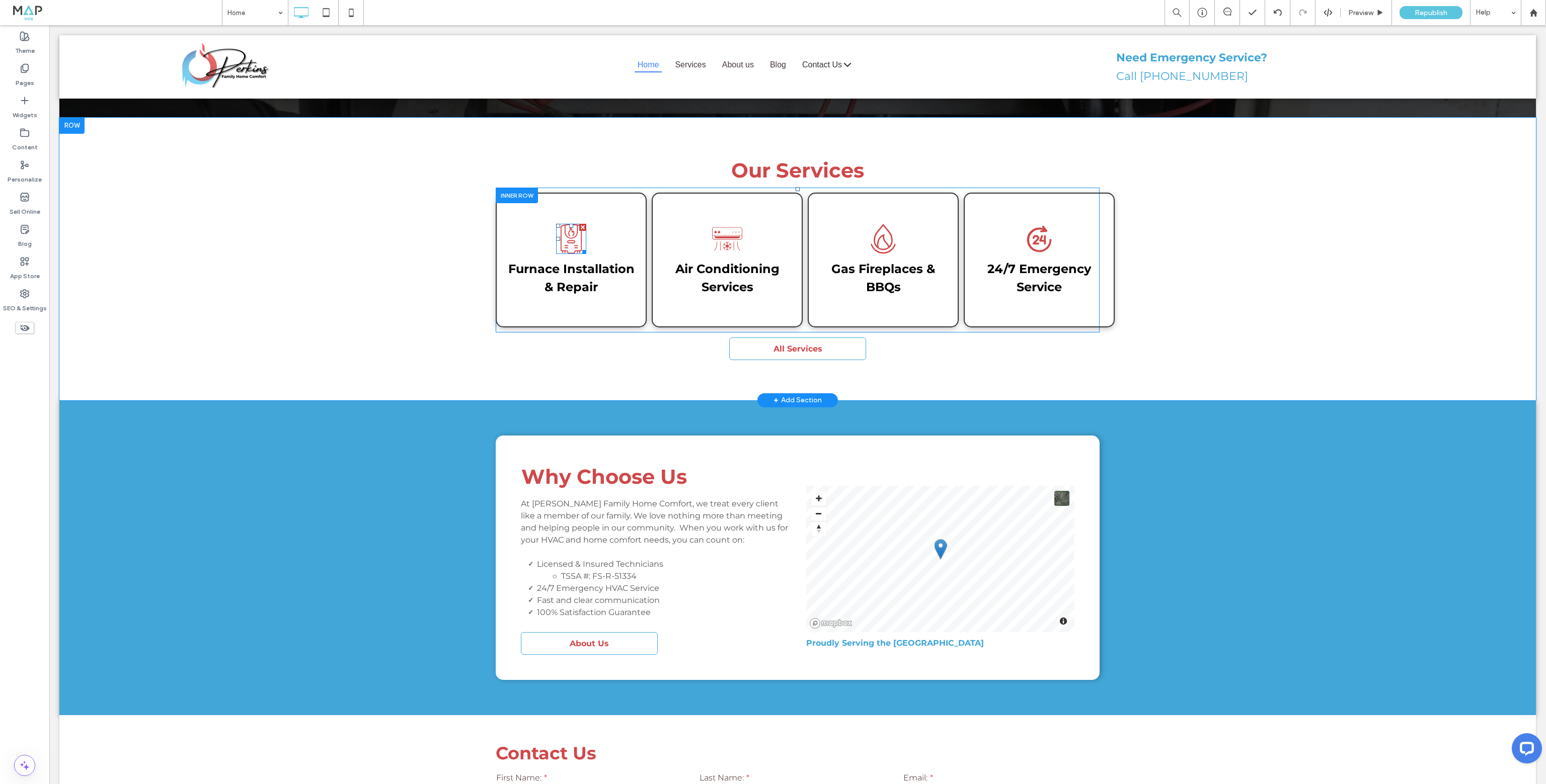
click at [568, 224] on icon at bounding box center [571, 239] width 31 height 30
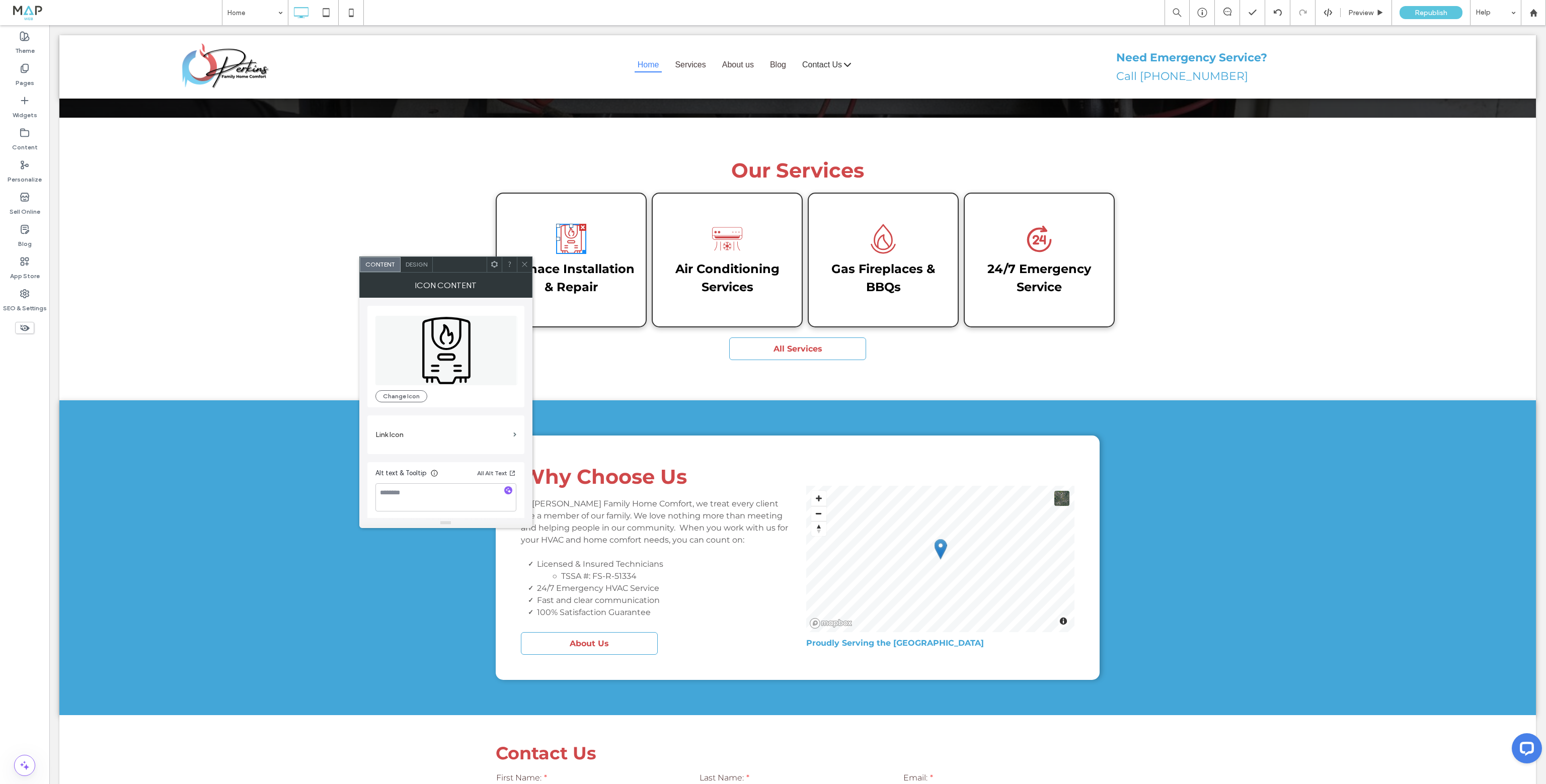
click at [395, 402] on div "Change Icon" at bounding box center [446, 356] width 157 height 102
click at [409, 395] on button "Change Icon" at bounding box center [402, 396] width 52 height 12
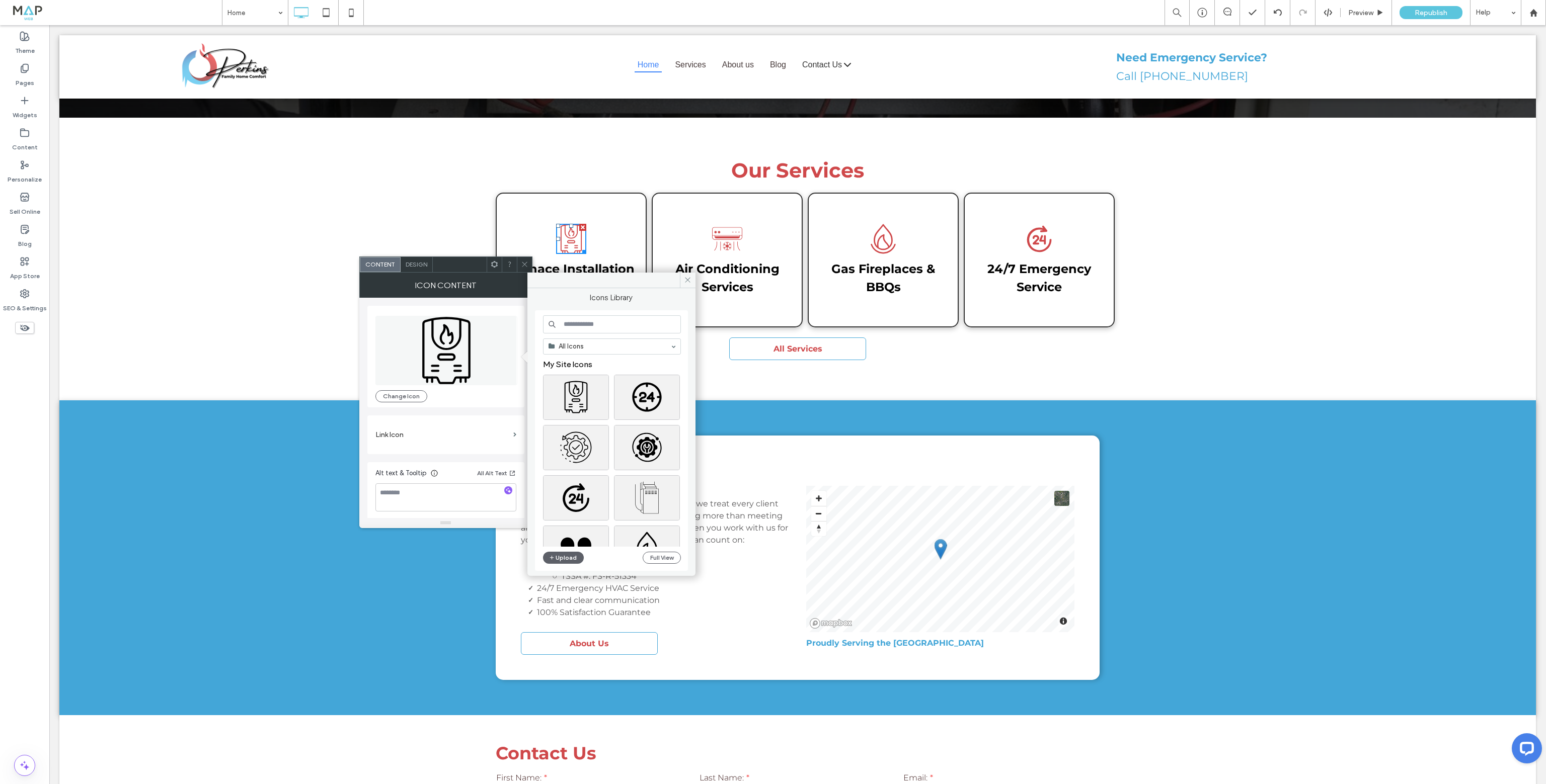
click at [575, 323] on input at bounding box center [612, 324] width 138 height 18
drag, startPoint x: 598, startPoint y: 321, endPoint x: 495, endPoint y: 323, distance: 103.0
click at [495, 323] on div "Icons Library ****** All Icons Upload Full View Icon Content Change Icon Link I…" at bounding box center [446, 400] width 173 height 255
type input "*******"
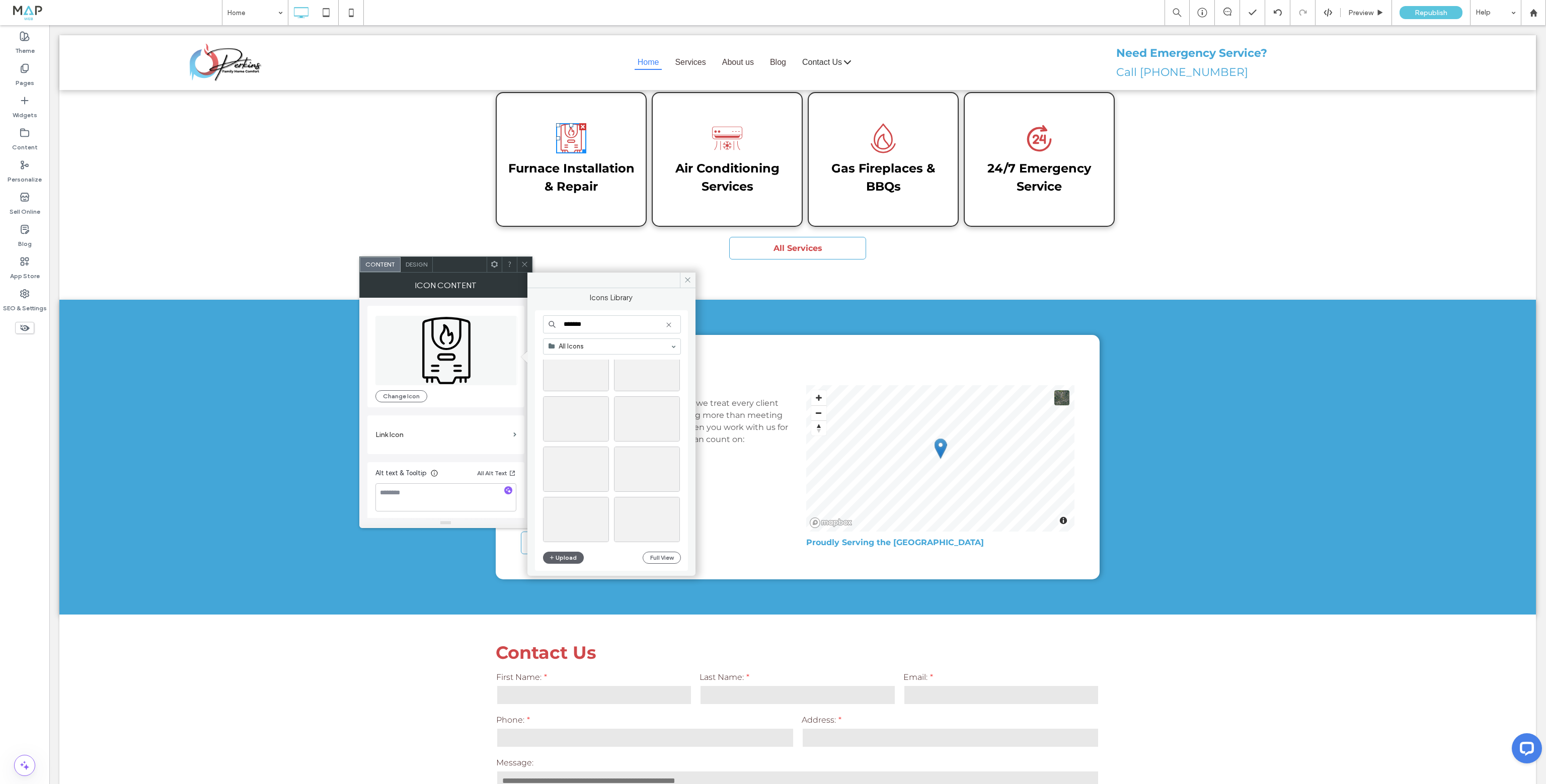
scroll to position [2, 0]
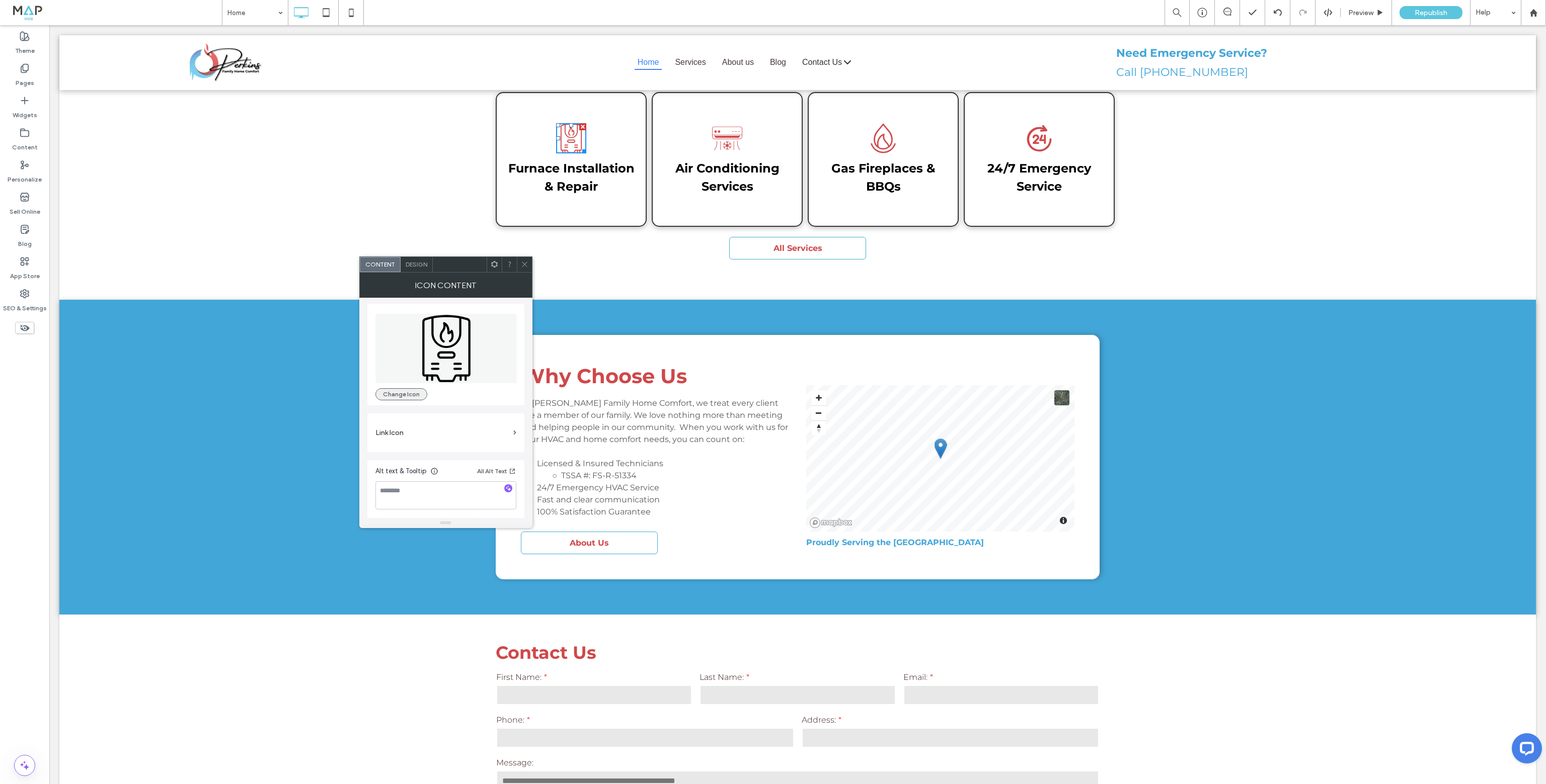
click at [418, 396] on button "Change Icon" at bounding box center [402, 394] width 52 height 12
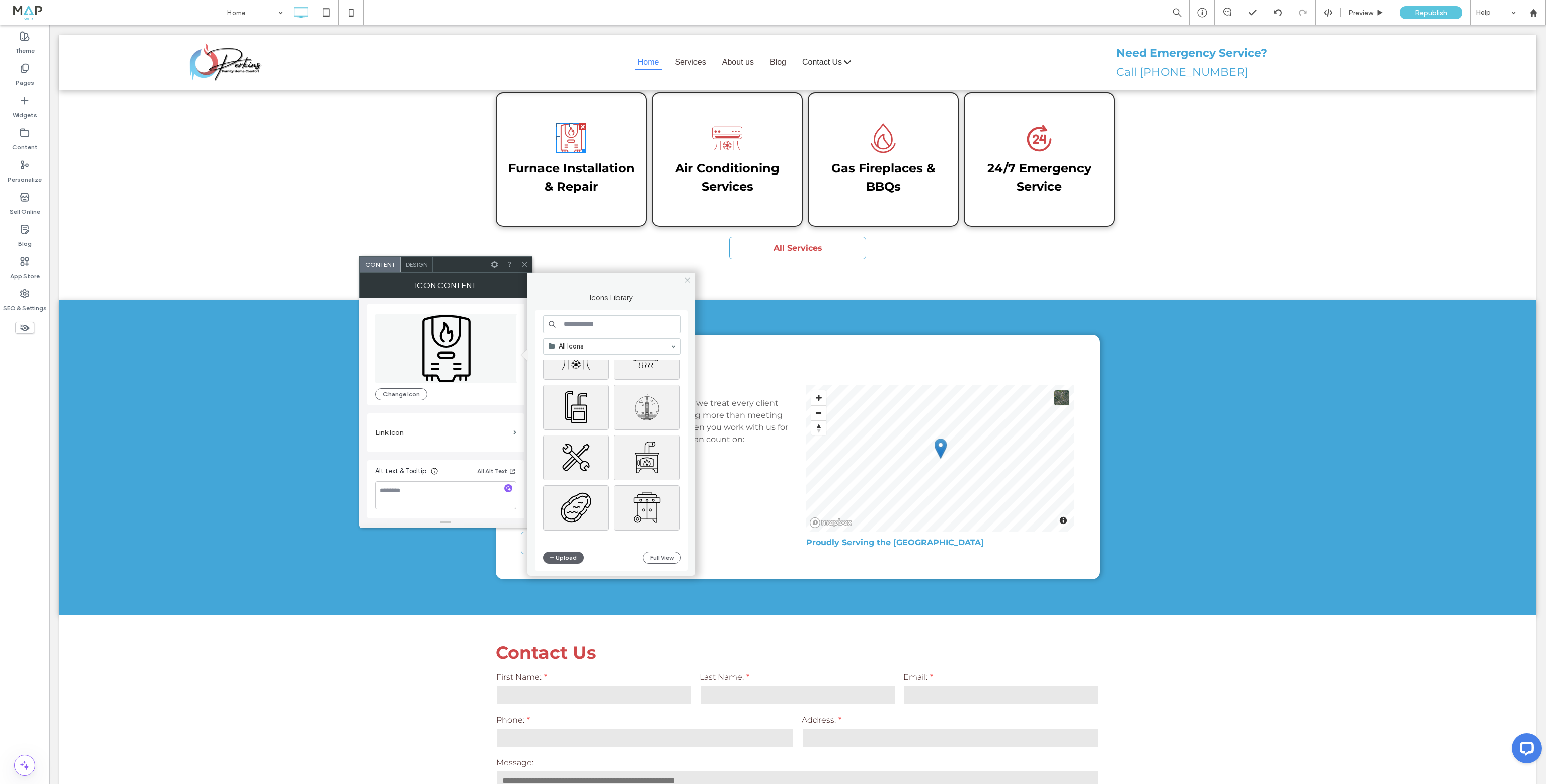
scroll to position [252, 0]
click at [598, 331] on input at bounding box center [612, 324] width 138 height 18
click at [624, 330] on input "*******" at bounding box center [612, 324] width 138 height 18
type input "*"
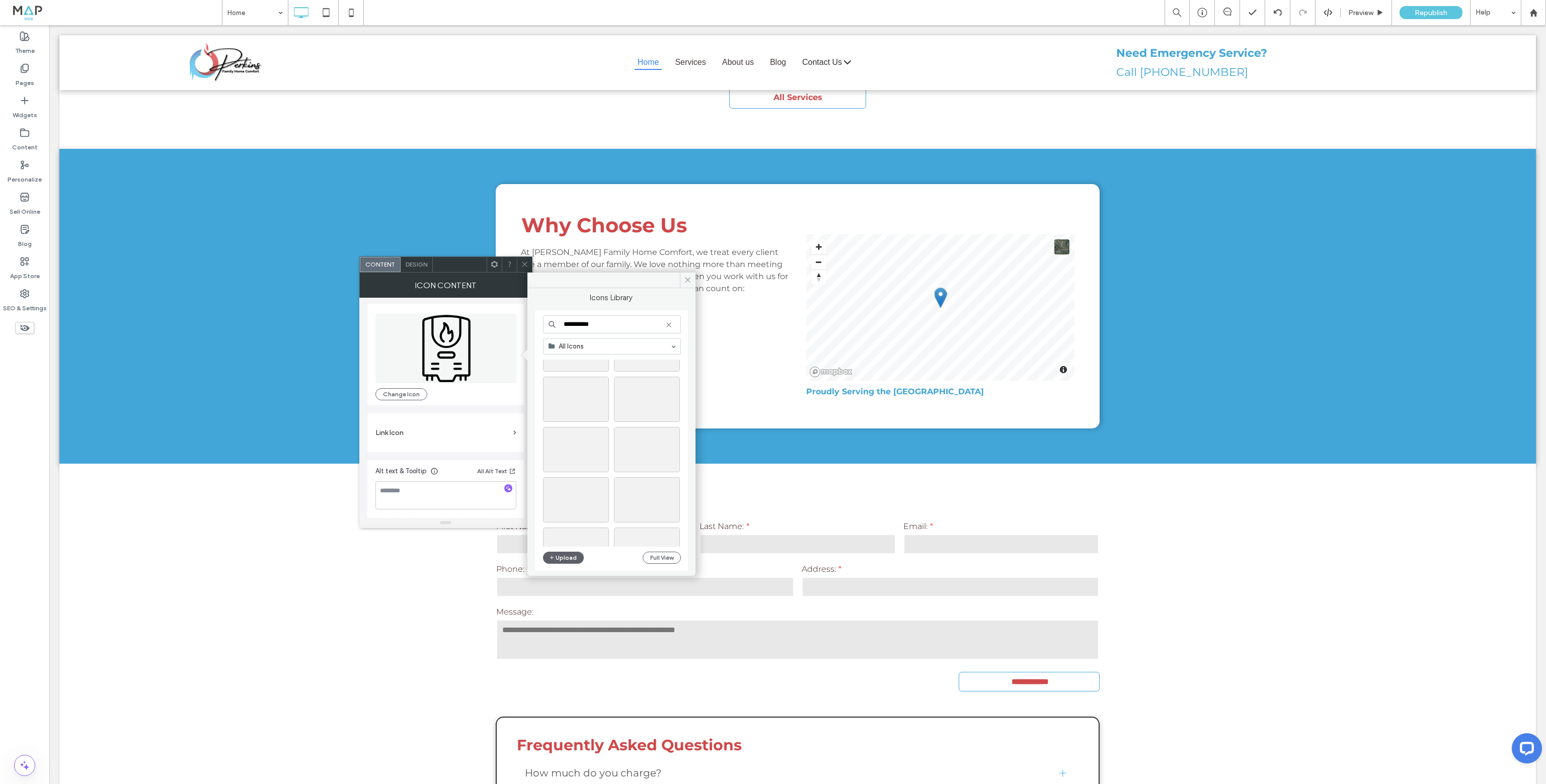
scroll to position [733, 0]
click at [601, 321] on input "*********" at bounding box center [612, 324] width 138 height 18
type input "***"
click at [667, 422] on div at bounding box center [673, 426] width 13 height 8
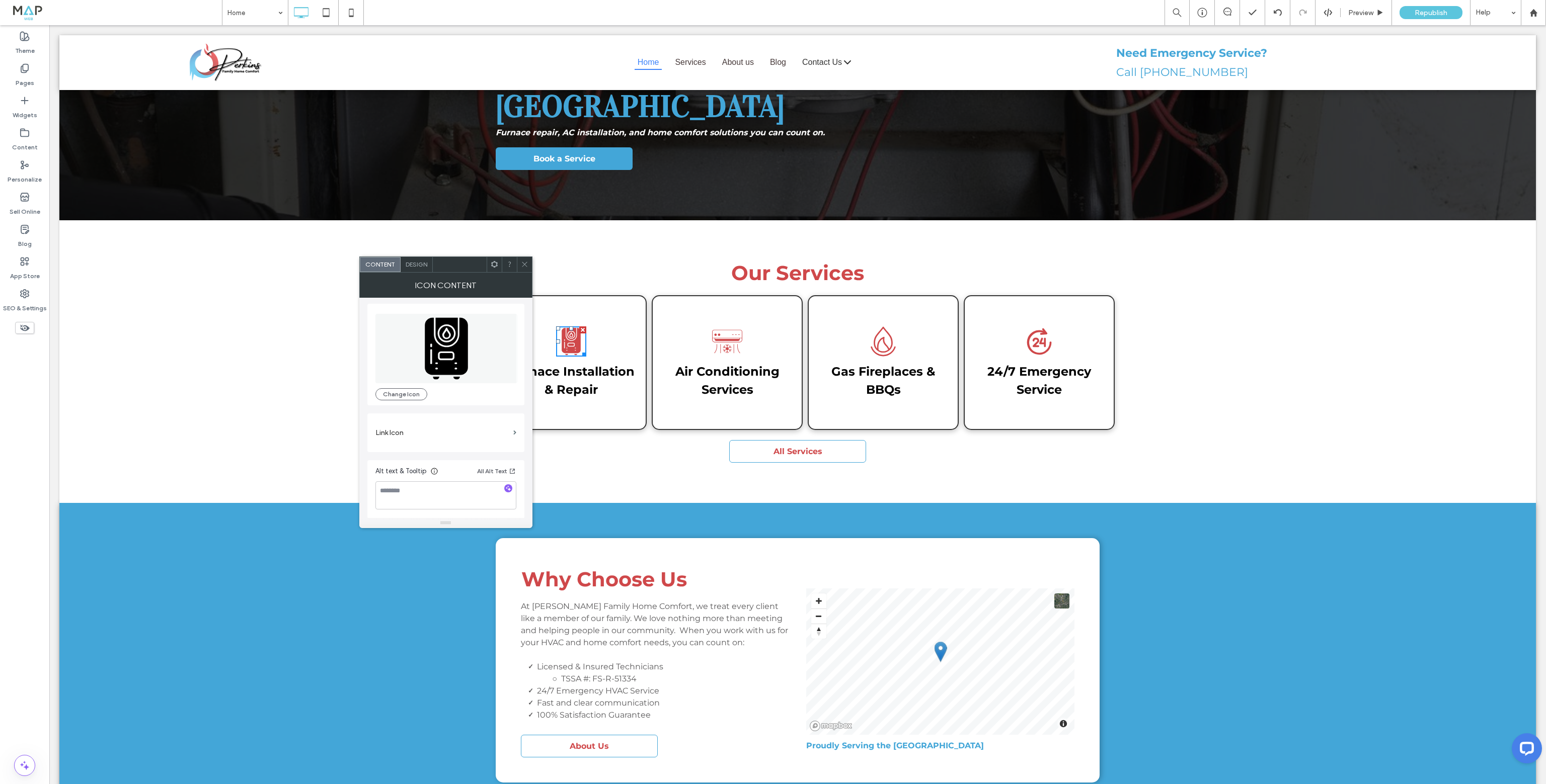
scroll to position [100, 0]
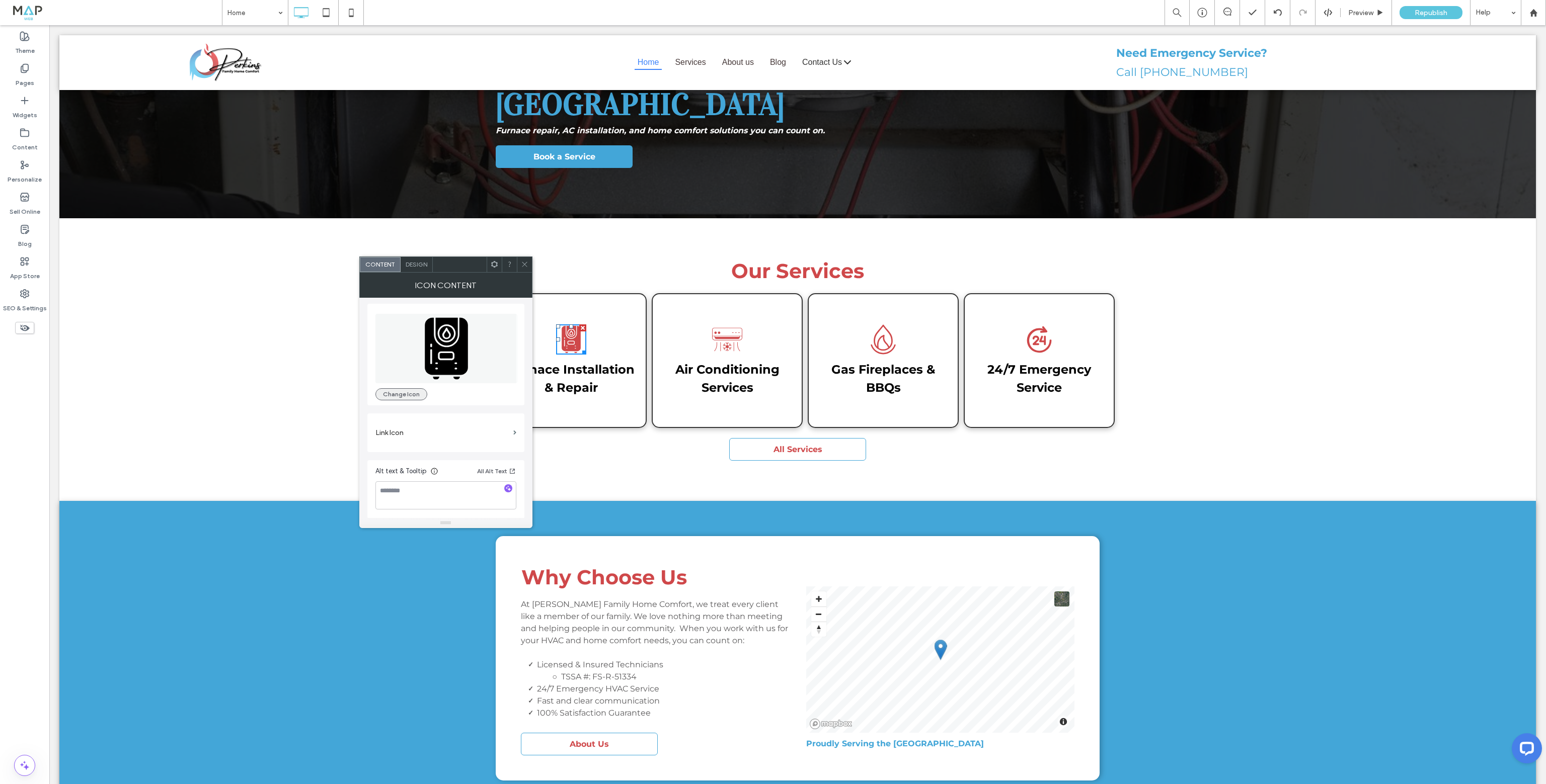
click at [414, 391] on button "Change Icon" at bounding box center [402, 394] width 52 height 12
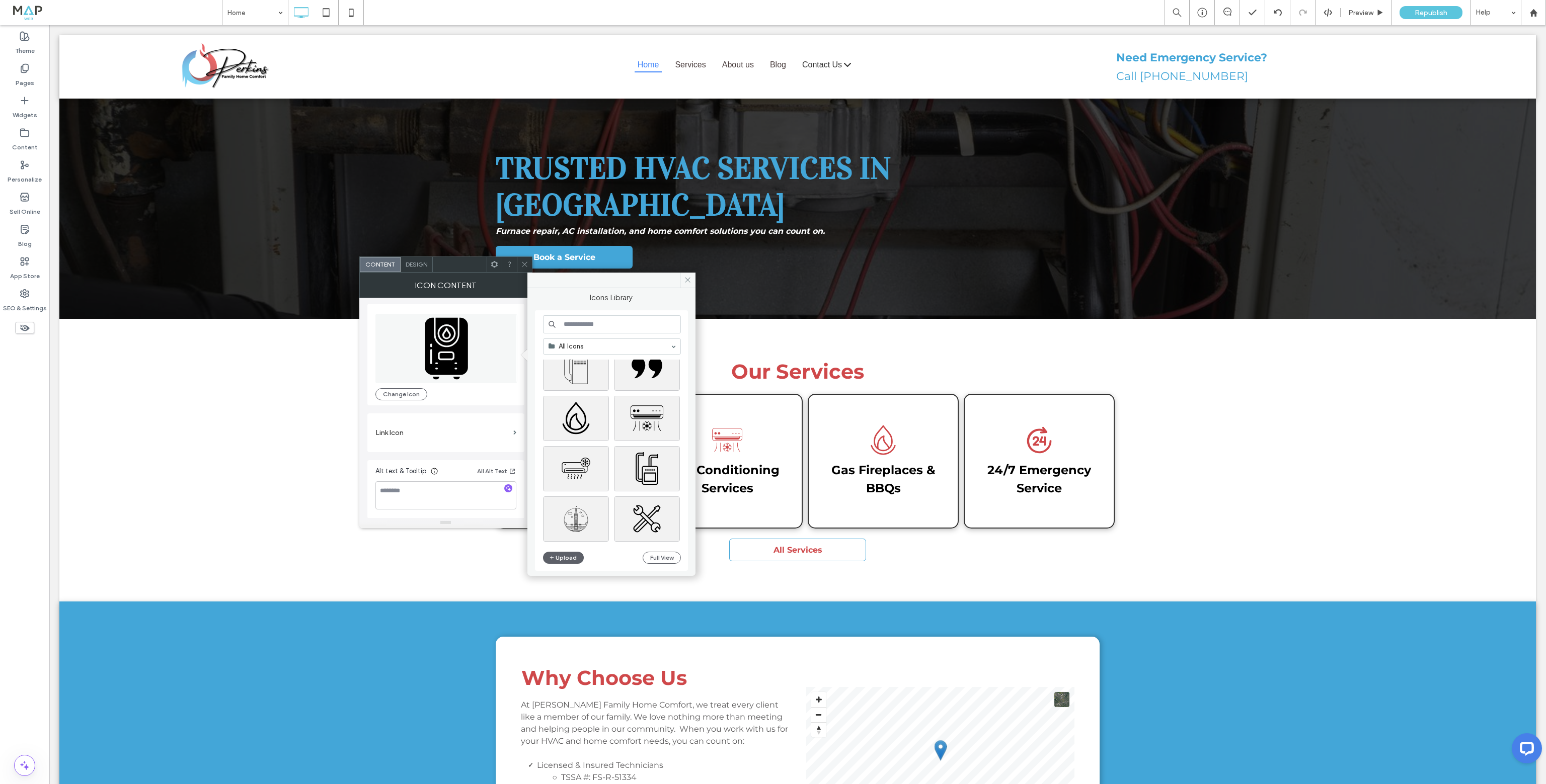
scroll to position [0, 0]
click at [690, 285] on span at bounding box center [688, 280] width 16 height 15
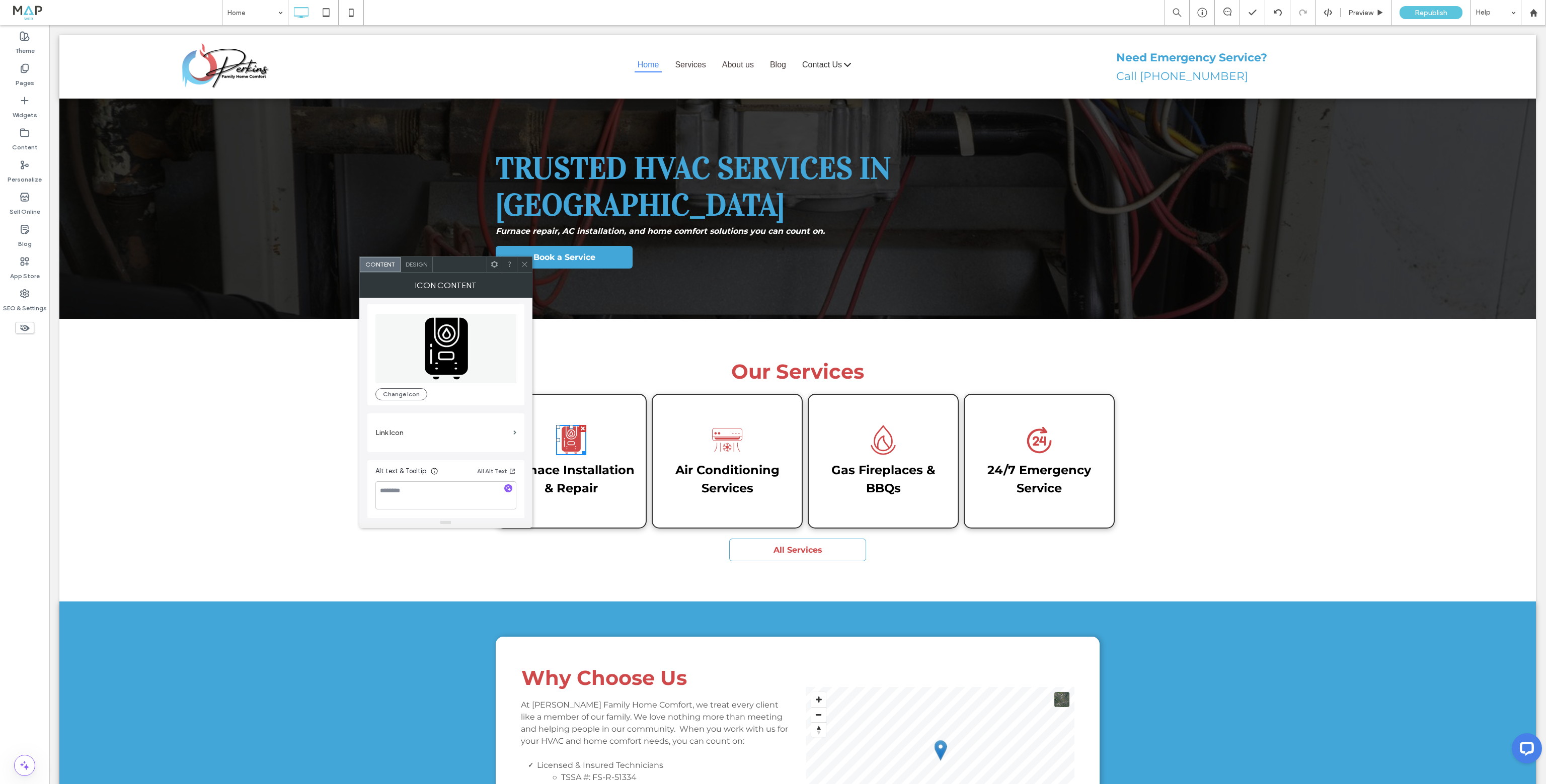
click at [729, 425] on icon at bounding box center [727, 440] width 31 height 30
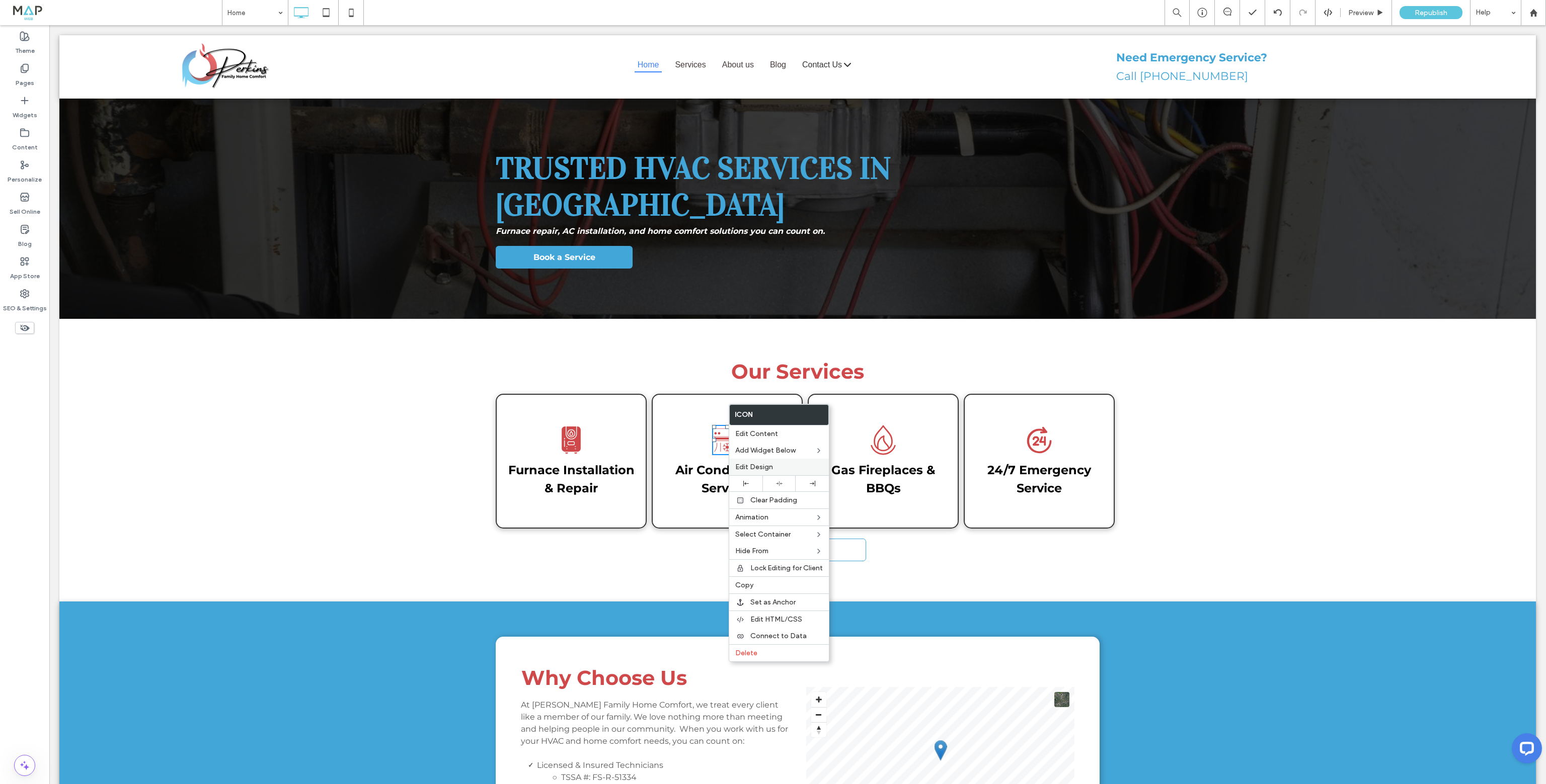
click at [781, 469] on label "Edit Design" at bounding box center [779, 466] width 88 height 8
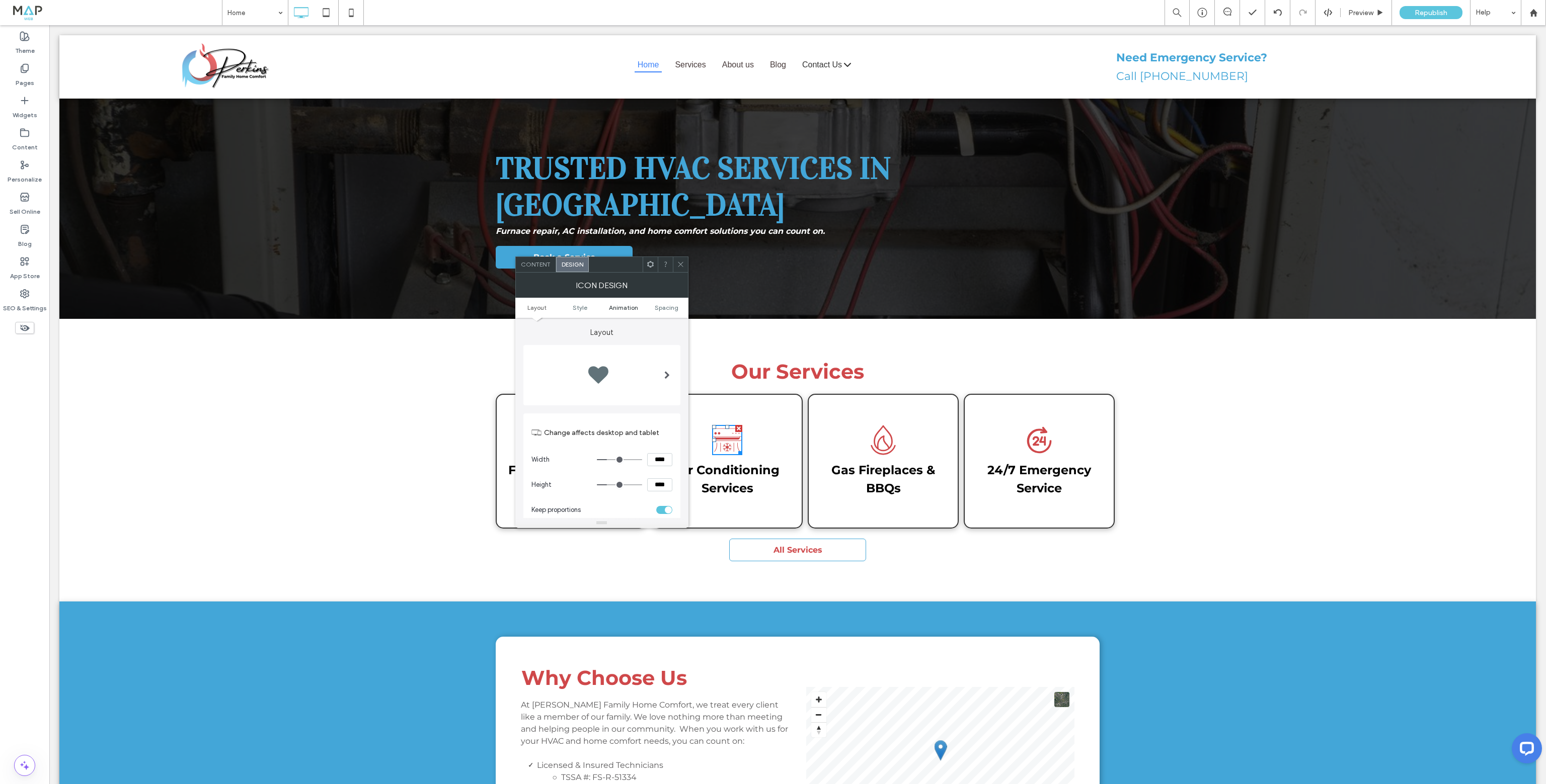
click at [637, 309] on link "Animation" at bounding box center [624, 308] width 43 height 8
click at [589, 309] on link "Style" at bounding box center [580, 308] width 43 height 8
click at [667, 313] on ul "Layout Style Animation Spacing" at bounding box center [602, 308] width 173 height 20
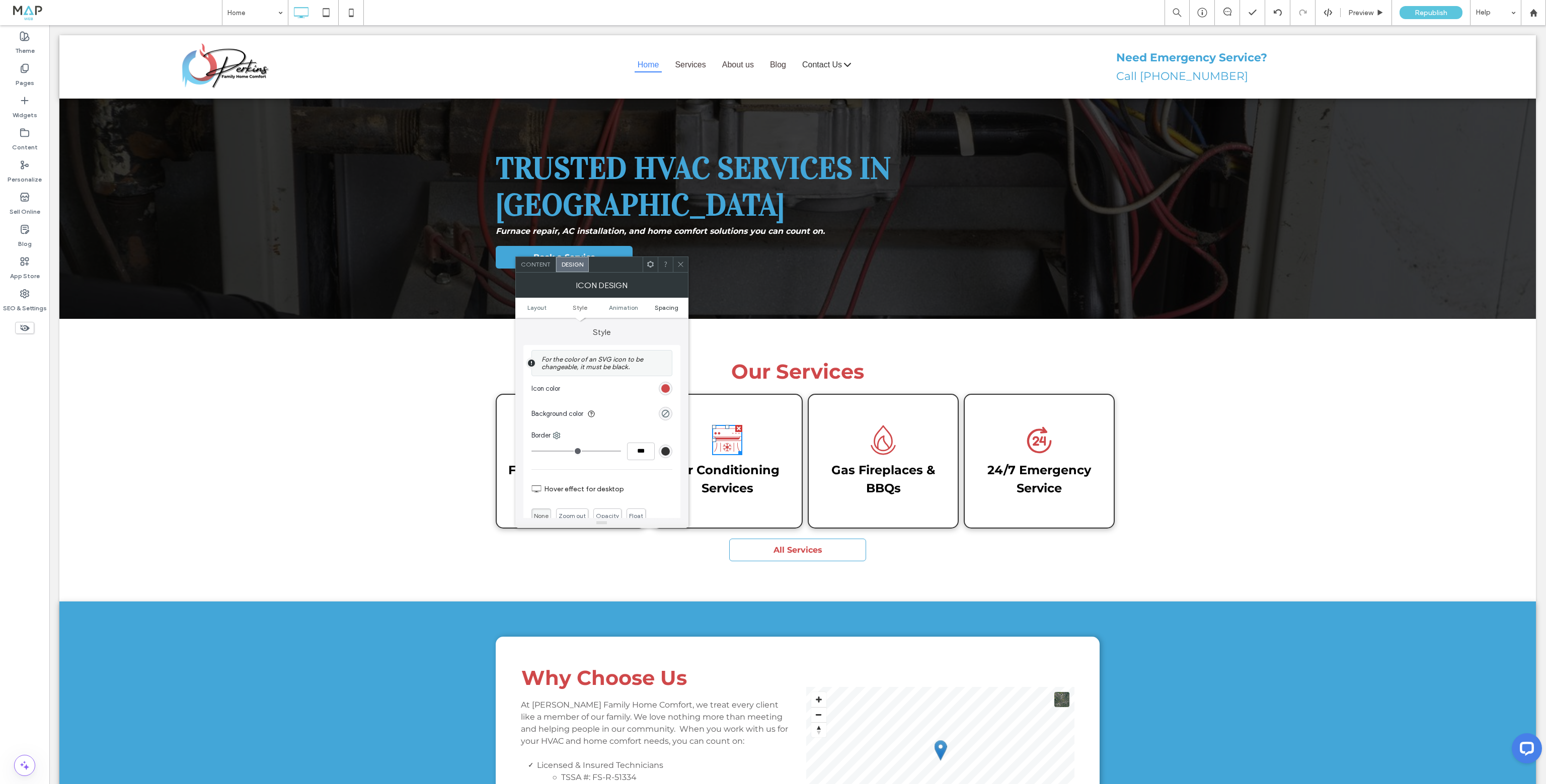
click at [669, 309] on span "Spacing" at bounding box center [666, 308] width 24 height 8
click at [685, 267] on div at bounding box center [681, 265] width 15 height 15
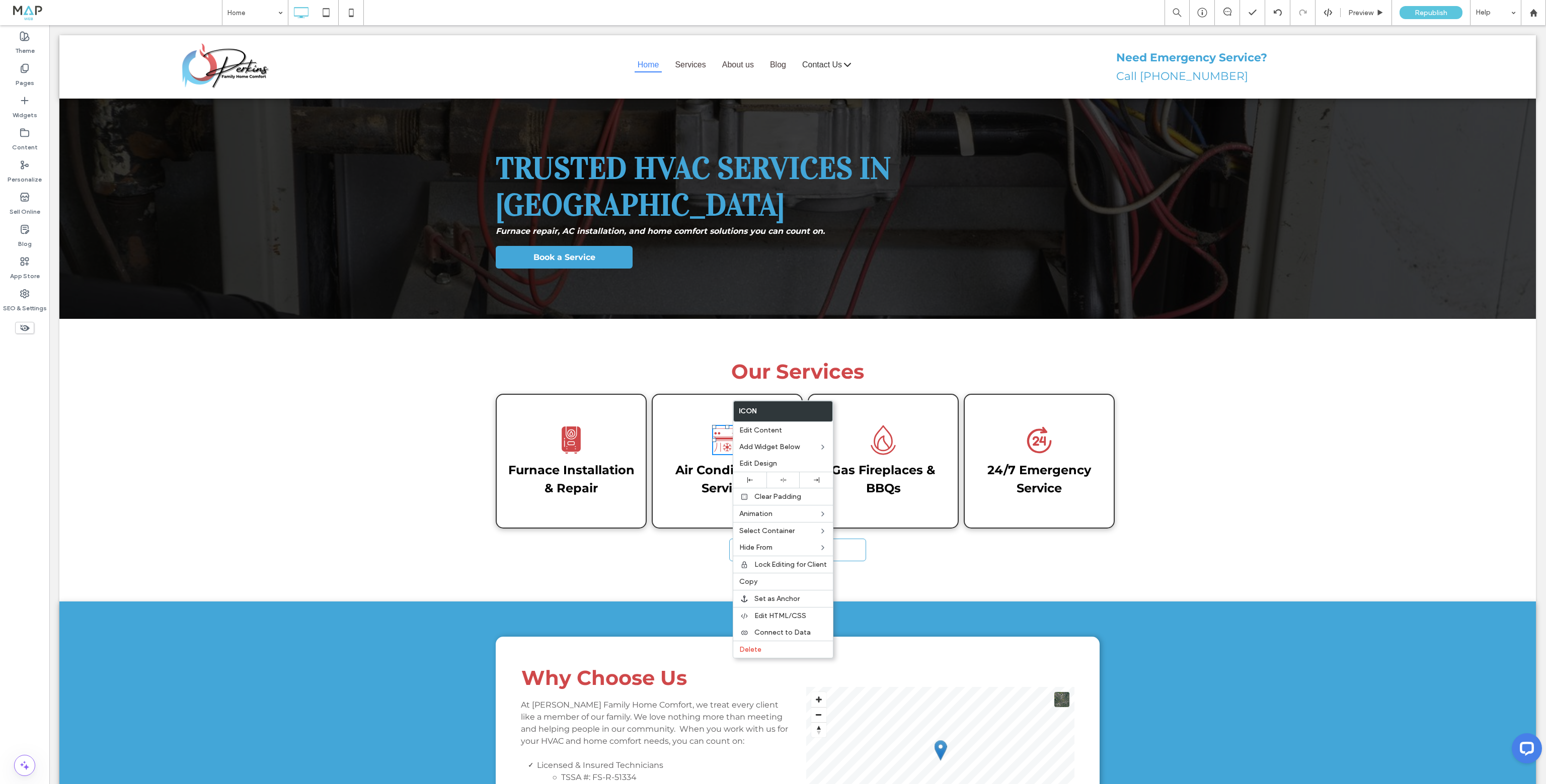
click at [765, 414] on label "Icon" at bounding box center [783, 412] width 99 height 20
drag, startPoint x: 798, startPoint y: 434, endPoint x: 700, endPoint y: 386, distance: 109.1
click at [700, 394] on div "Air Conditioning Services Click To Paste" at bounding box center [727, 461] width 151 height 135
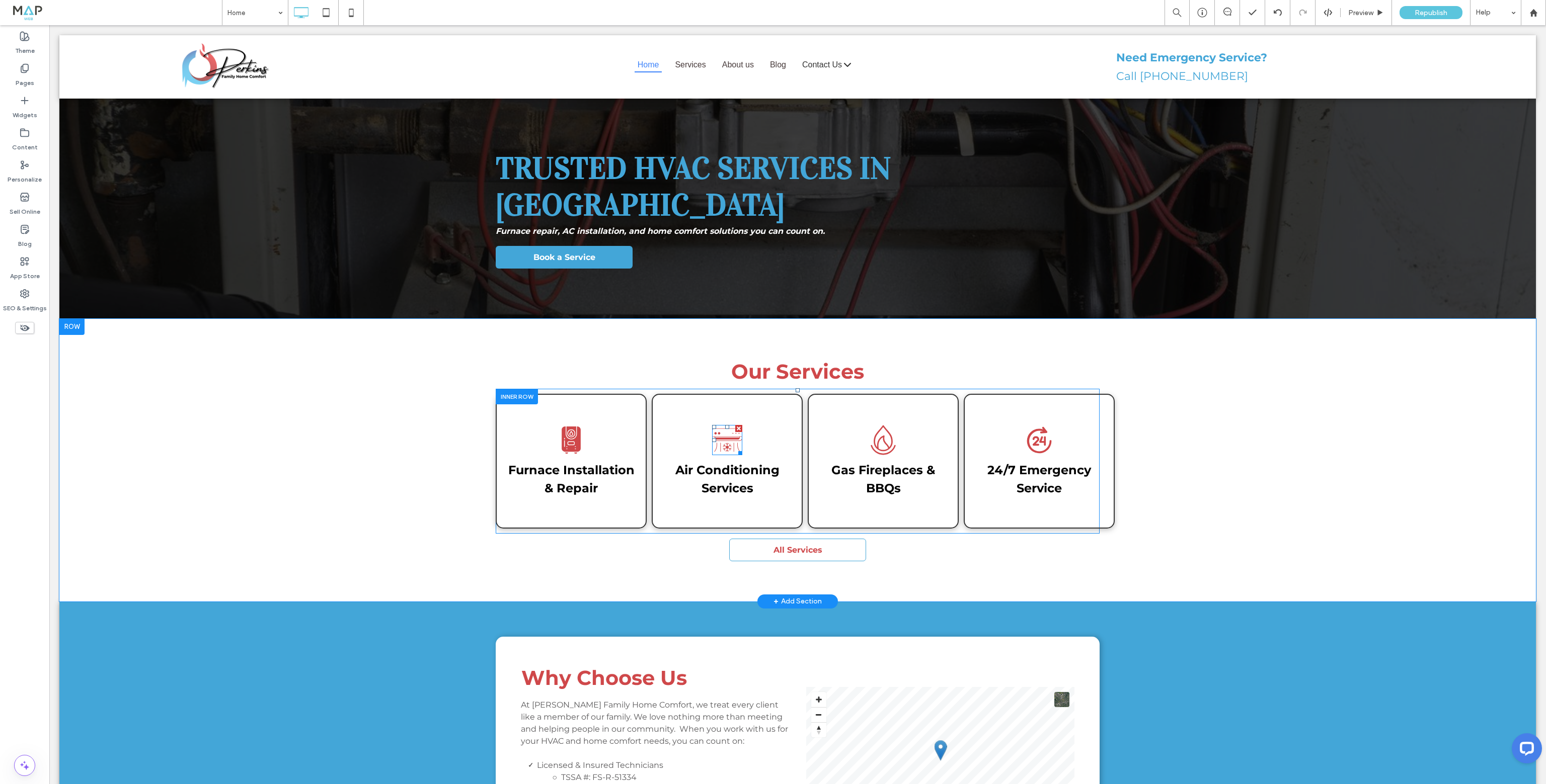
click at [723, 443] on icon at bounding box center [727, 447] width 8 height 9
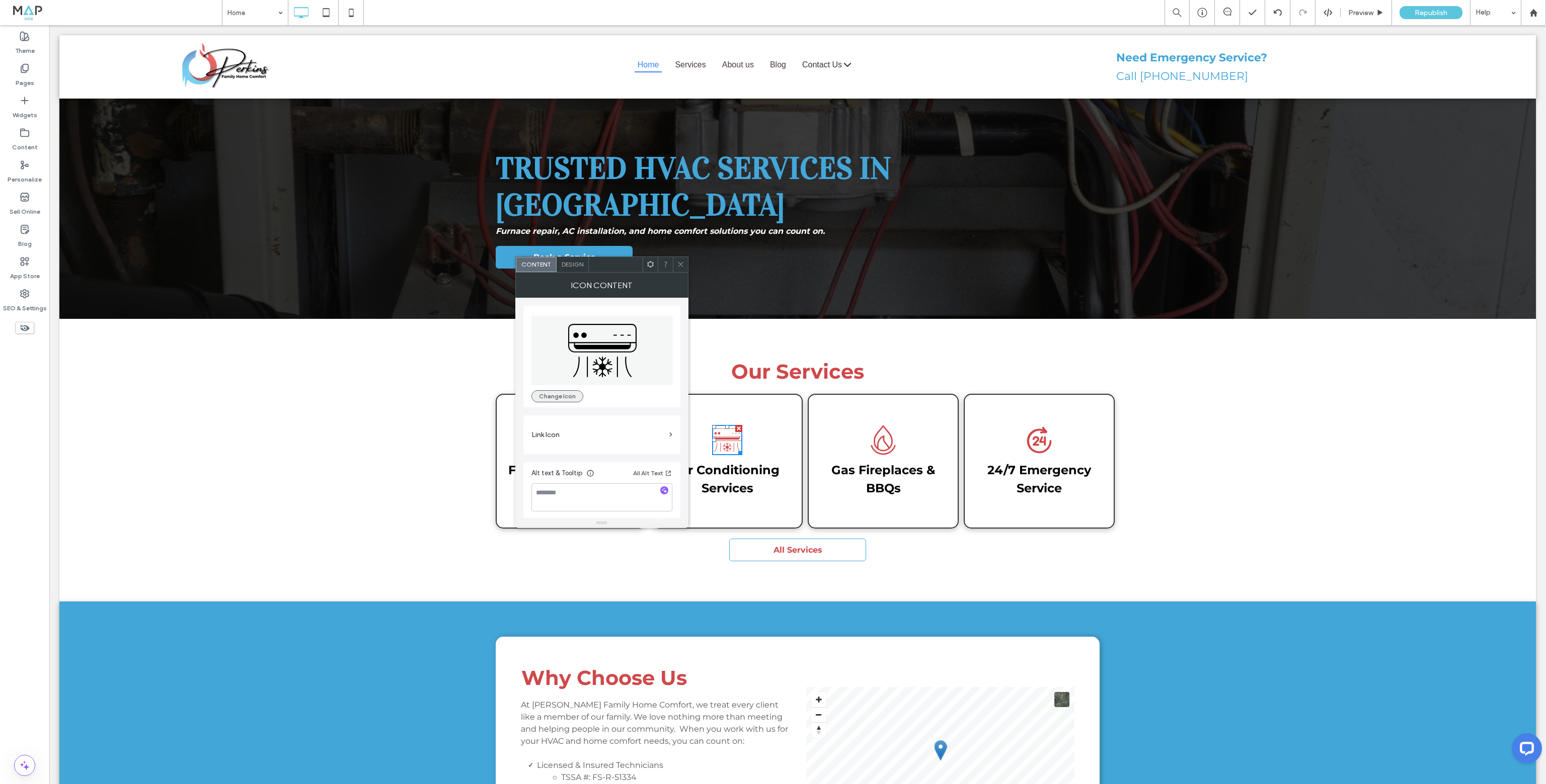
click at [568, 392] on button "Change Icon" at bounding box center [558, 396] width 52 height 12
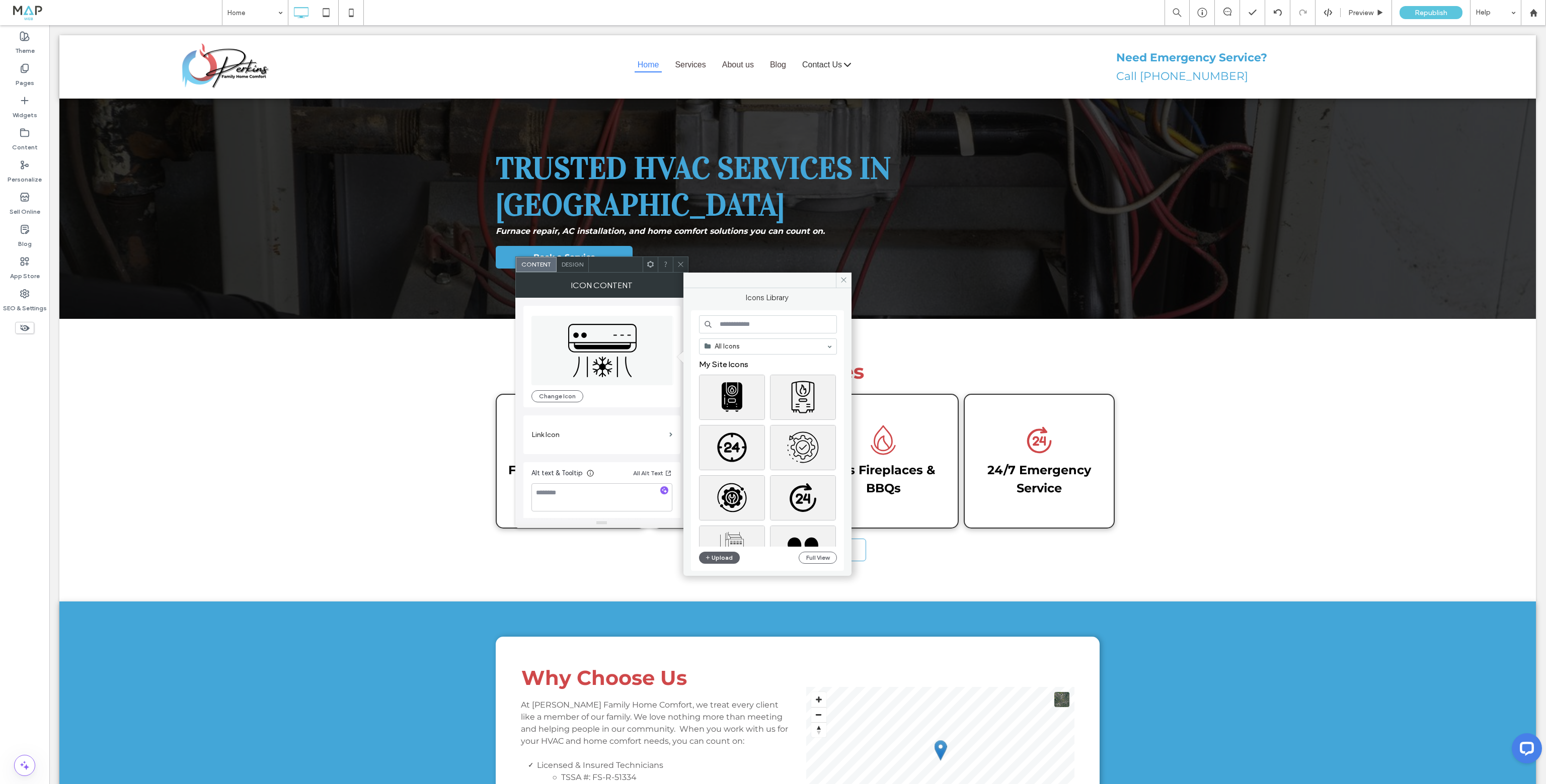
click at [775, 328] on input at bounding box center [768, 324] width 138 height 18
type input "*******"
click at [827, 325] on icon at bounding box center [824, 325] width 8 height 8
click at [847, 280] on span at bounding box center [844, 280] width 16 height 15
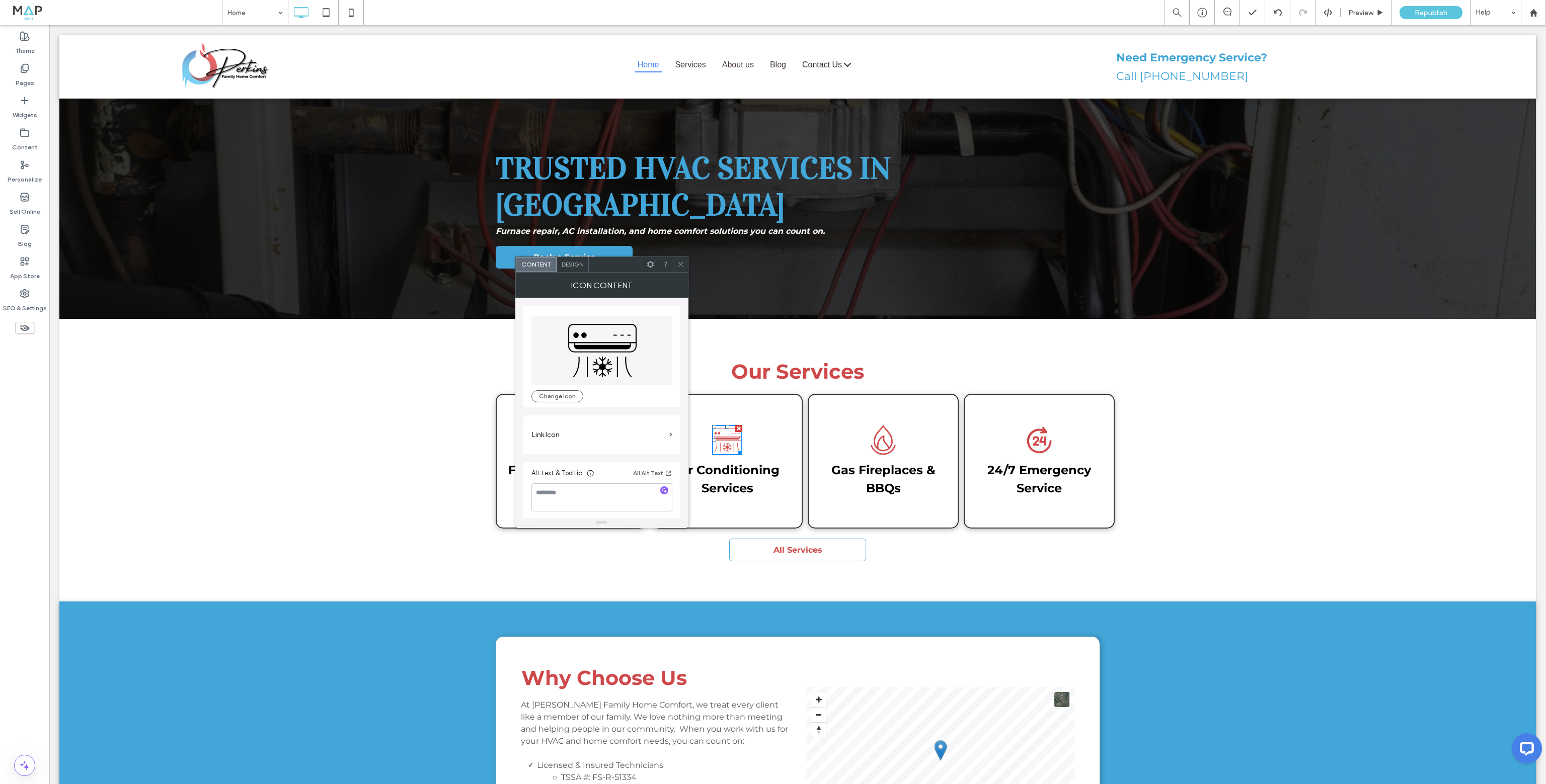
click at [684, 267] on icon at bounding box center [681, 264] width 8 height 8
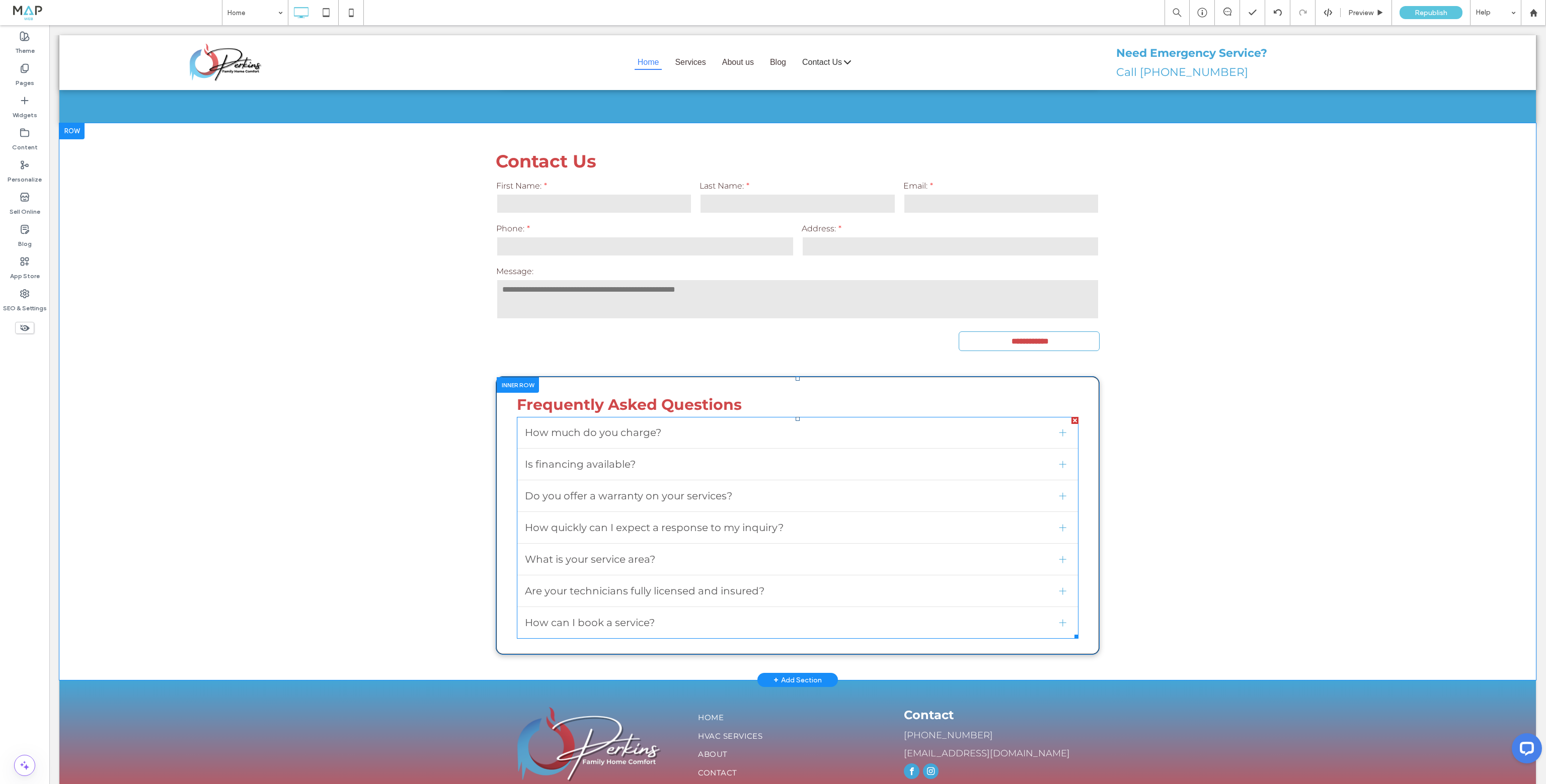
scroll to position [794, 0]
click at [1057, 424] on div at bounding box center [1063, 432] width 15 height 15
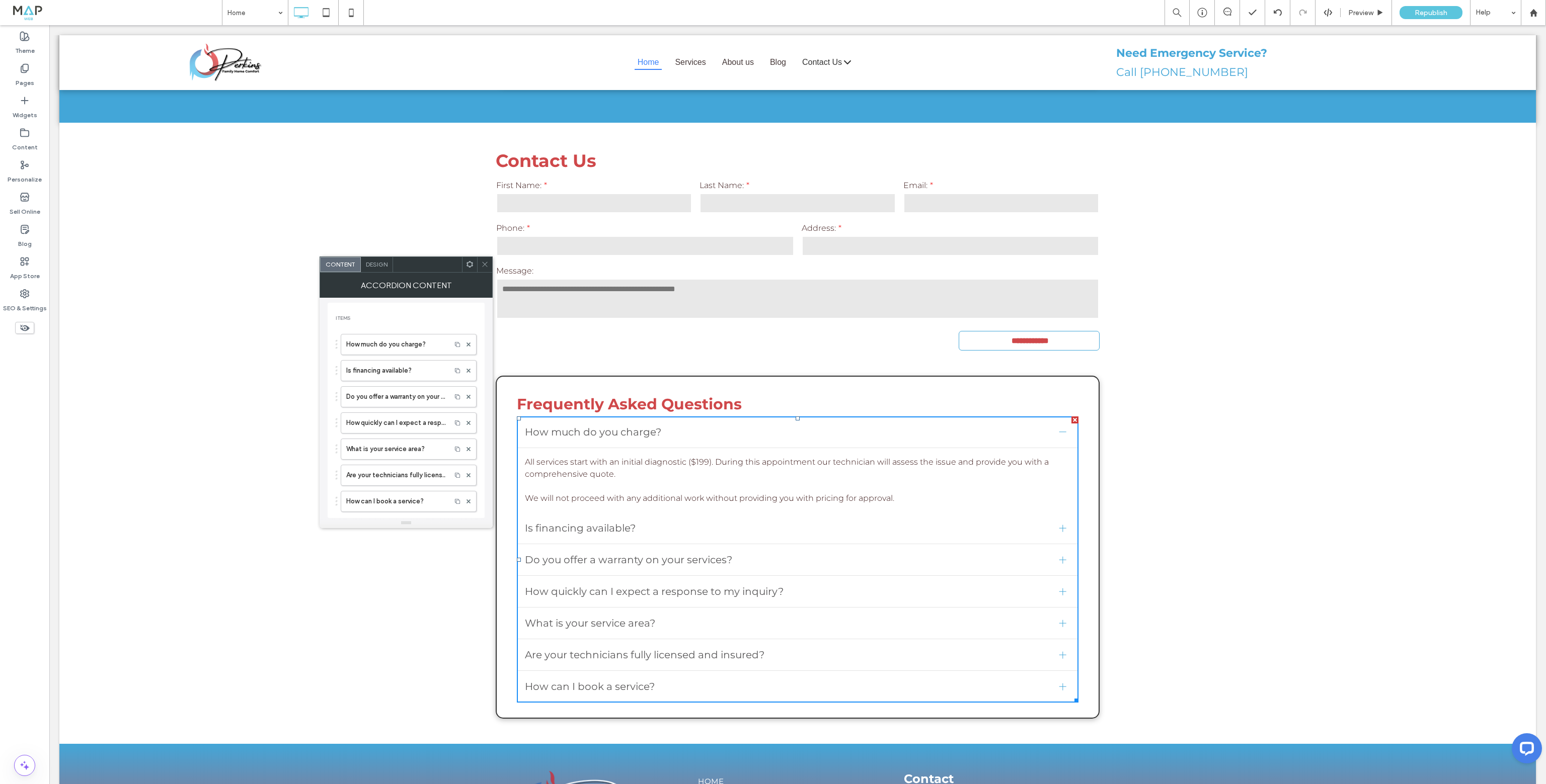
click at [1062, 528] on div at bounding box center [1063, 528] width 7 height 1
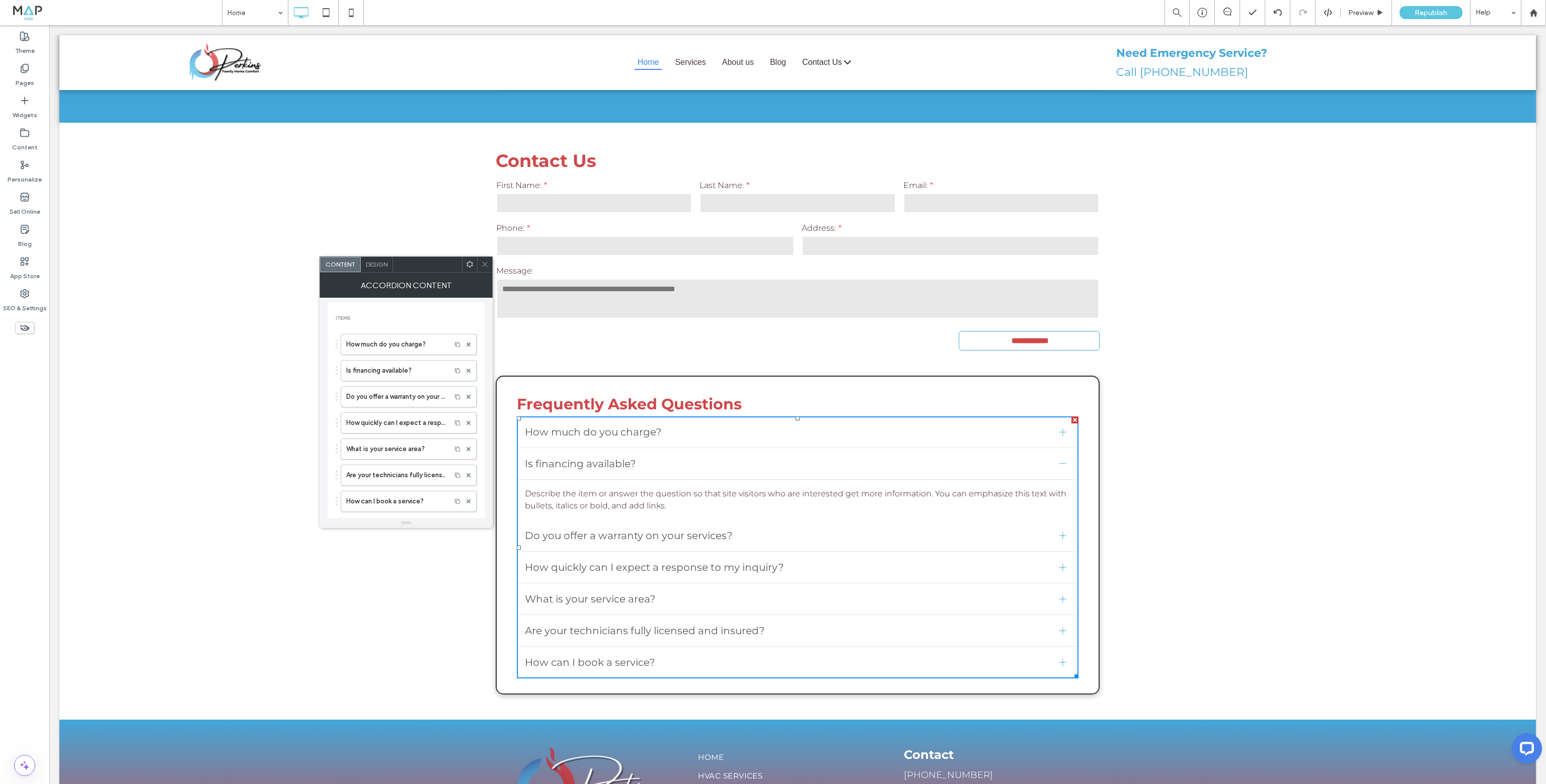
click at [831, 528] on span "Do you offer a warranty on your services?" at bounding box center [788, 536] width 526 height 15
click at [806, 552] on div "How quickly can I expect a response to my inquiry?" at bounding box center [798, 568] width 562 height 32
click at [787, 583] on div "What is your service area?" at bounding box center [798, 599] width 562 height 32
click at [817, 623] on span "Are your technicians fully licensed and insured?" at bounding box center [788, 631] width 526 height 15
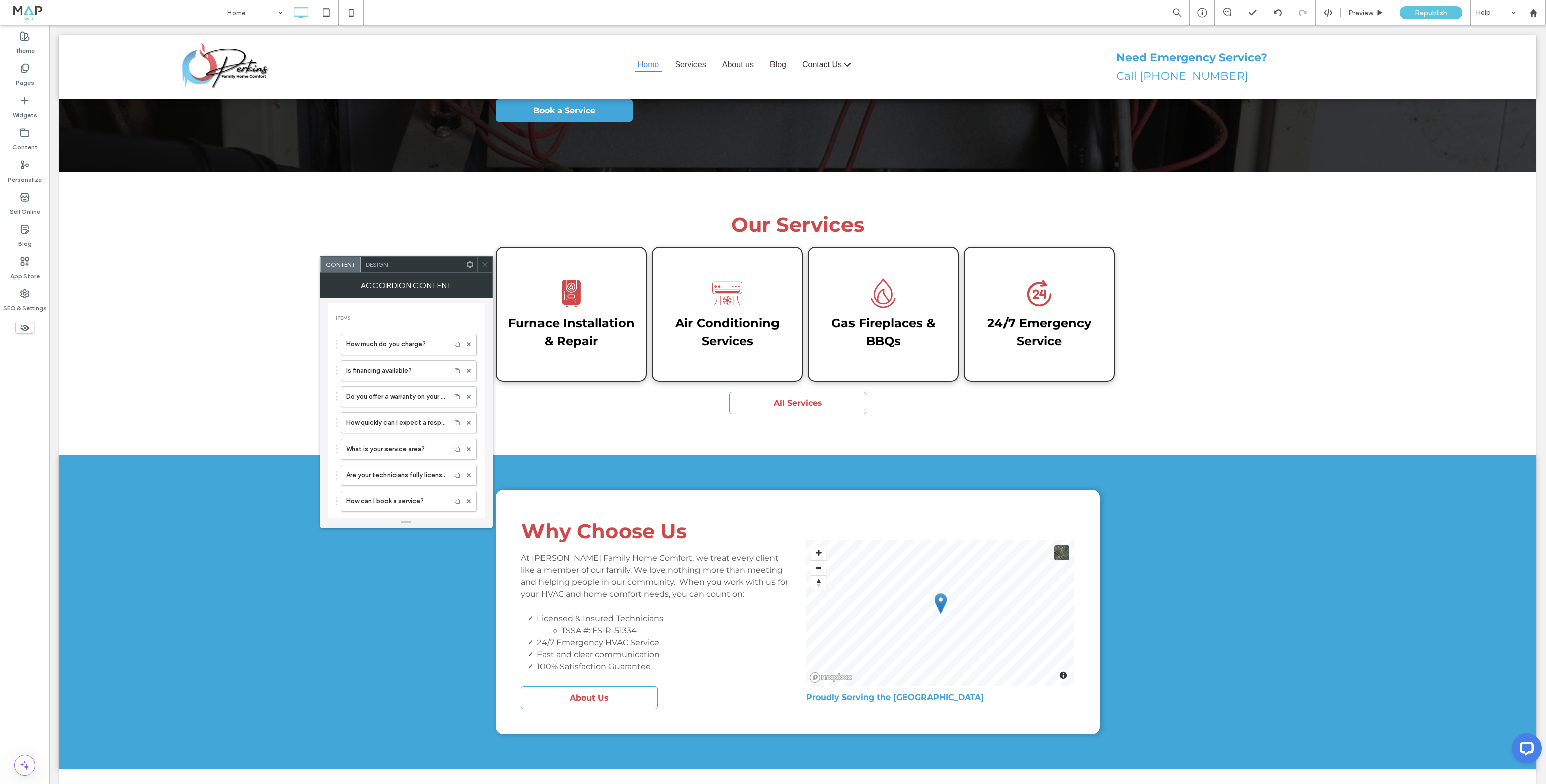
scroll to position [0, 0]
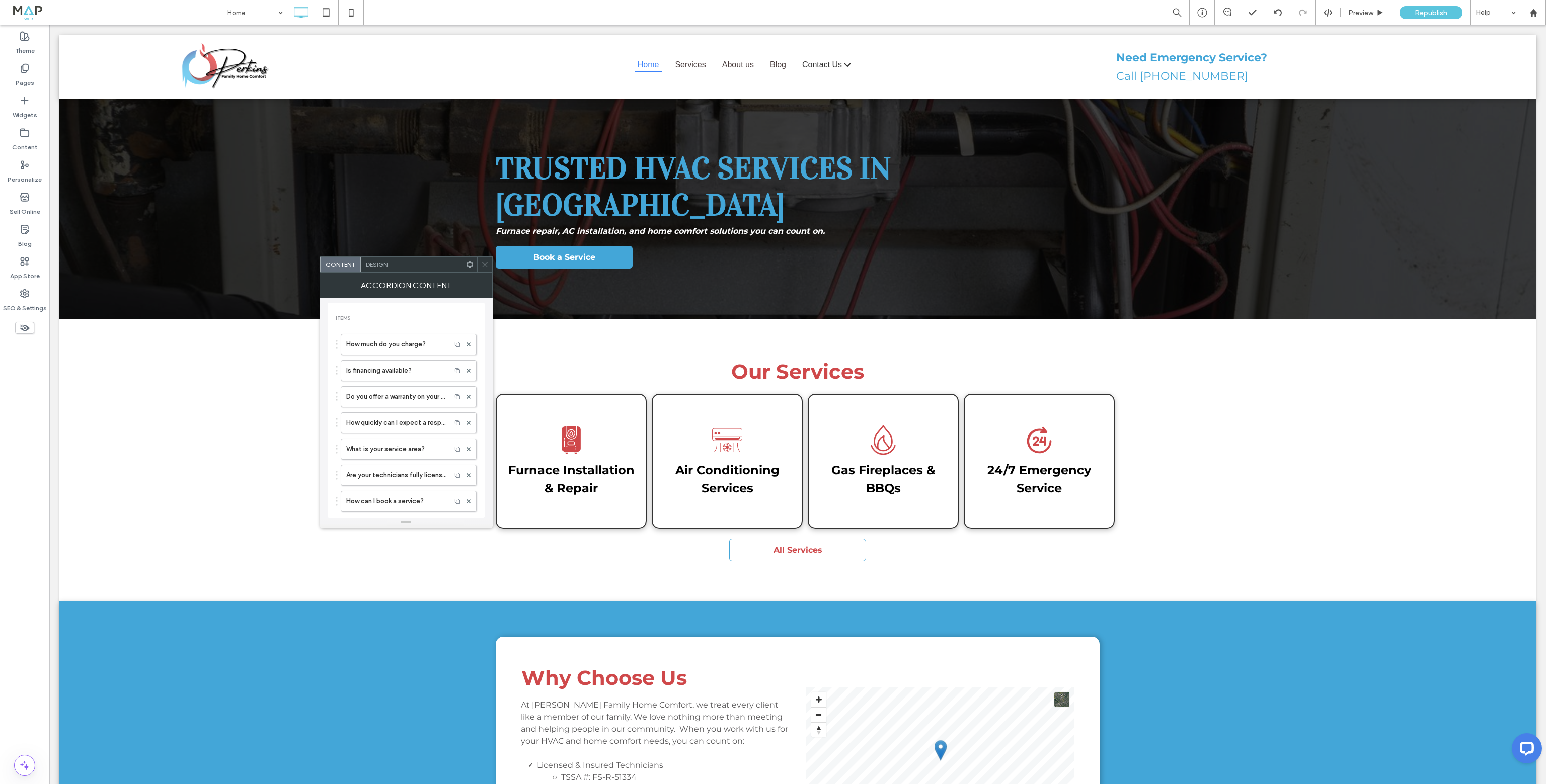
click at [481, 260] on span at bounding box center [485, 265] width 8 height 15
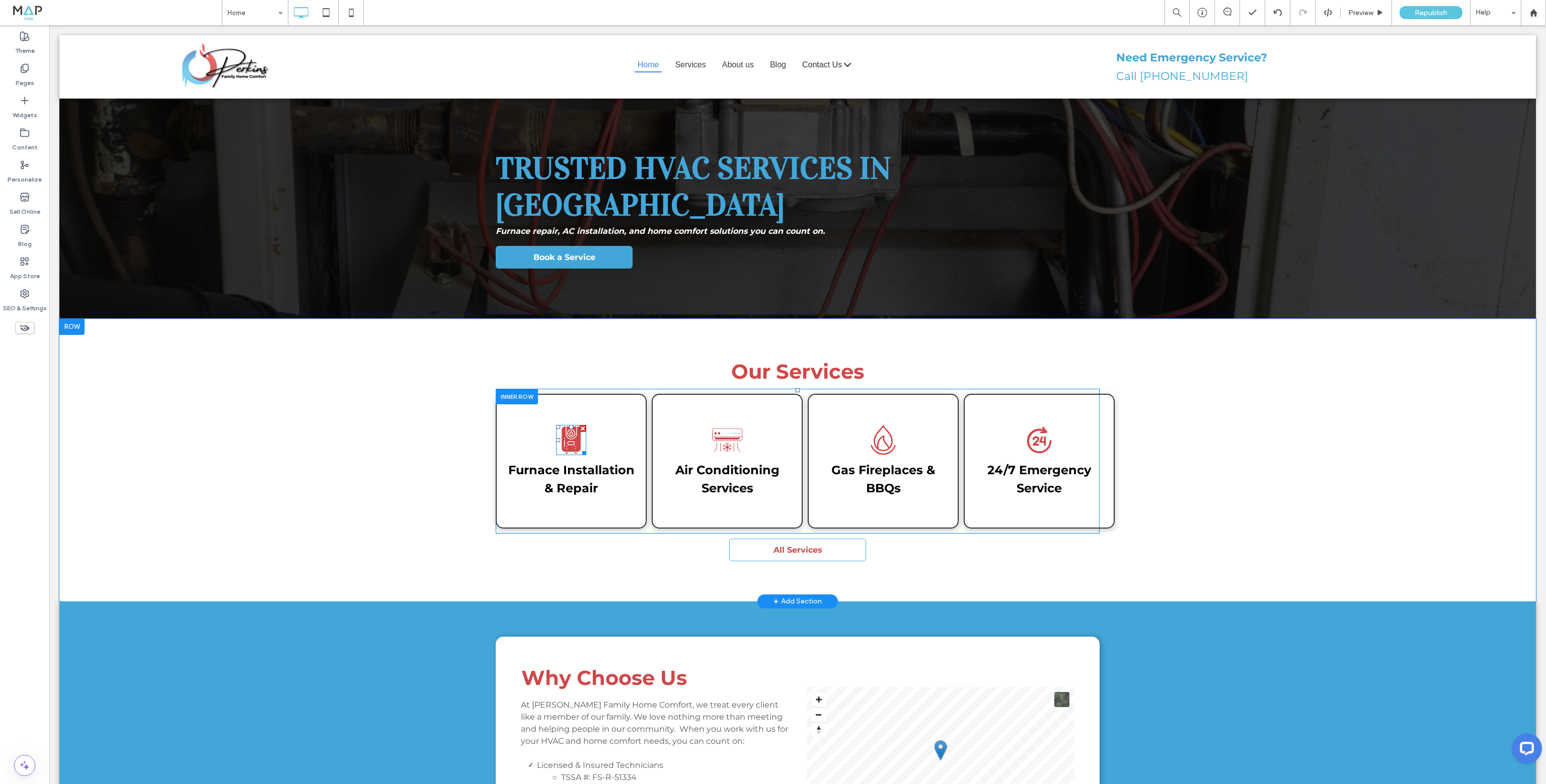
click at [562, 425] on icon at bounding box center [571, 440] width 31 height 30
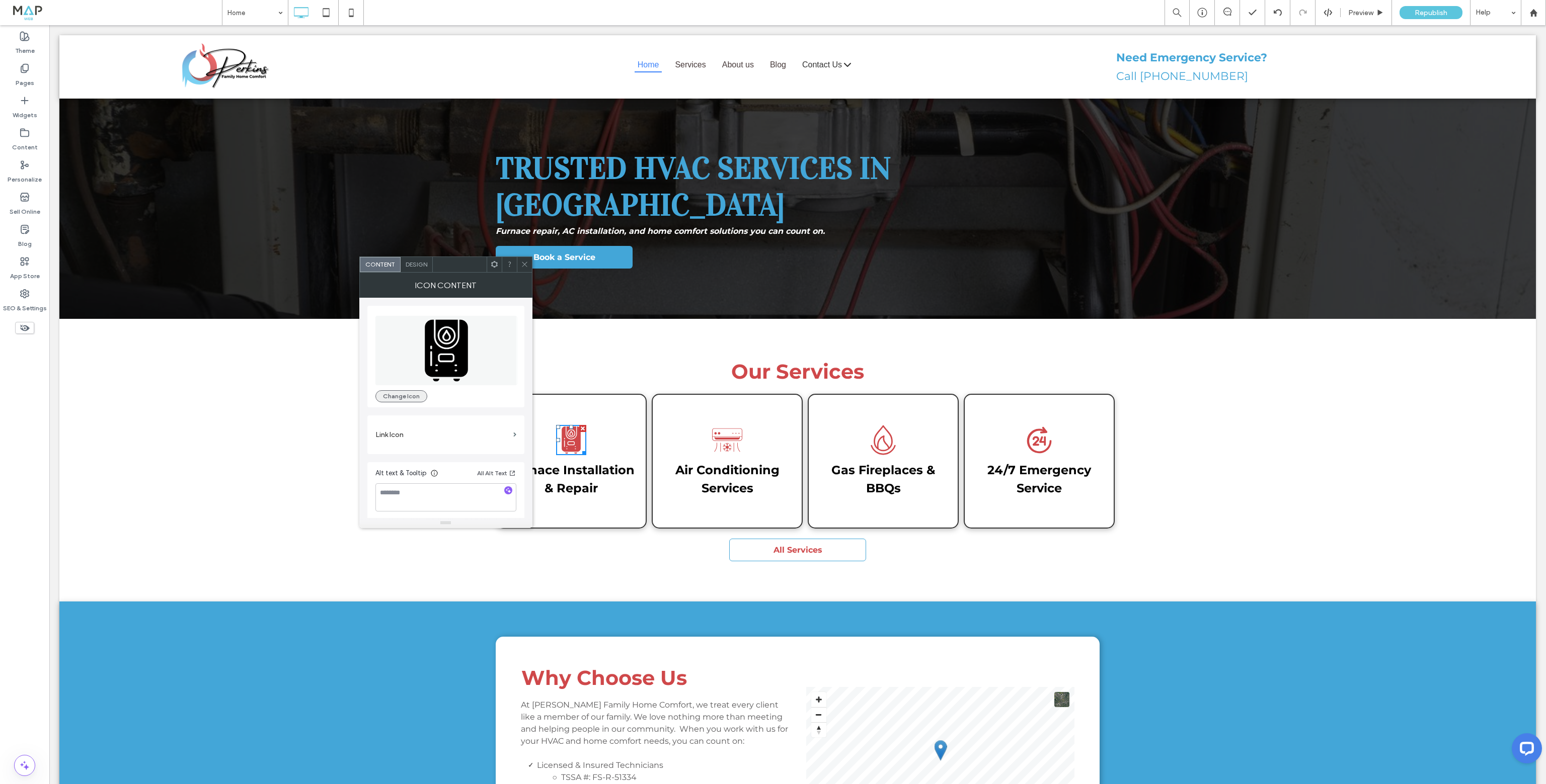
click at [397, 390] on button "Change Icon" at bounding box center [402, 396] width 52 height 12
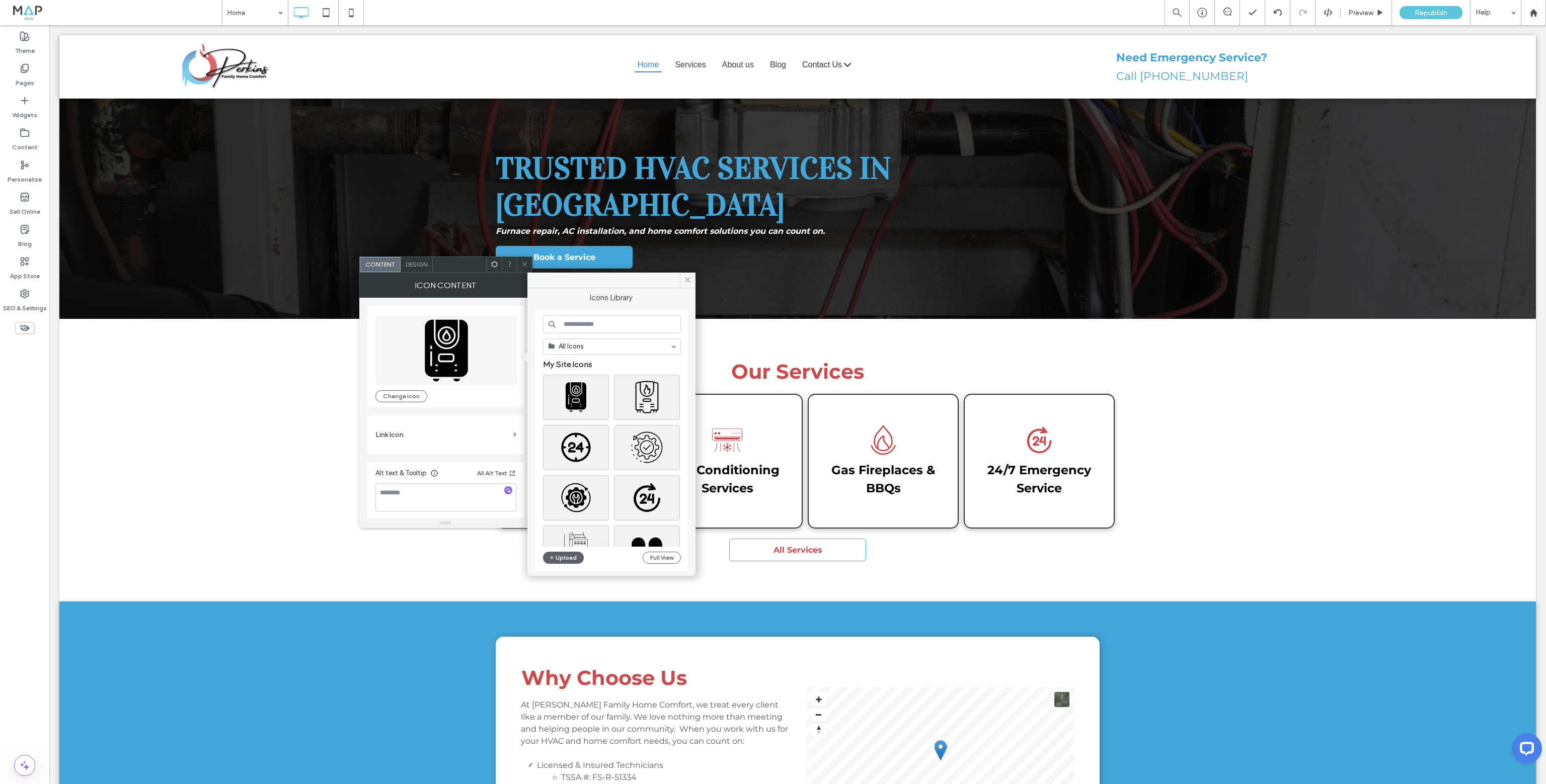
click at [530, 265] on div at bounding box center [524, 265] width 15 height 15
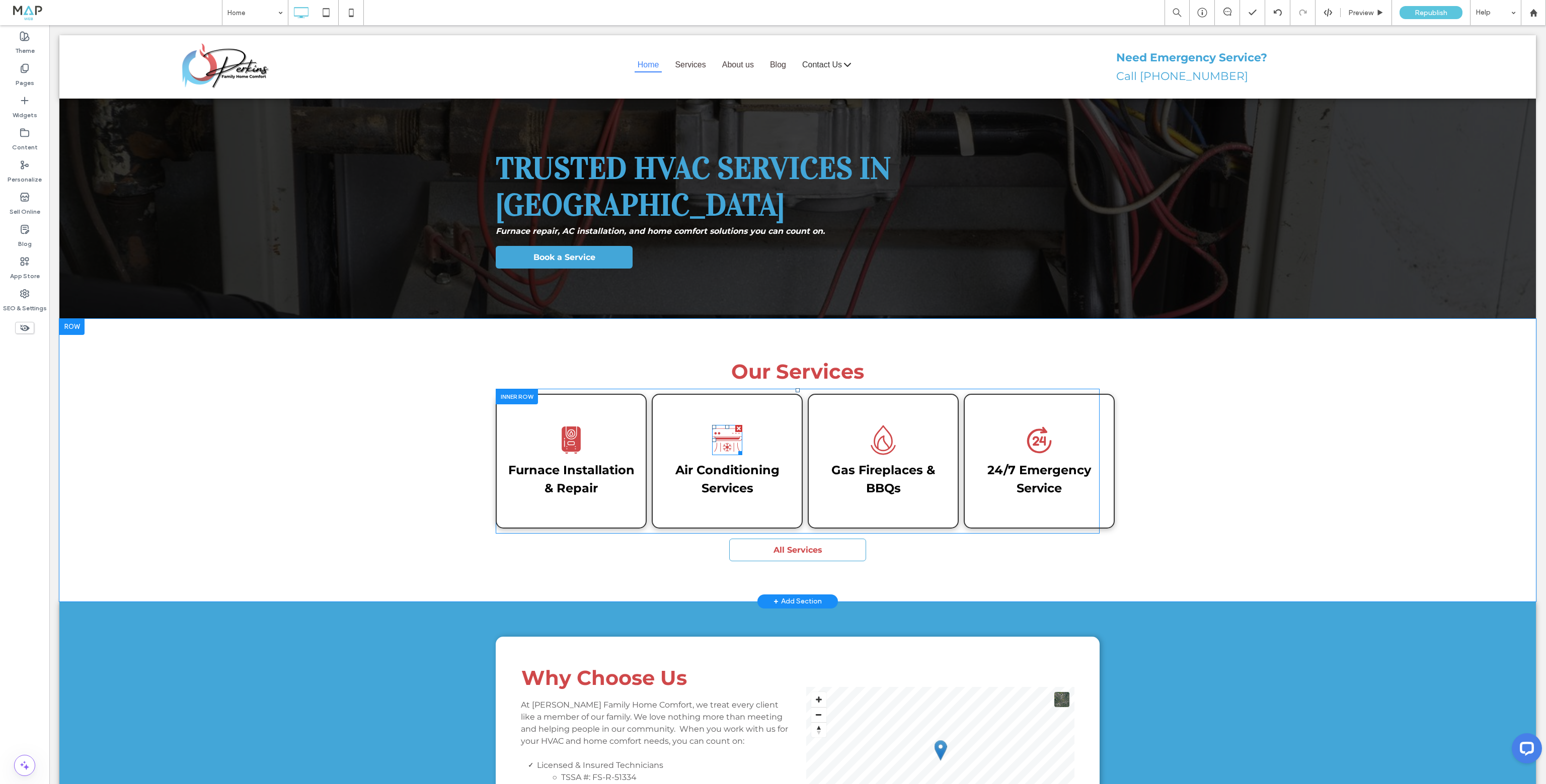
click at [730, 425] on icon at bounding box center [727, 440] width 31 height 30
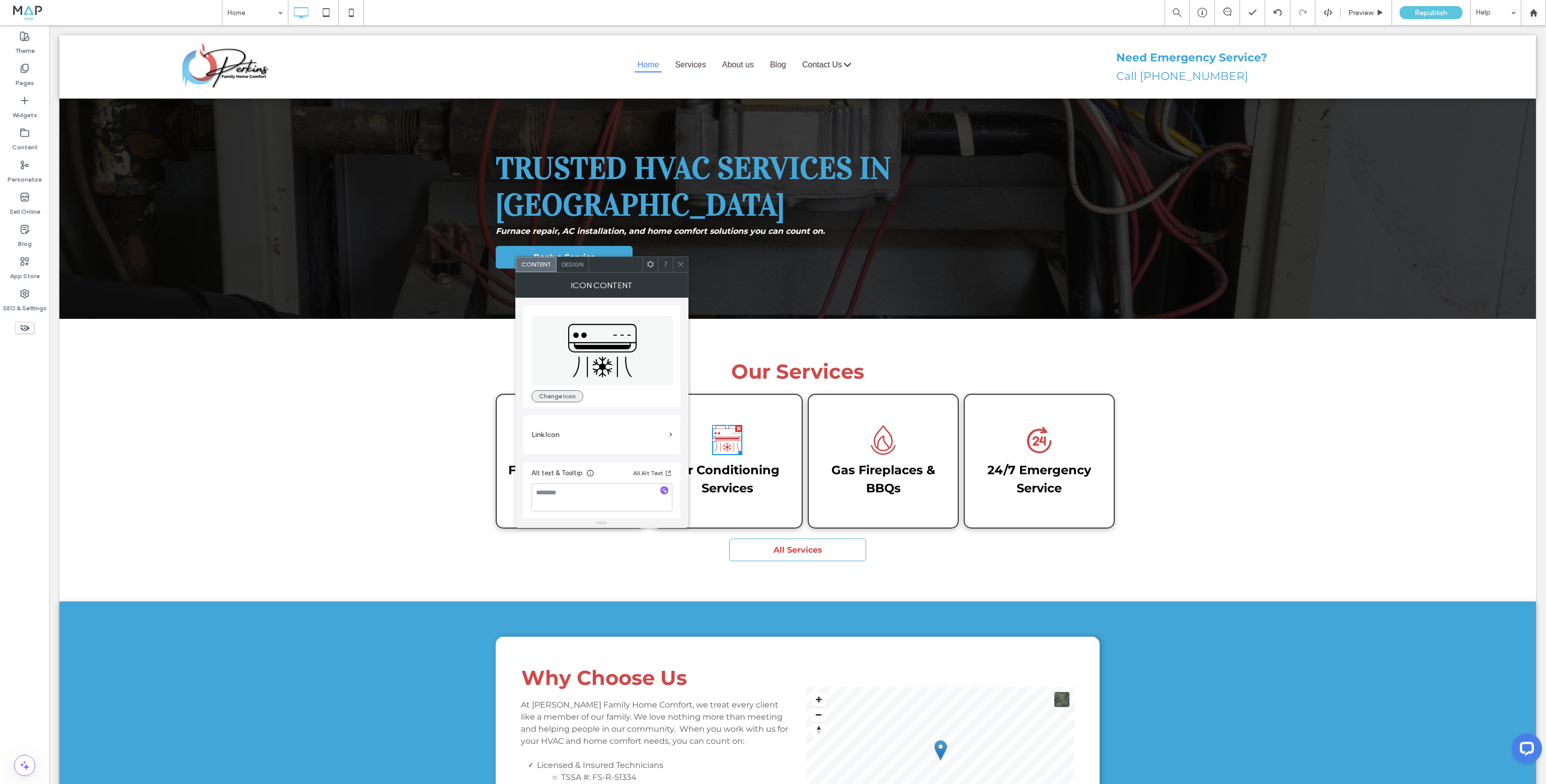
click at [559, 394] on button "Change Icon" at bounding box center [558, 396] width 52 height 12
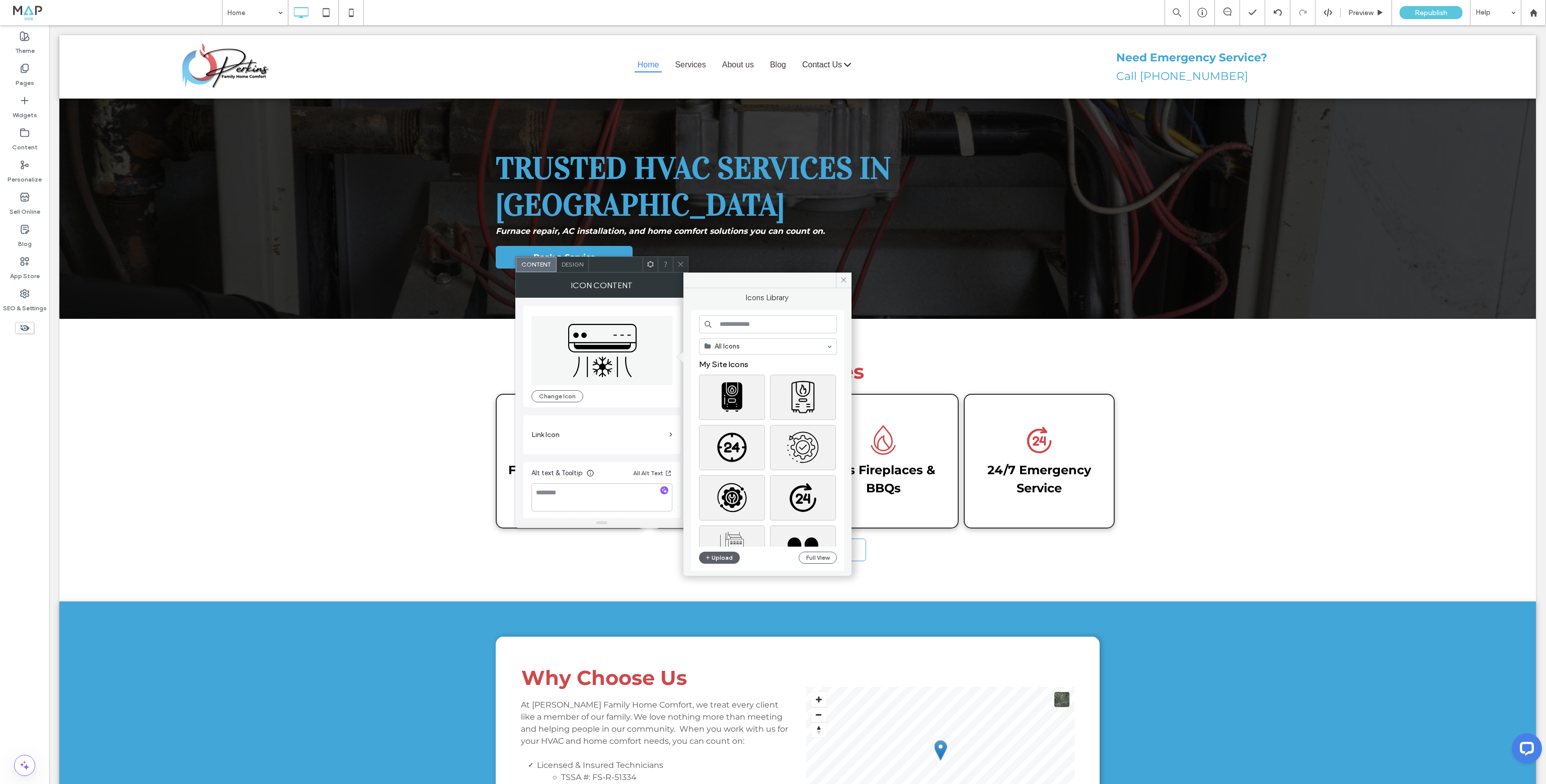
click at [737, 327] on input at bounding box center [768, 324] width 138 height 18
type input "**********"
click at [802, 414] on div "Select" at bounding box center [803, 419] width 66 height 45
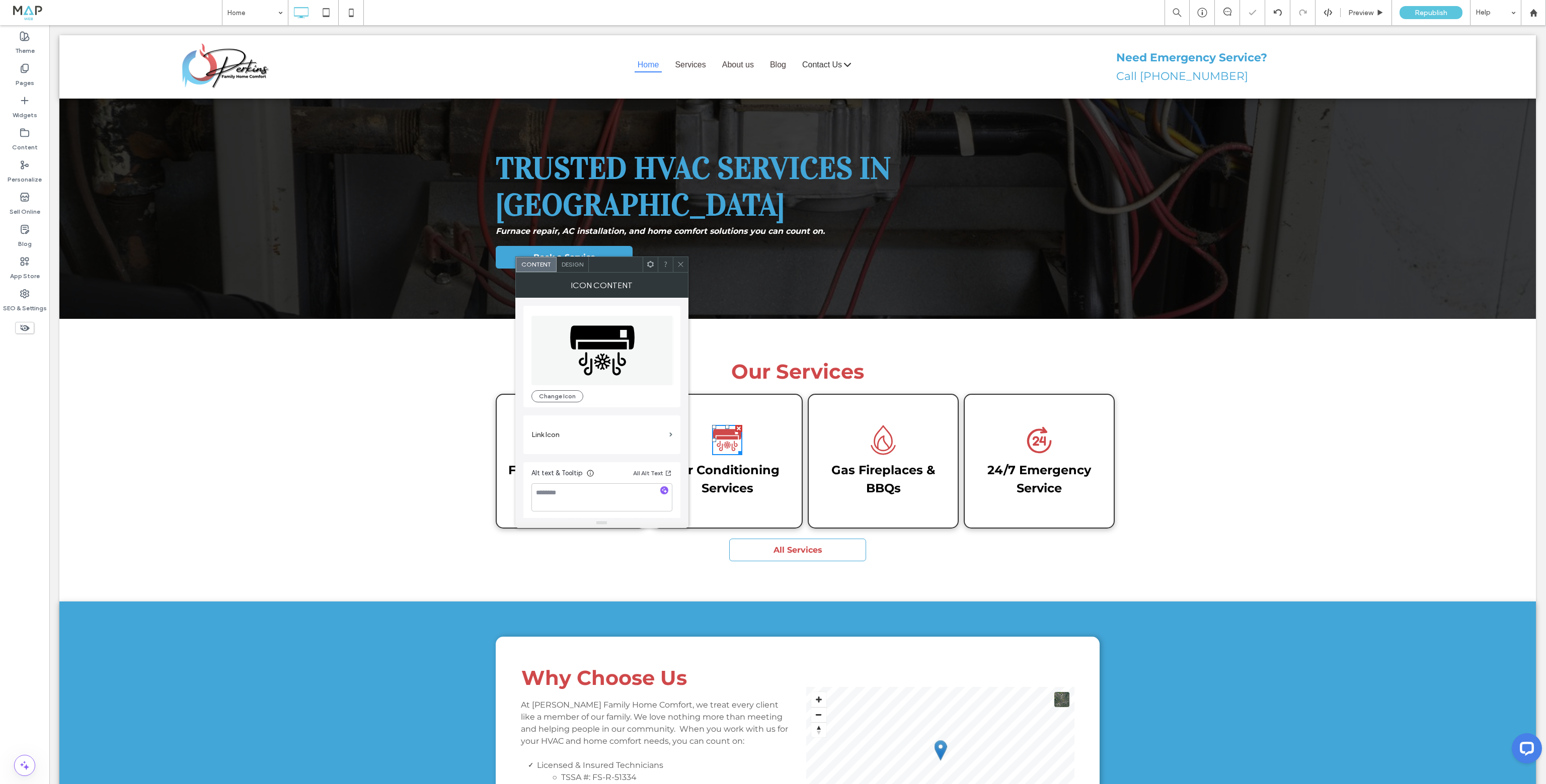
click at [686, 268] on div at bounding box center [681, 265] width 15 height 15
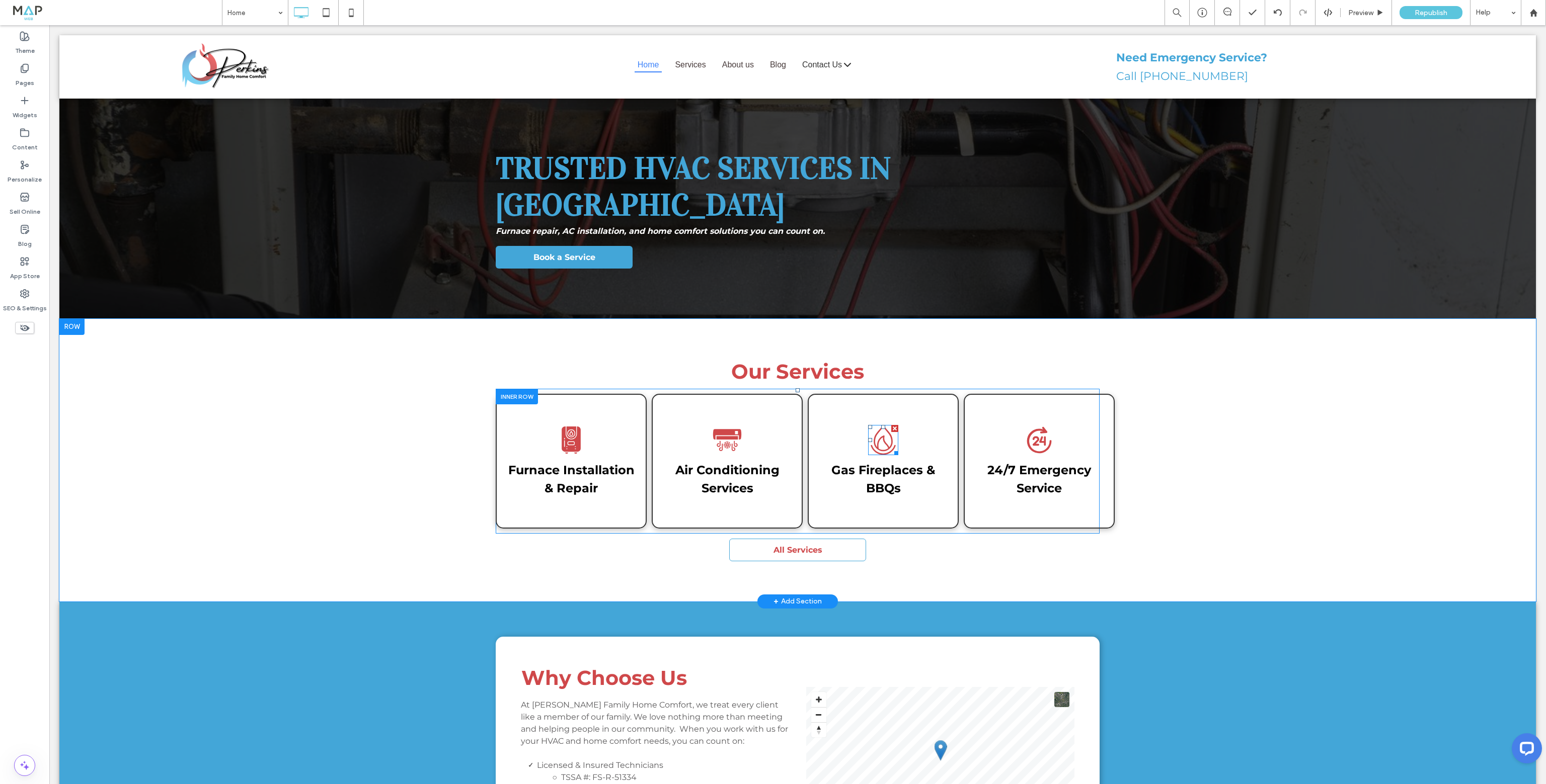
click at [884, 425] on icon at bounding box center [884, 440] width 31 height 30
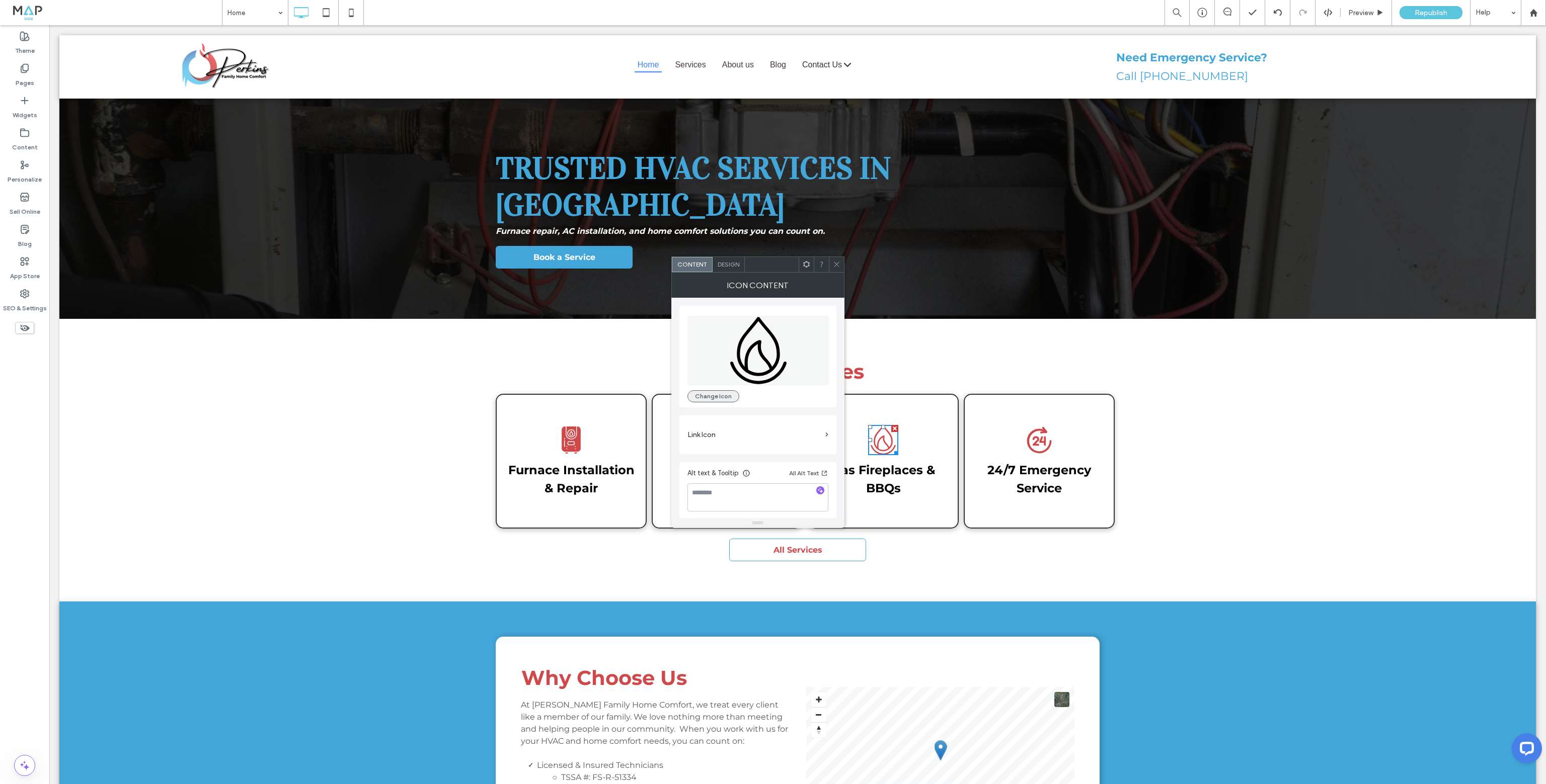
click at [727, 390] on button "Change Icon" at bounding box center [714, 396] width 52 height 12
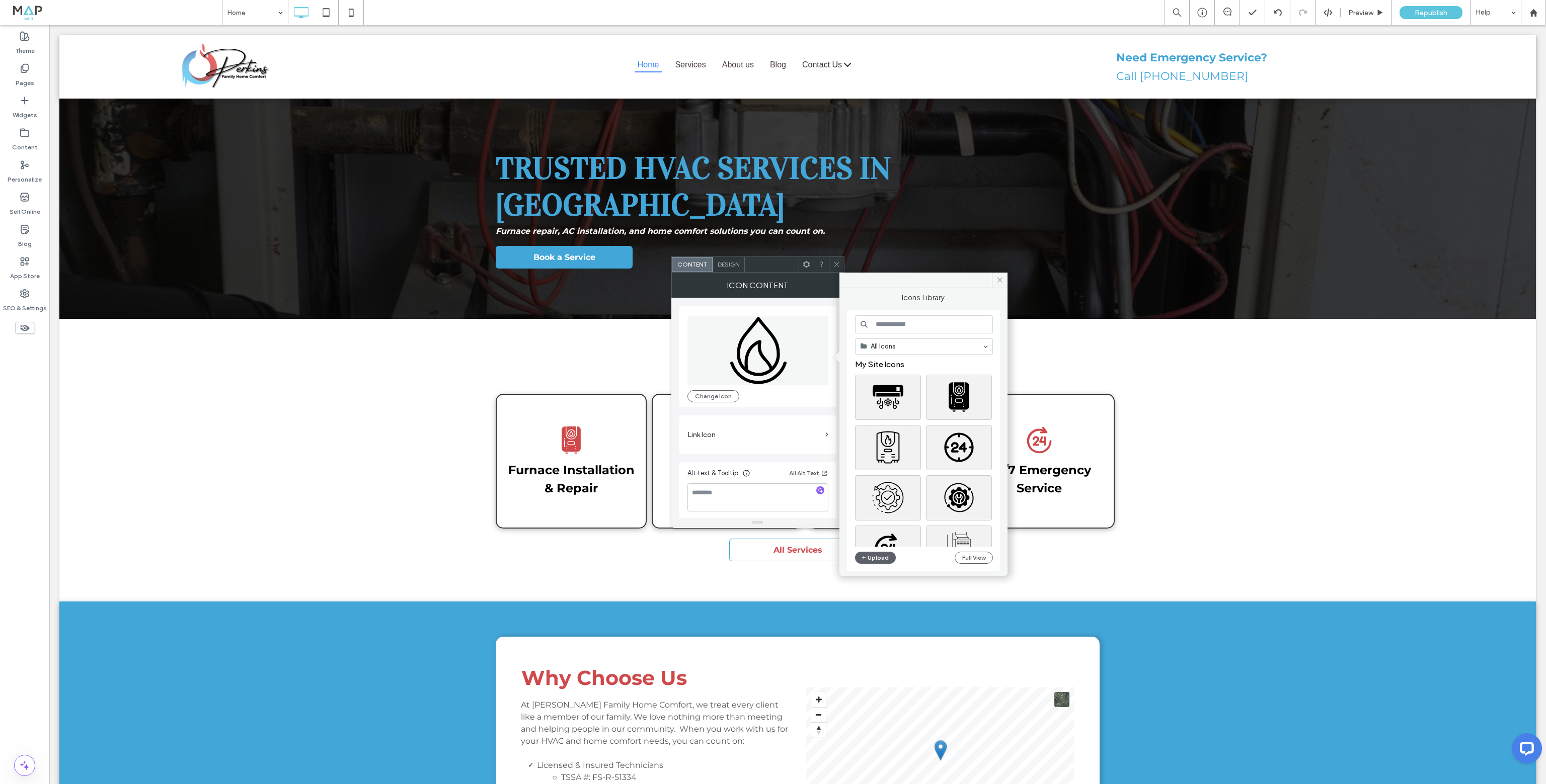
click at [898, 321] on input at bounding box center [924, 324] width 138 height 18
type input "***"
click at [891, 411] on div "Select" at bounding box center [888, 417] width 66 height 45
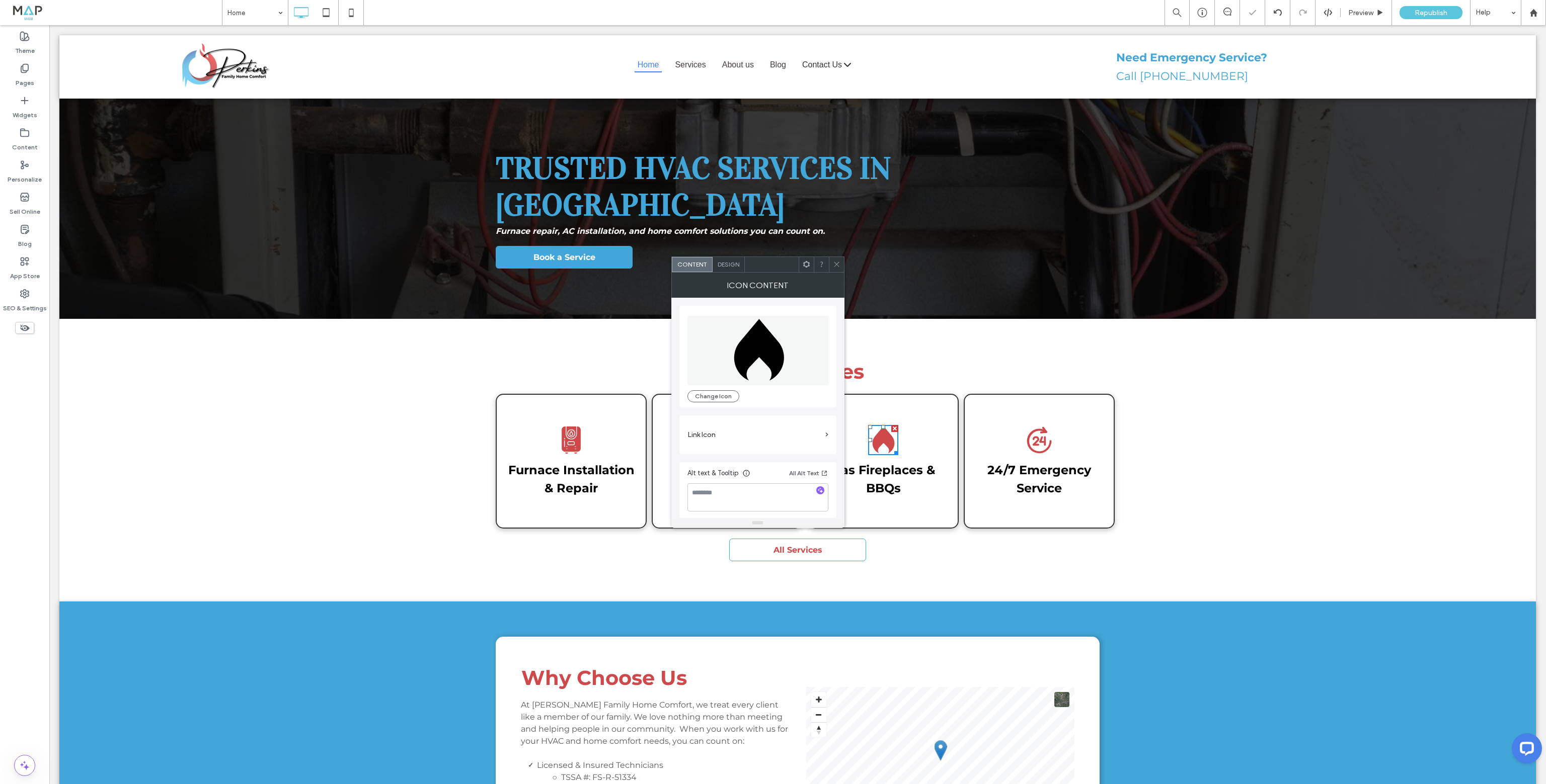
drag, startPoint x: 842, startPoint y: 265, endPoint x: 788, endPoint y: 295, distance: 61.8
click at [842, 266] on div at bounding box center [837, 265] width 15 height 15
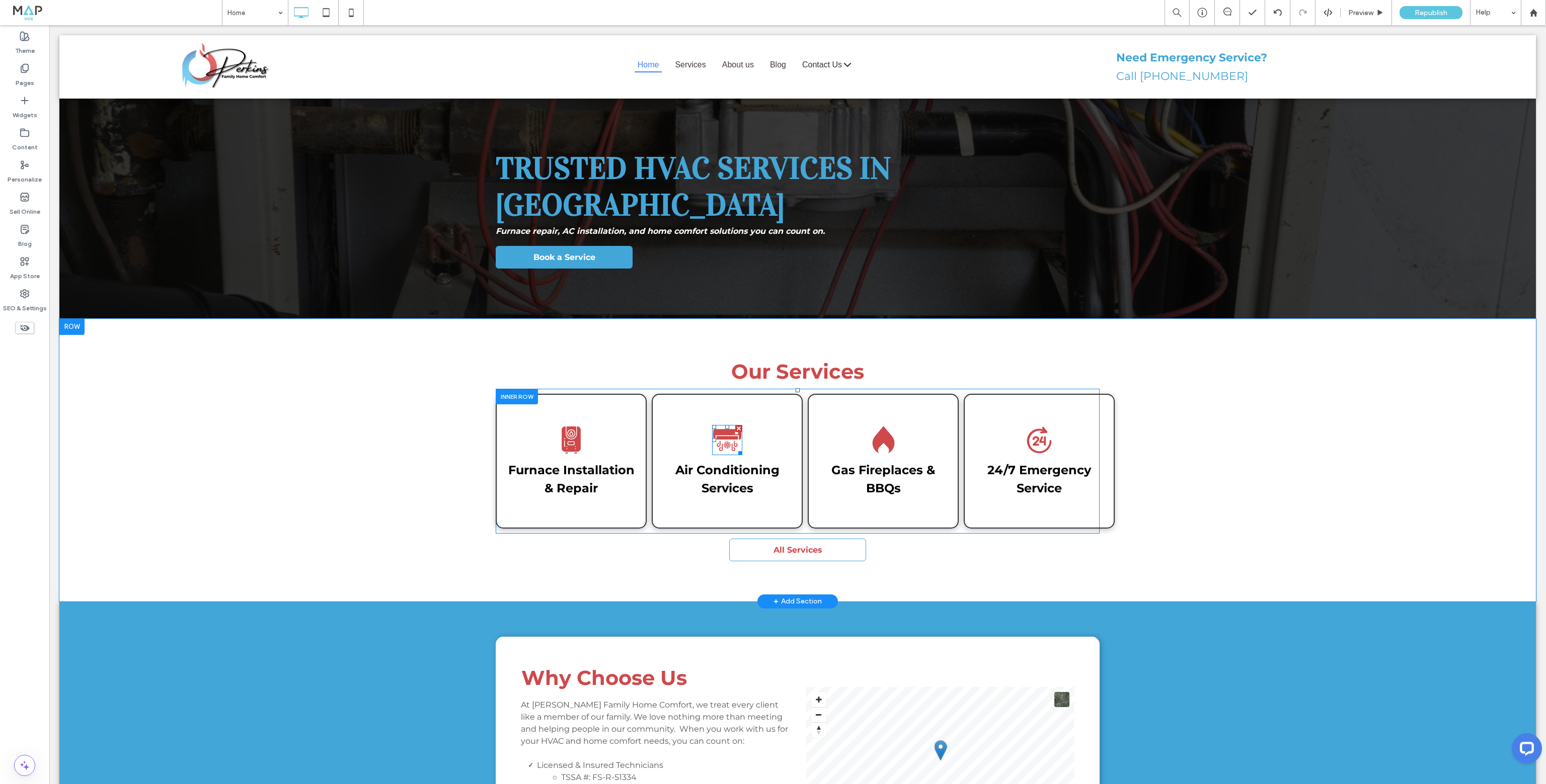
click at [735, 448] on div at bounding box center [739, 452] width 8 height 8
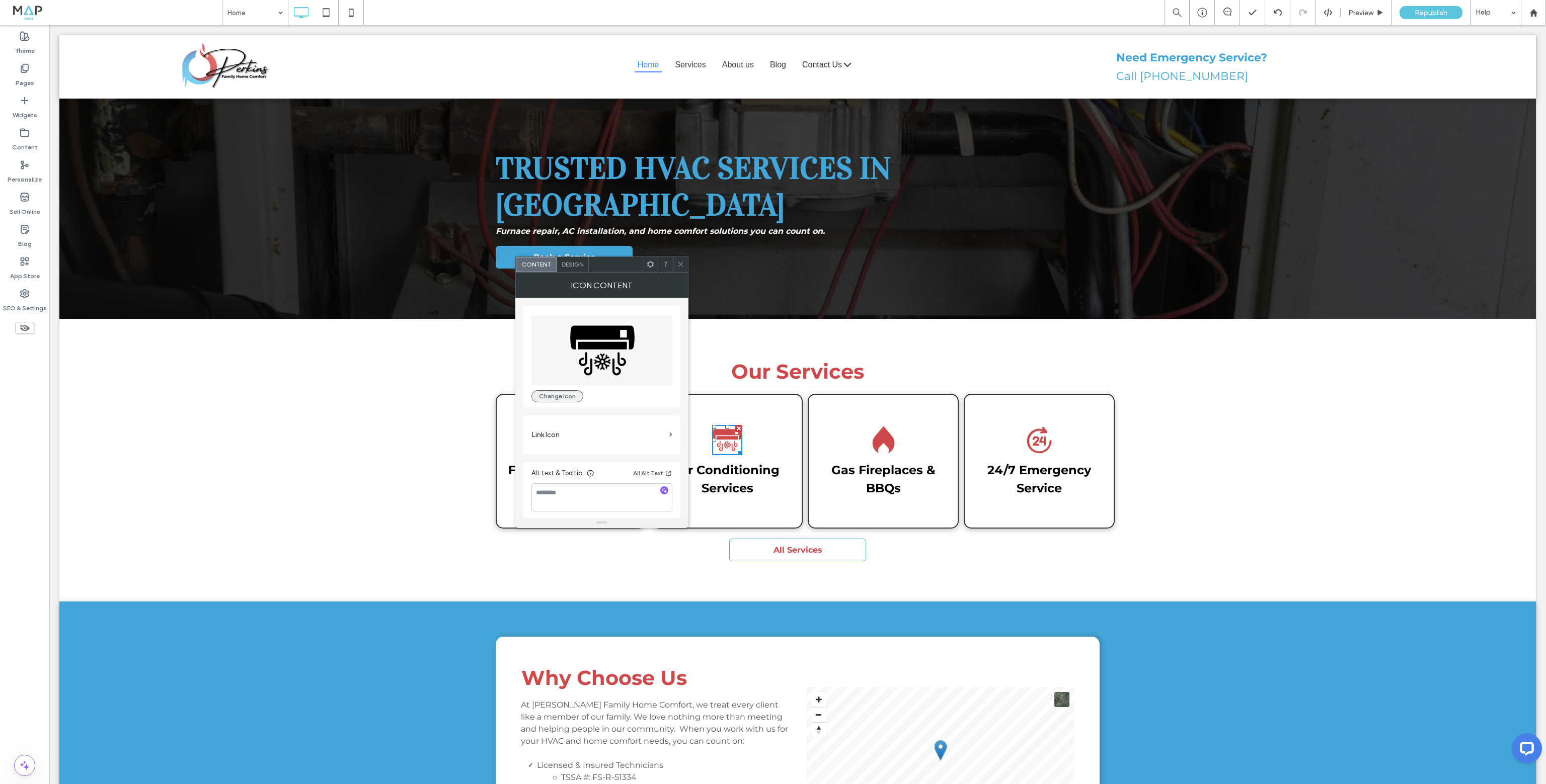
click at [573, 395] on button "Change Icon" at bounding box center [558, 396] width 52 height 12
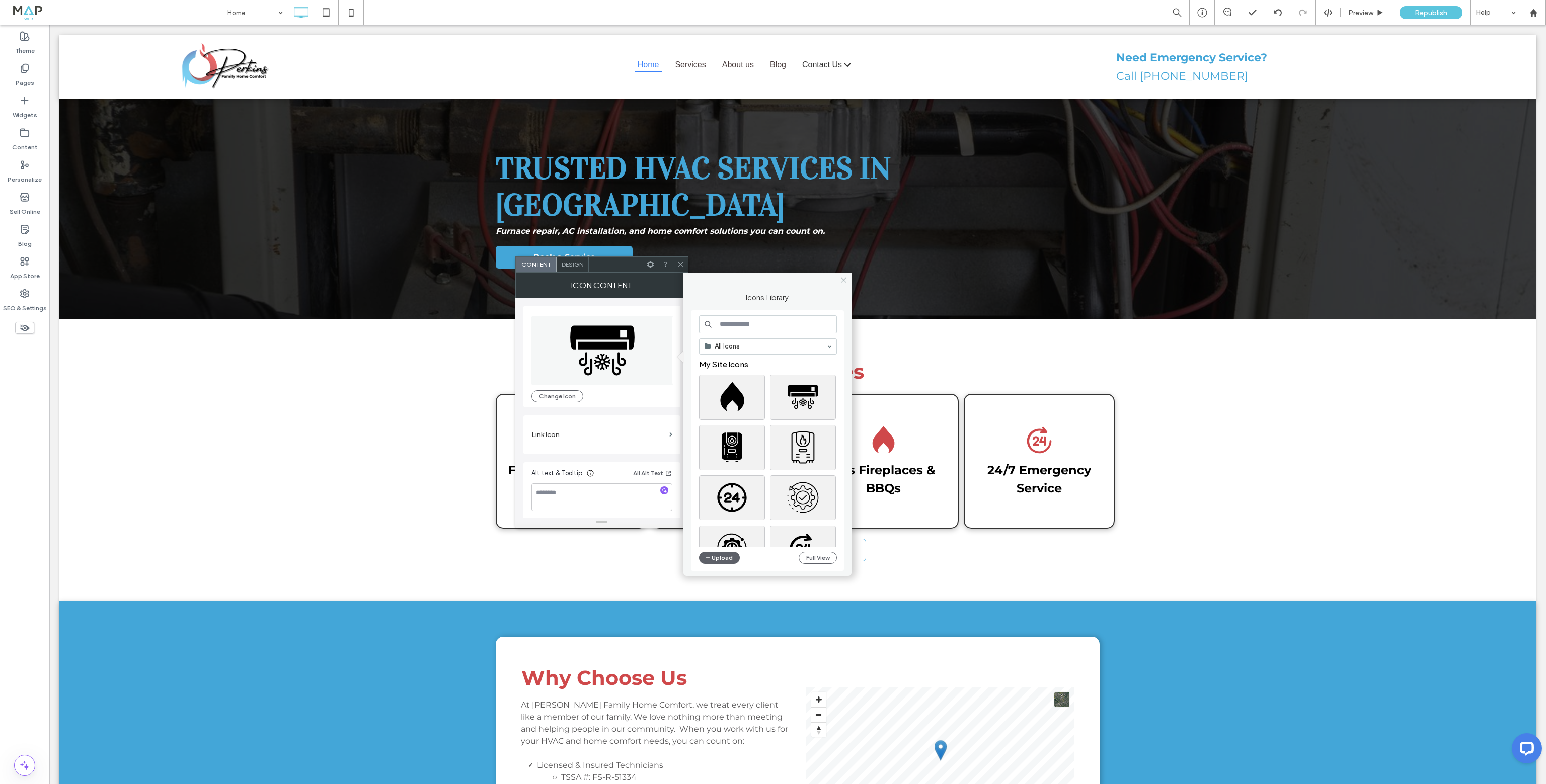
click at [732, 325] on input at bounding box center [768, 324] width 138 height 18
click at [753, 323] on input "**********" at bounding box center [768, 324] width 138 height 18
drag, startPoint x: 738, startPoint y: 325, endPoint x: 593, endPoint y: 327, distance: 145.0
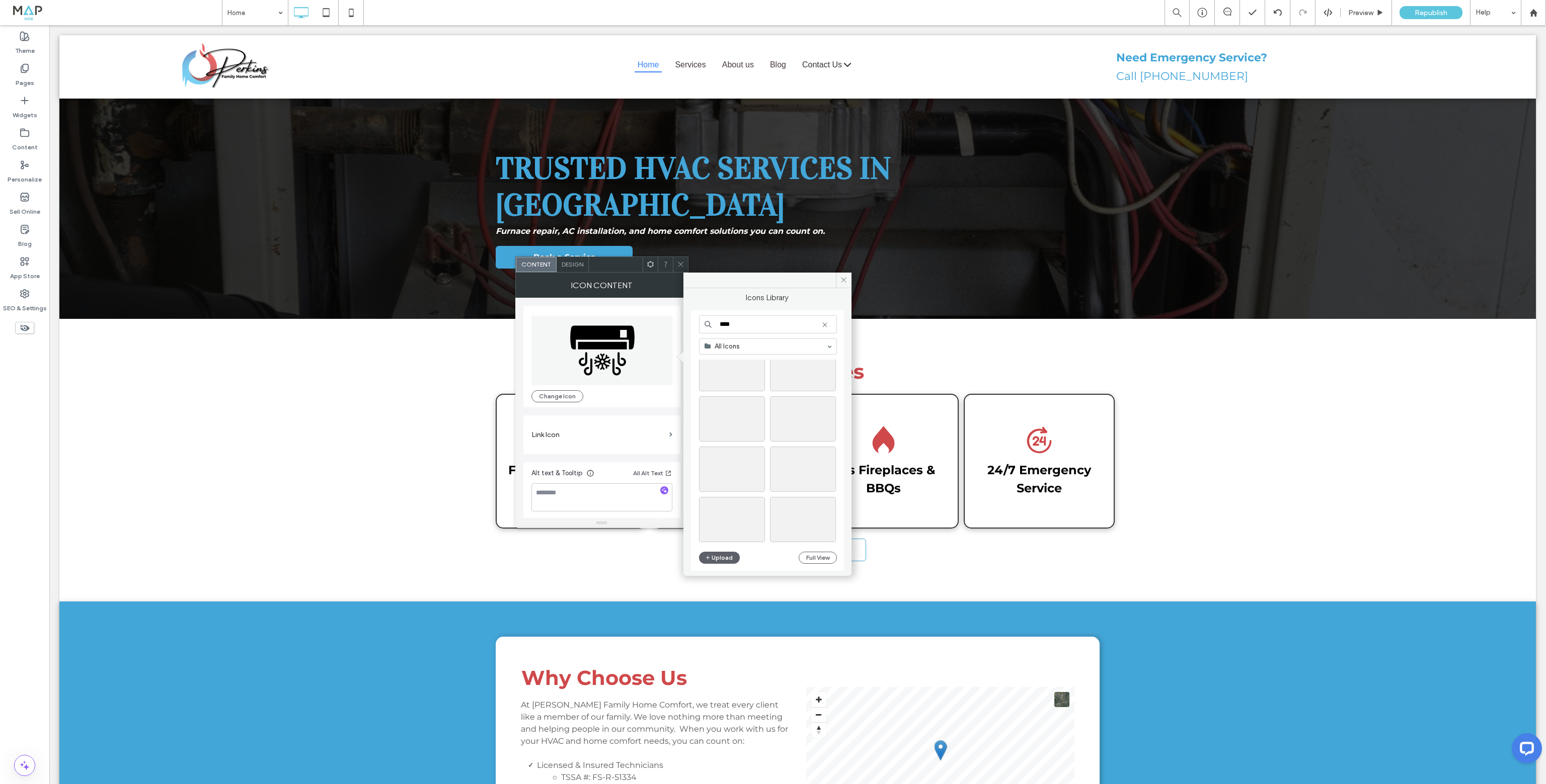
click at [593, 327] on div "Icons Library **** All Icons Upload Full View Icon Content Change Icon Link Ico…" at bounding box center [602, 400] width 173 height 255
type input "*******"
click at [738, 416] on div "Select" at bounding box center [732, 417] width 66 height 45
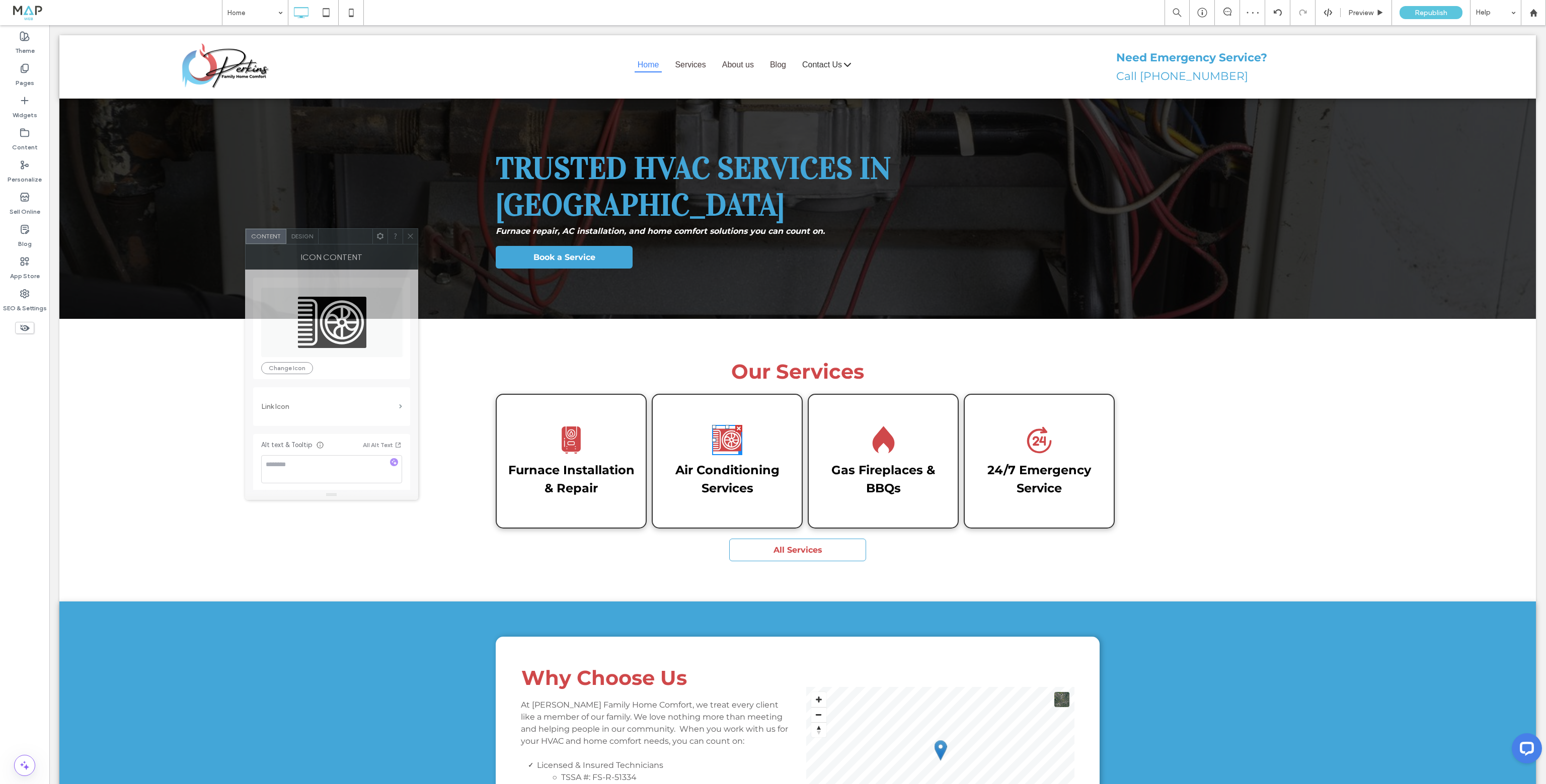
drag, startPoint x: 612, startPoint y: 271, endPoint x: 390, endPoint y: 252, distance: 222.8
click at [353, 244] on div at bounding box center [345, 236] width 54 height 15
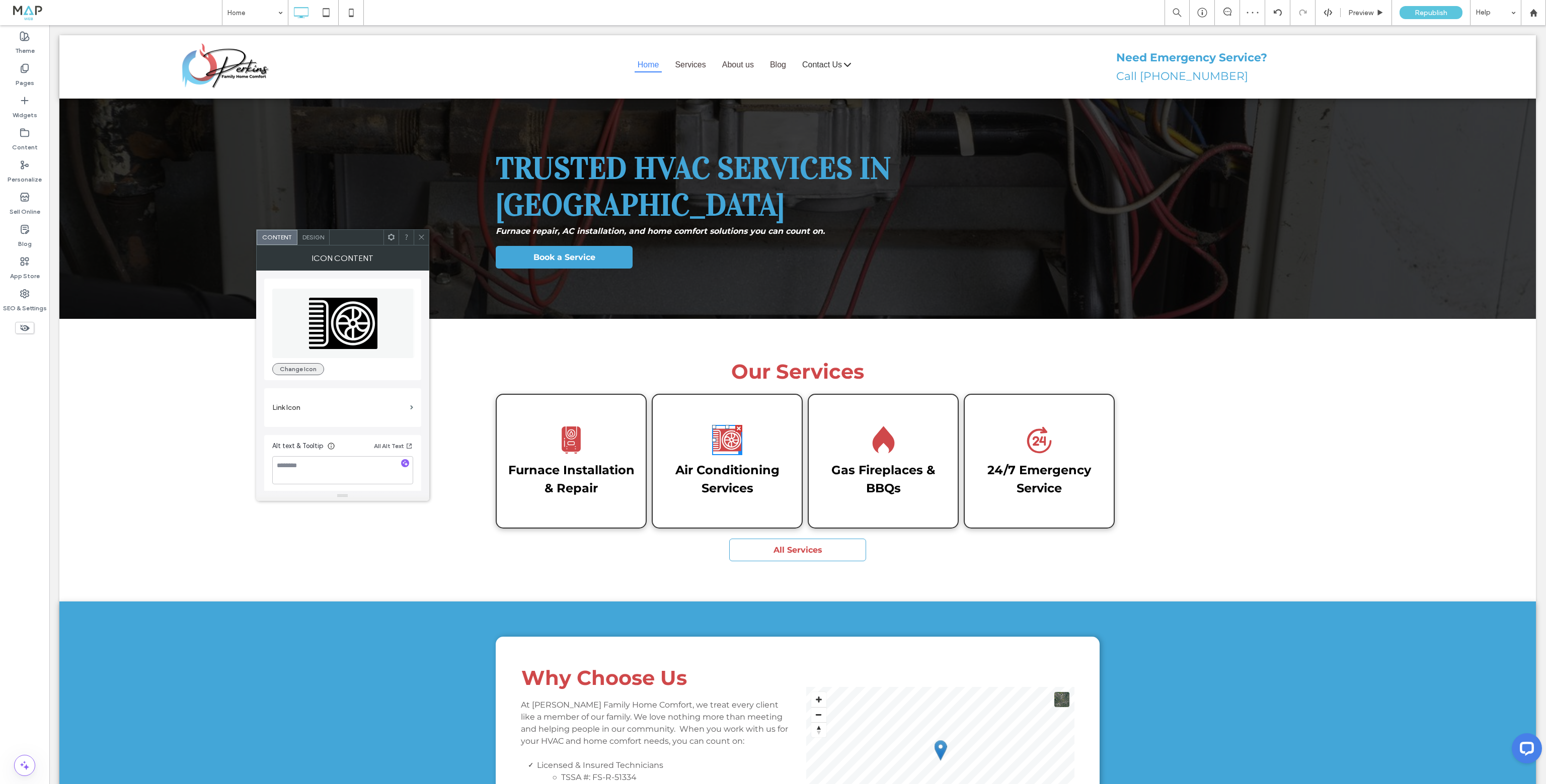
click at [296, 363] on button "Change Icon" at bounding box center [298, 369] width 52 height 12
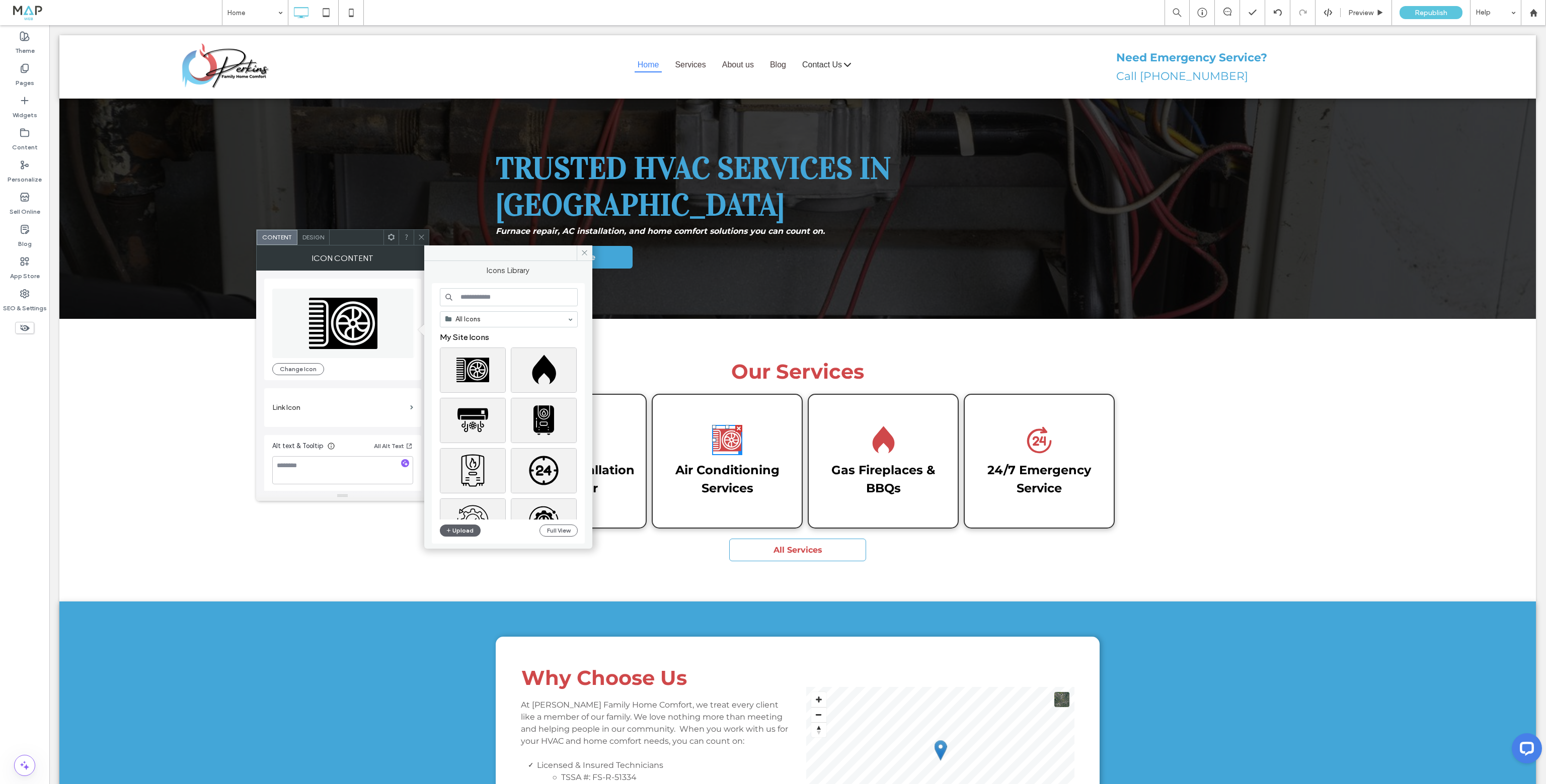
click at [475, 291] on input at bounding box center [509, 297] width 138 height 18
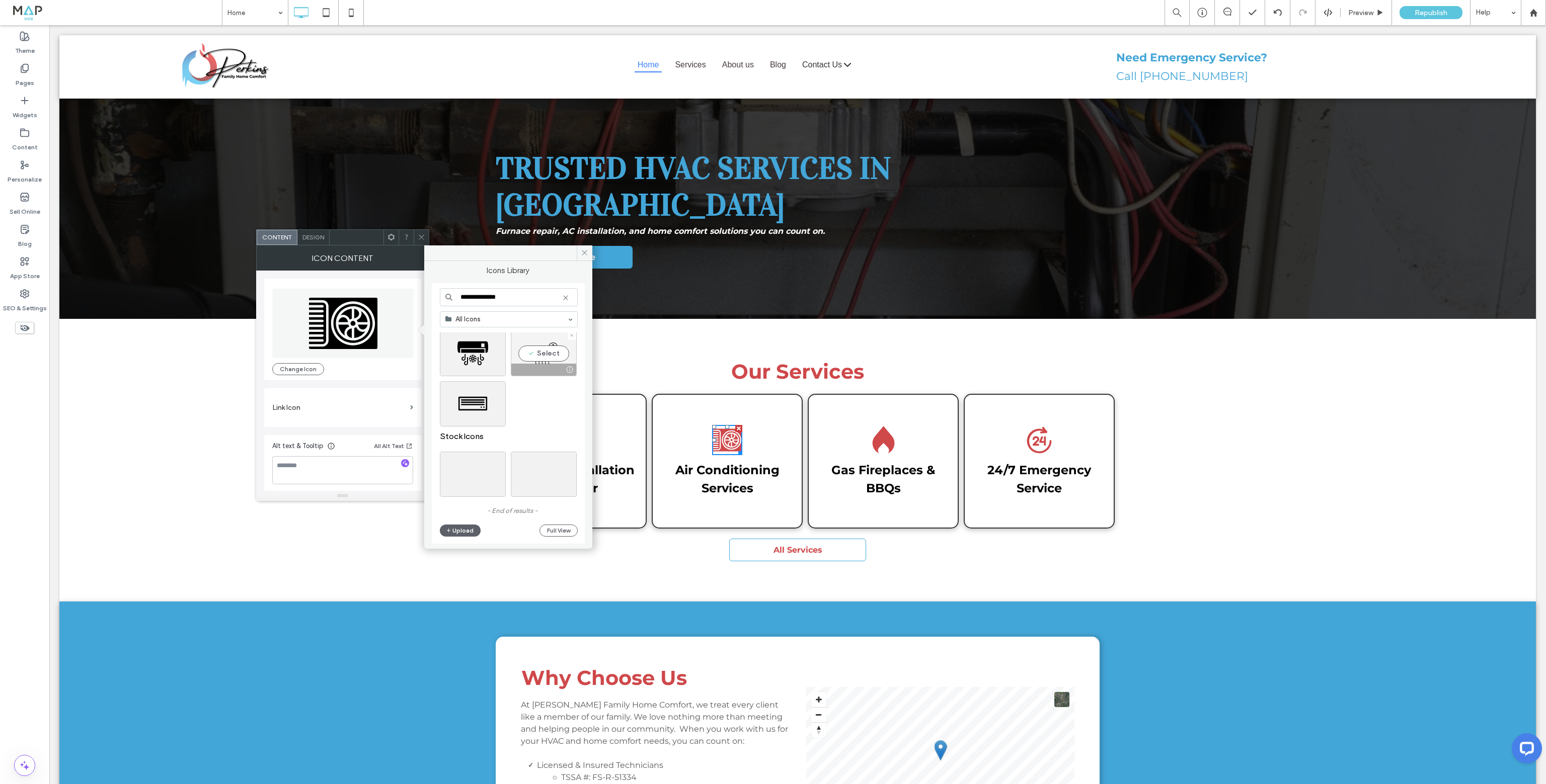
type input "**********"
drag, startPoint x: 510, startPoint y: 299, endPoint x: 428, endPoint y: 296, distance: 82.1
click at [428, 296] on div "**********" at bounding box center [508, 401] width 168 height 280
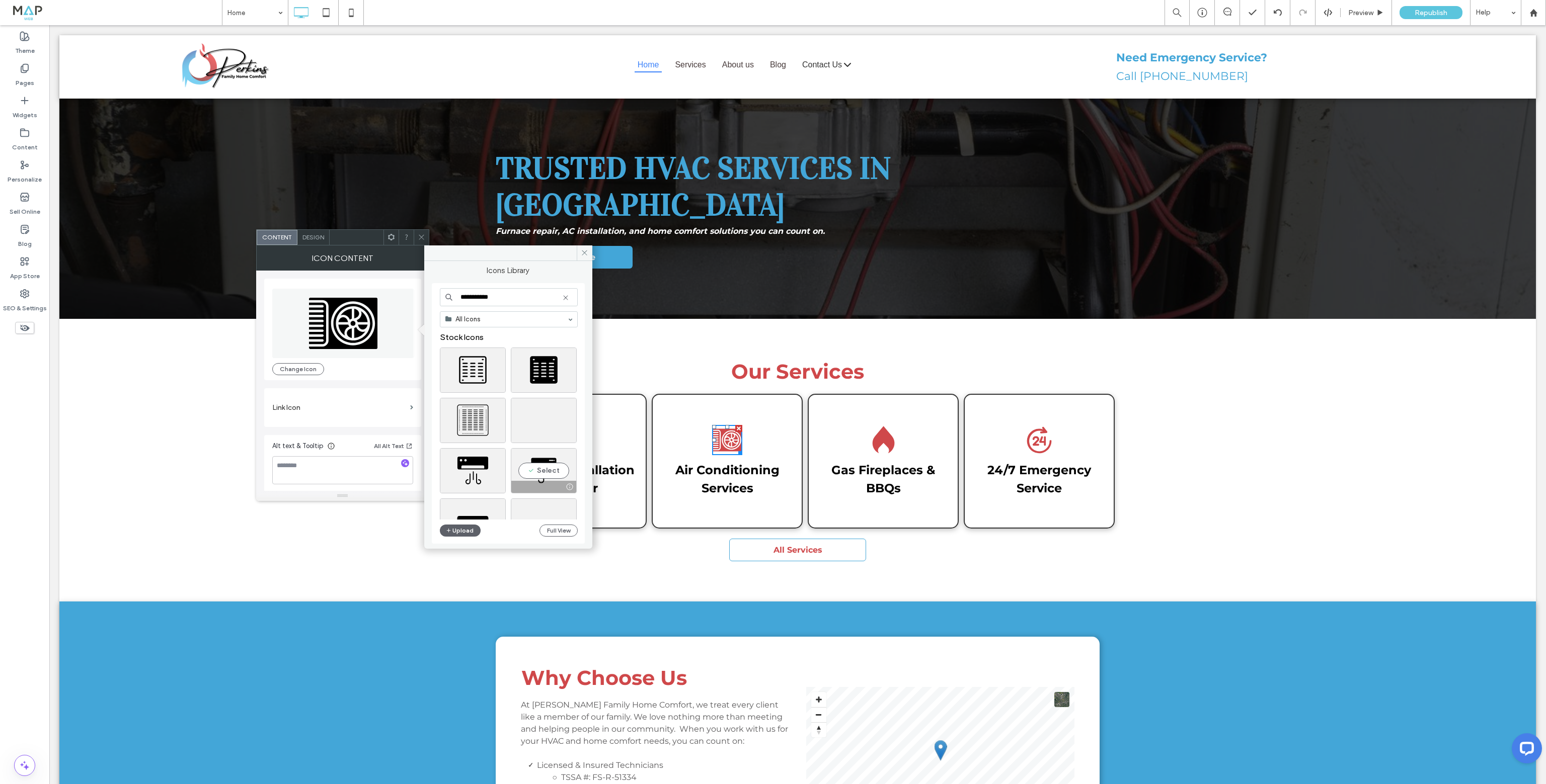
scroll to position [147, 0]
drag, startPoint x: 559, startPoint y: 325, endPoint x: 227, endPoint y: 273, distance: 336.0
type input "**"
click at [561, 297] on div "**" at bounding box center [509, 297] width 138 height 18
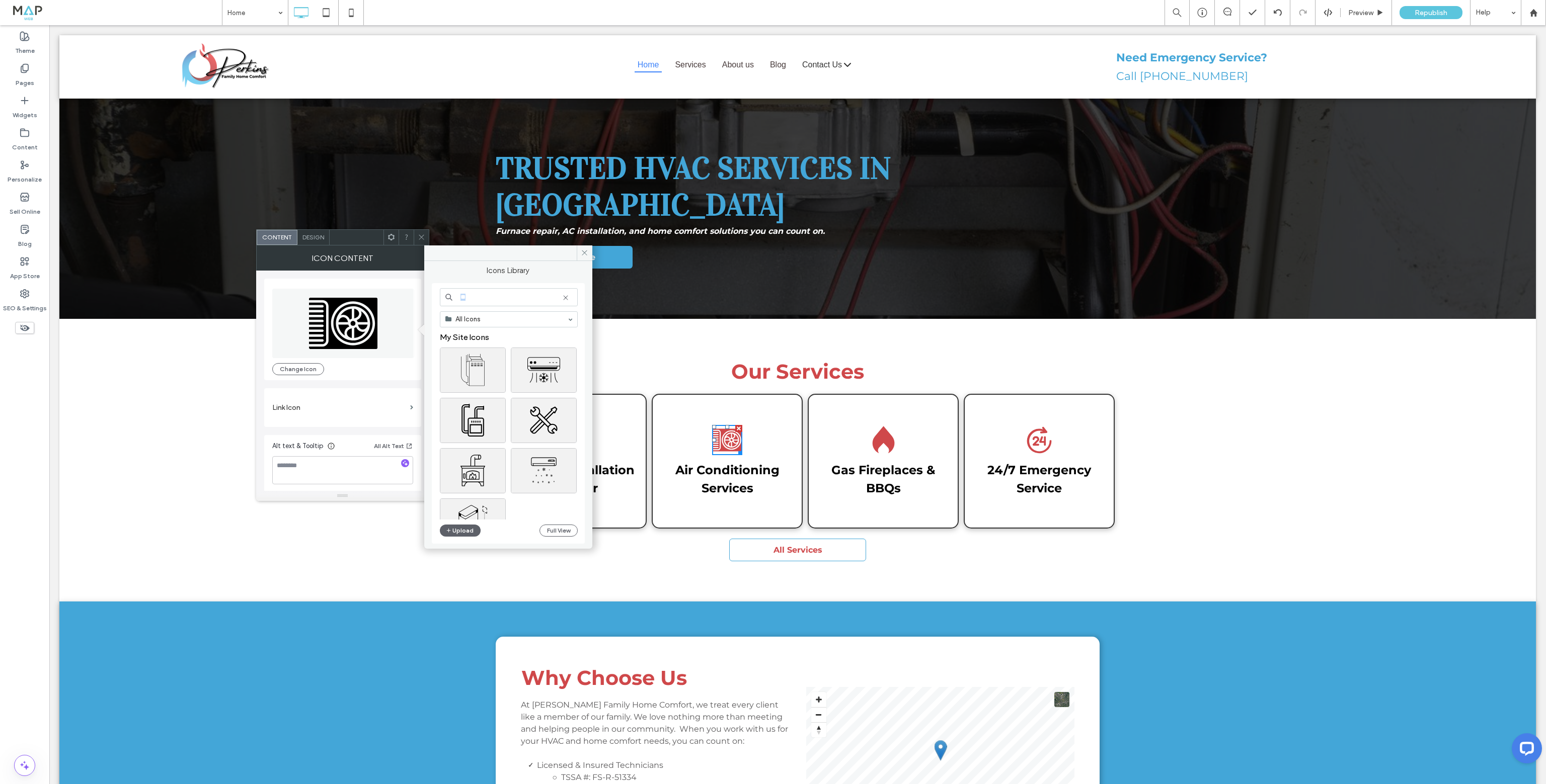
click at [566, 295] on icon at bounding box center [566, 297] width 8 height 8
click at [472, 410] on div "Select" at bounding box center [473, 420] width 66 height 45
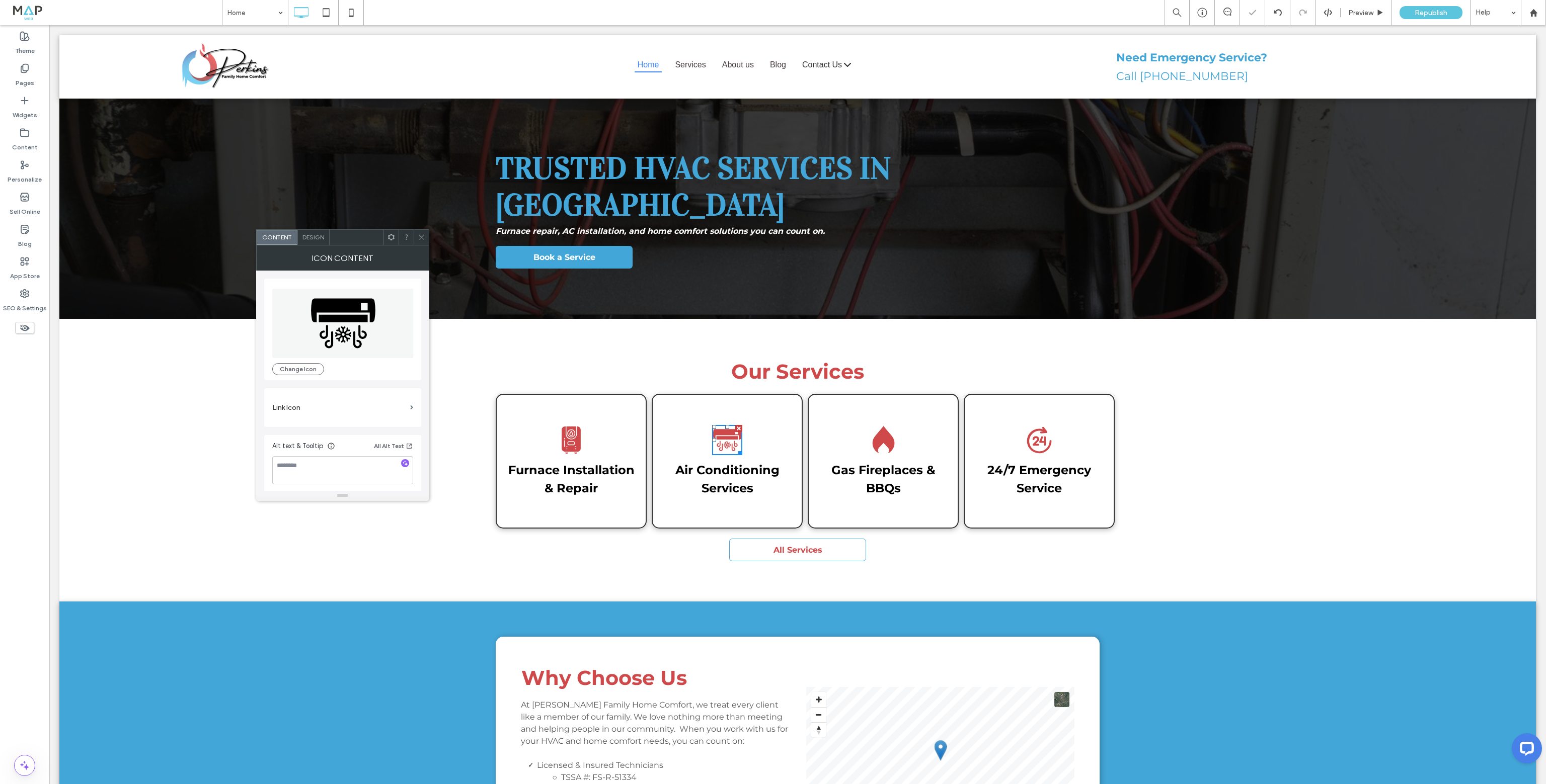
click at [416, 235] on div at bounding box center [421, 238] width 15 height 15
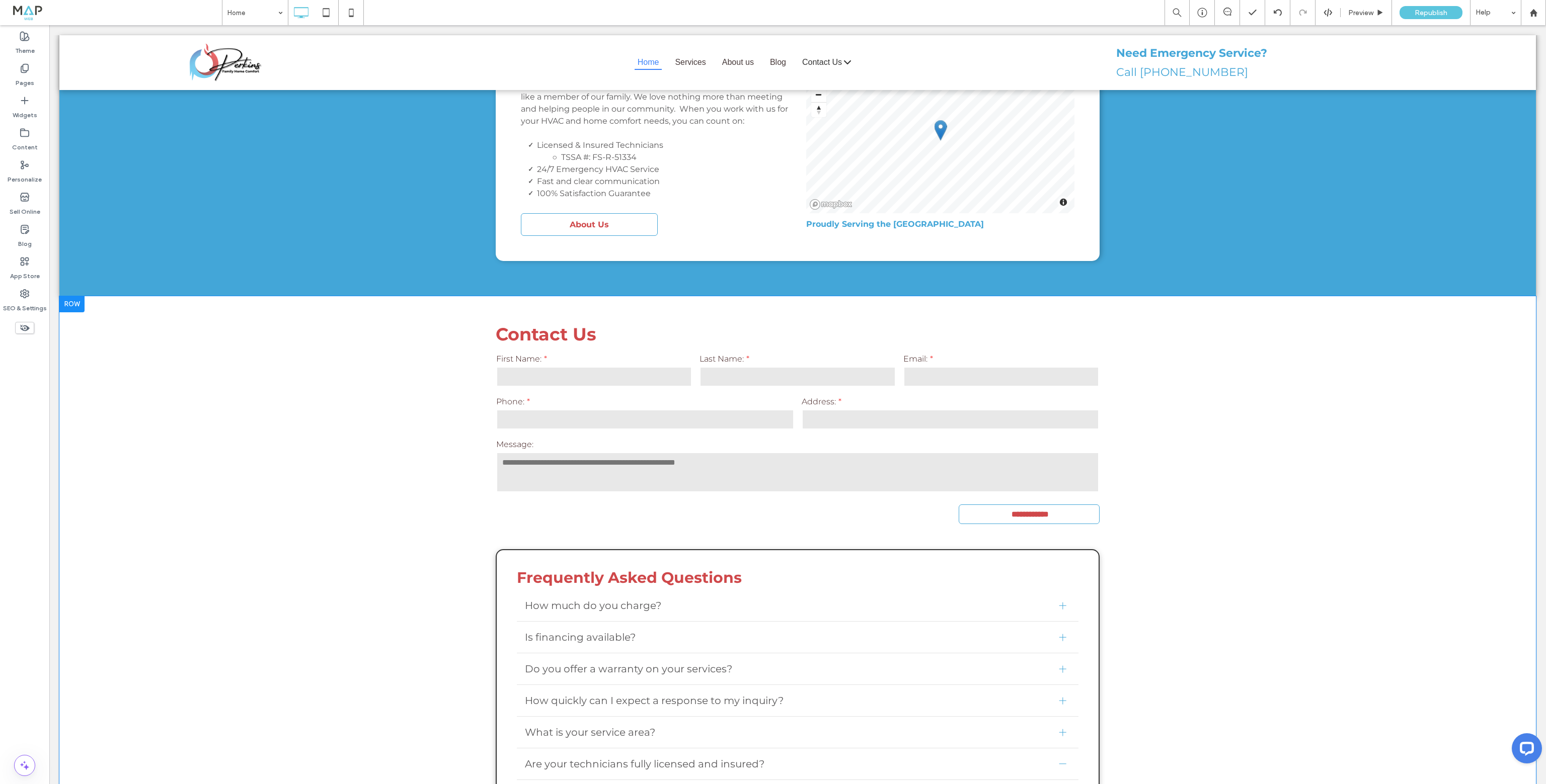
scroll to position [704, 0]
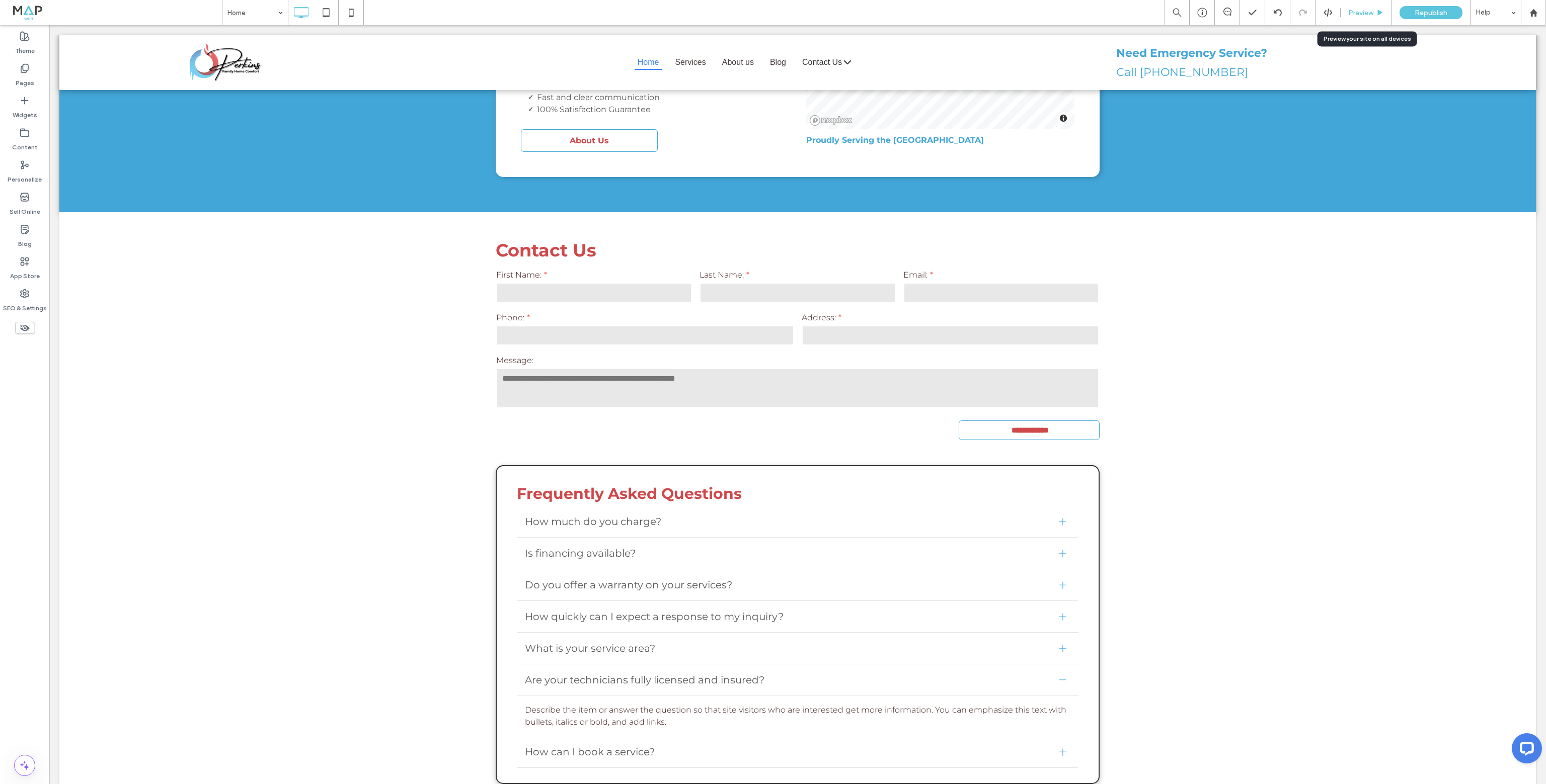
click at [1366, 13] on span "Preview" at bounding box center [1361, 12] width 25 height 8
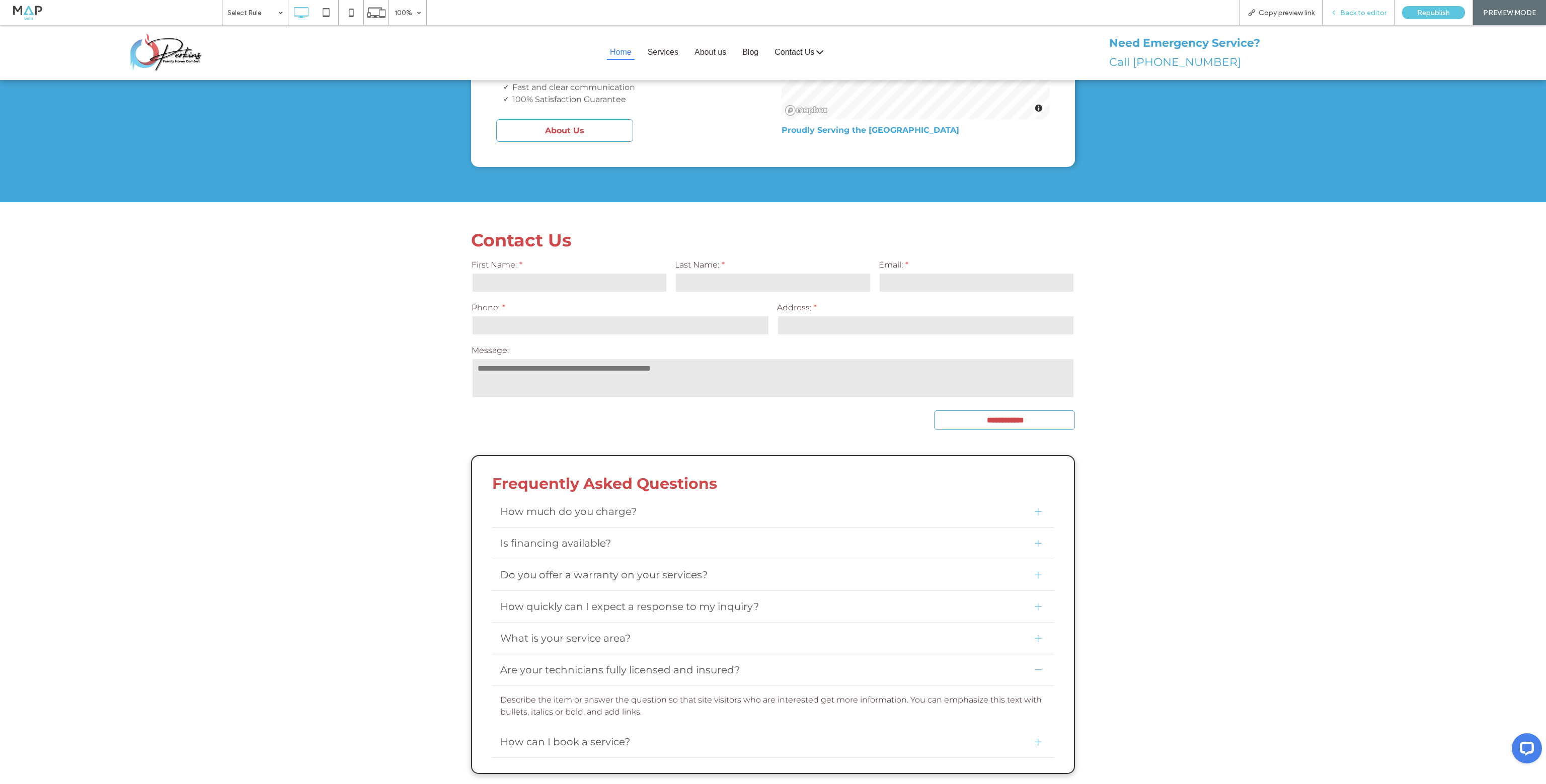
click at [1349, 13] on span "Back to editor" at bounding box center [1363, 12] width 46 height 8
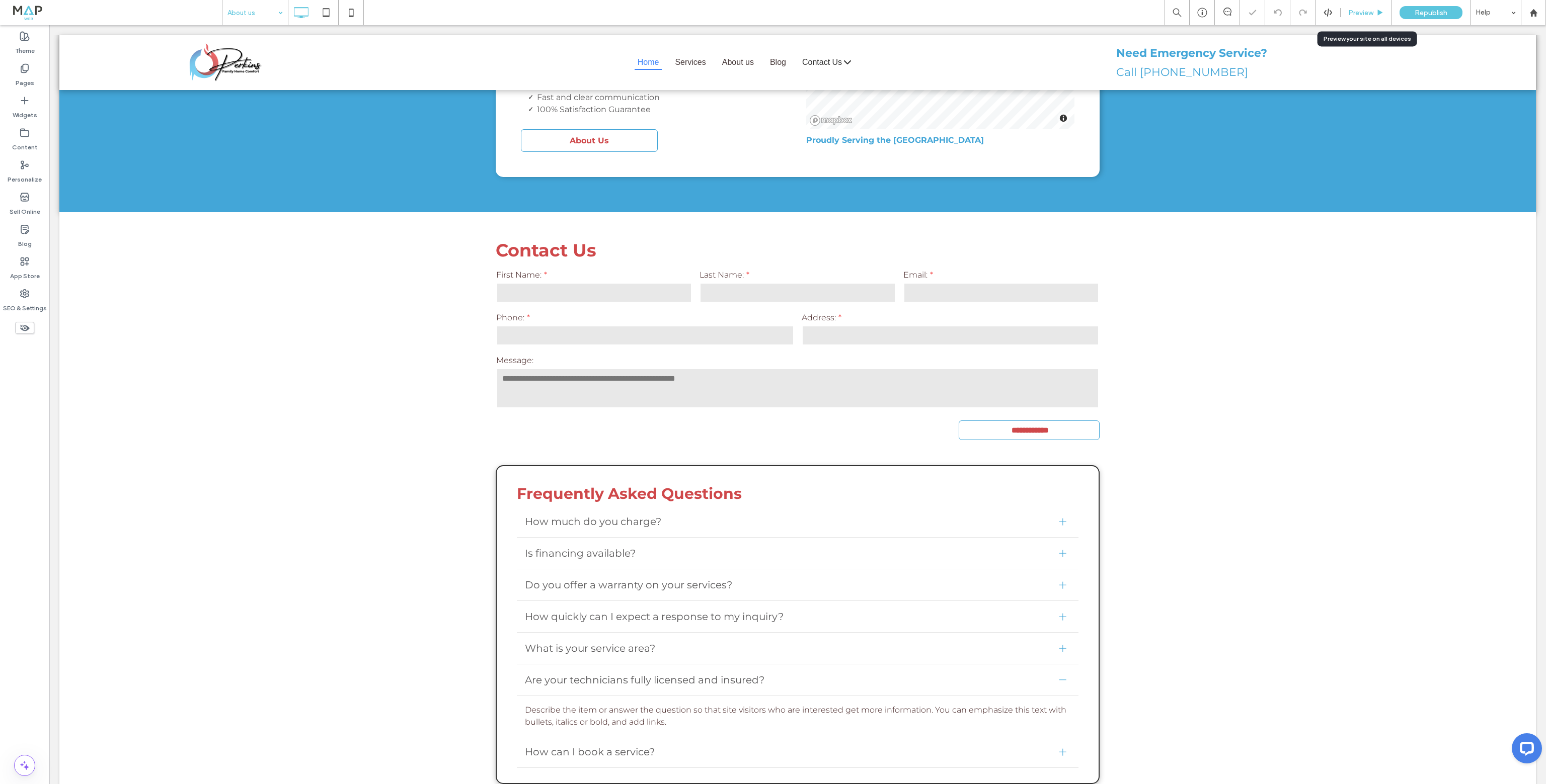
click at [1367, 10] on span "Preview" at bounding box center [1361, 12] width 25 height 8
